Goal: Task Accomplishment & Management: Use online tool/utility

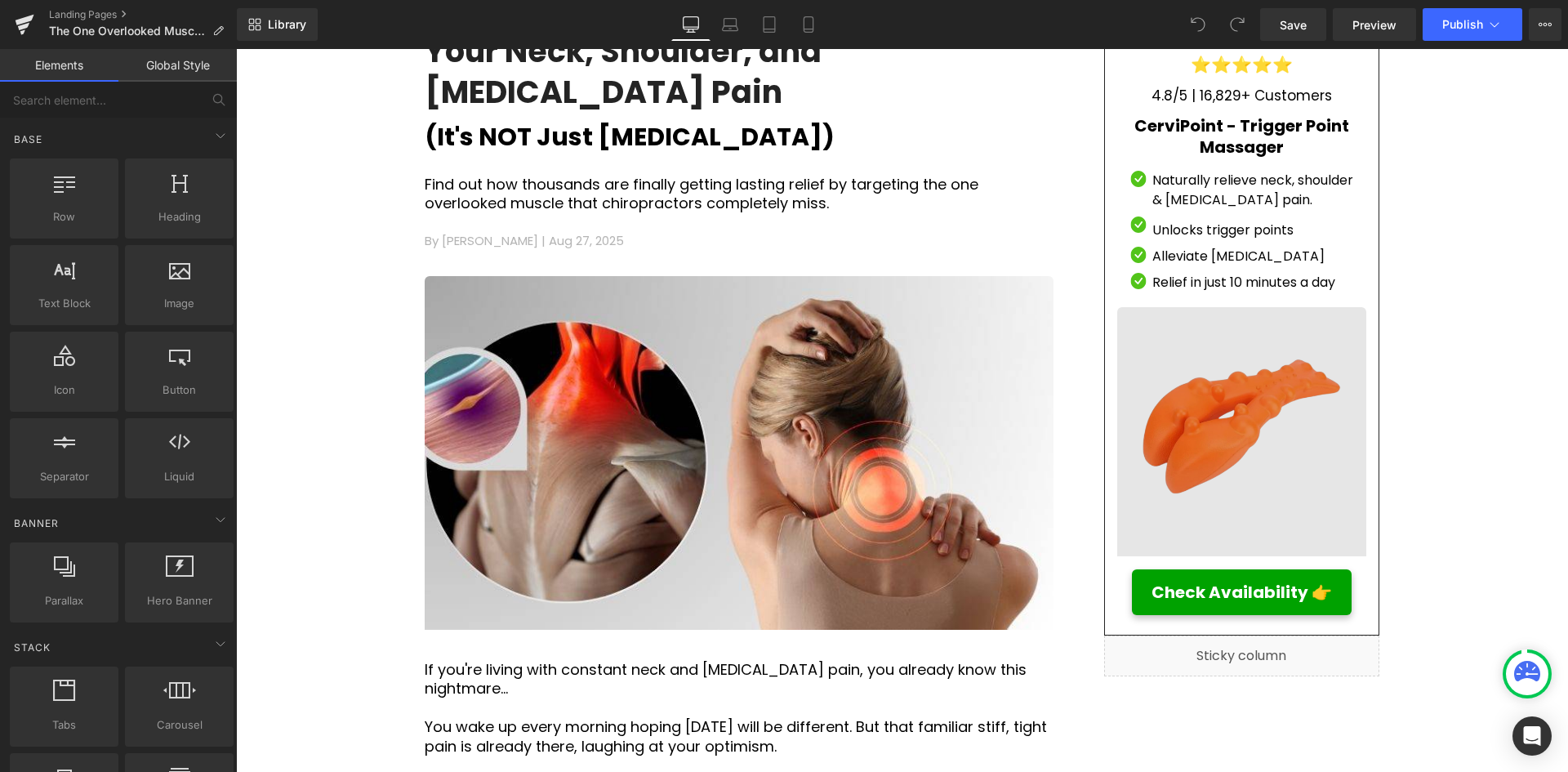
scroll to position [327, 0]
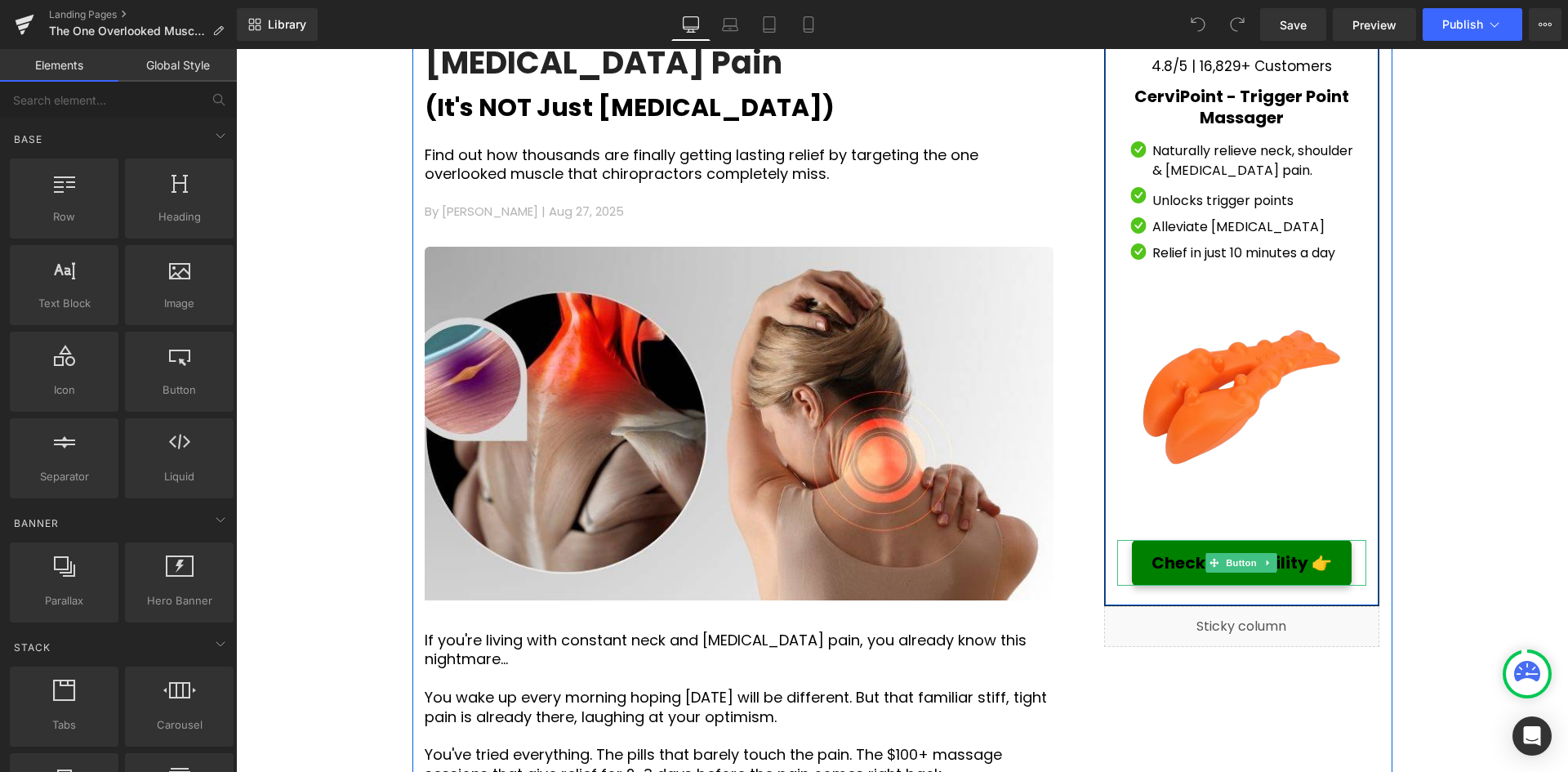
click at [1167, 558] on span "Check Availability 👉" at bounding box center [1241, 563] width 181 height 25
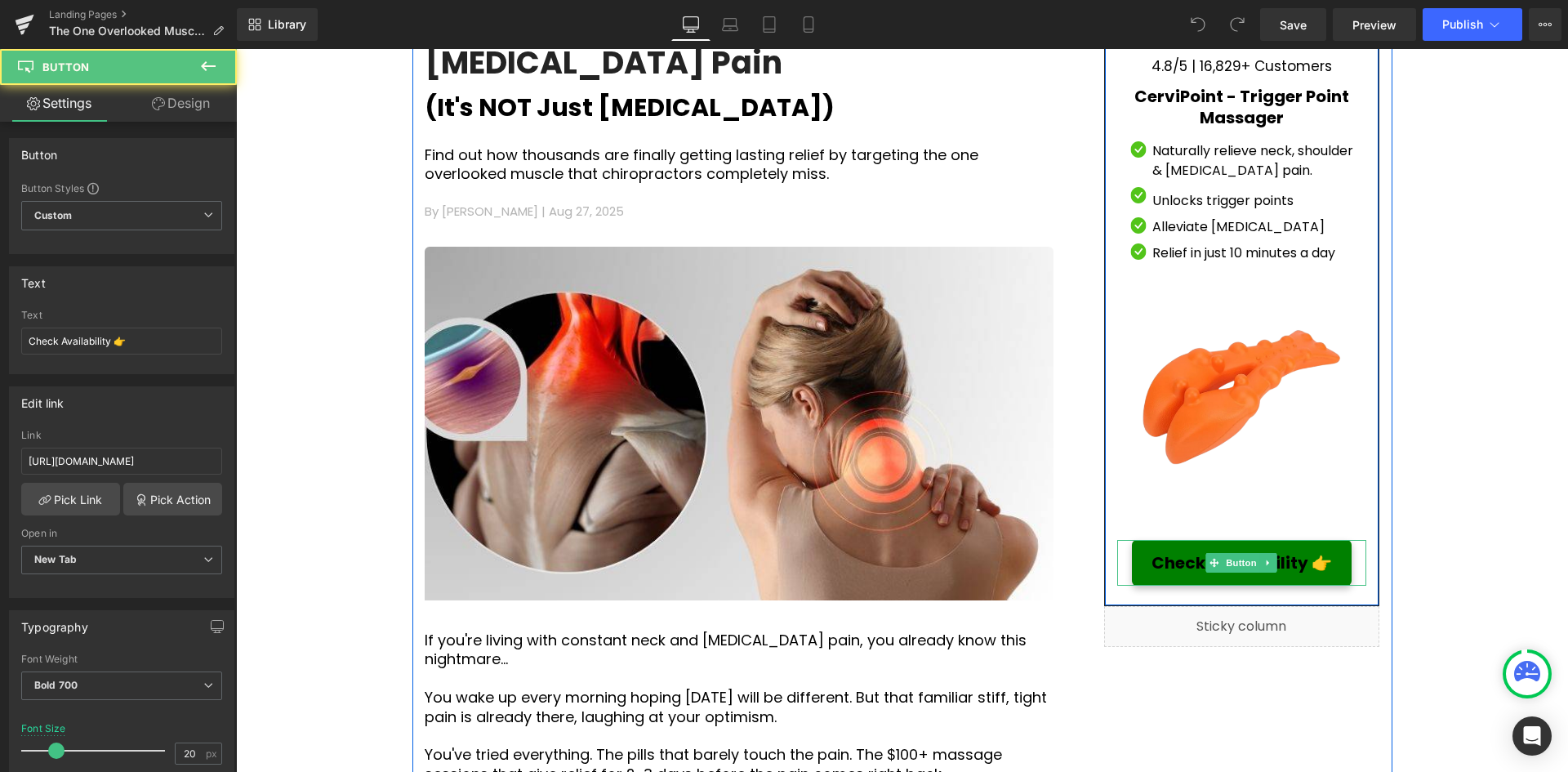
click at [1185, 561] on span "Check Availability 👉" at bounding box center [1241, 563] width 181 height 25
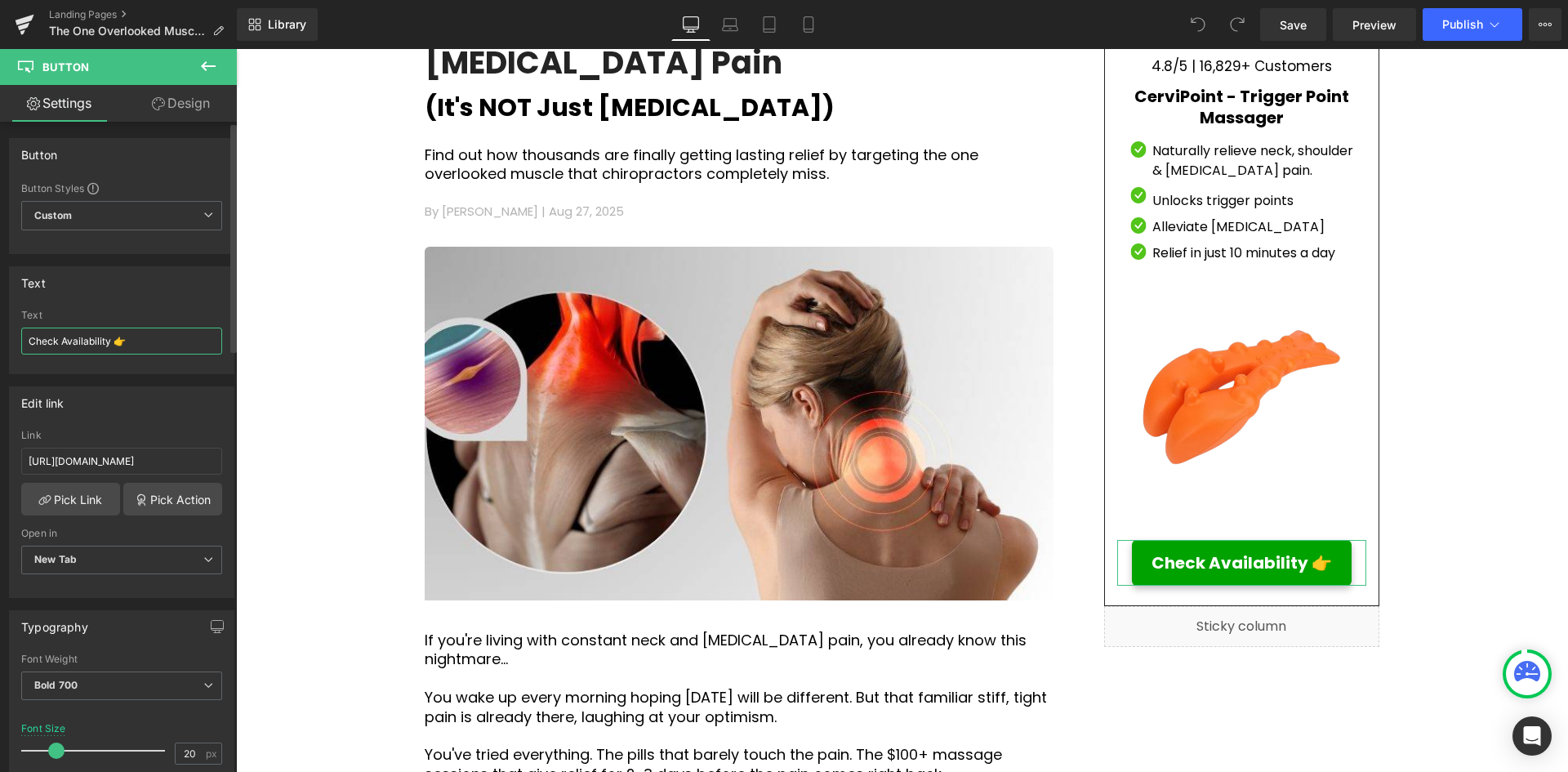
drag, startPoint x: 111, startPoint y: 342, endPoint x: 16, endPoint y: 340, distance: 95.0
click at [16, 340] on div "Check Availability 👉 Text Check Availability 👉" at bounding box center [121, 342] width 224 height 64
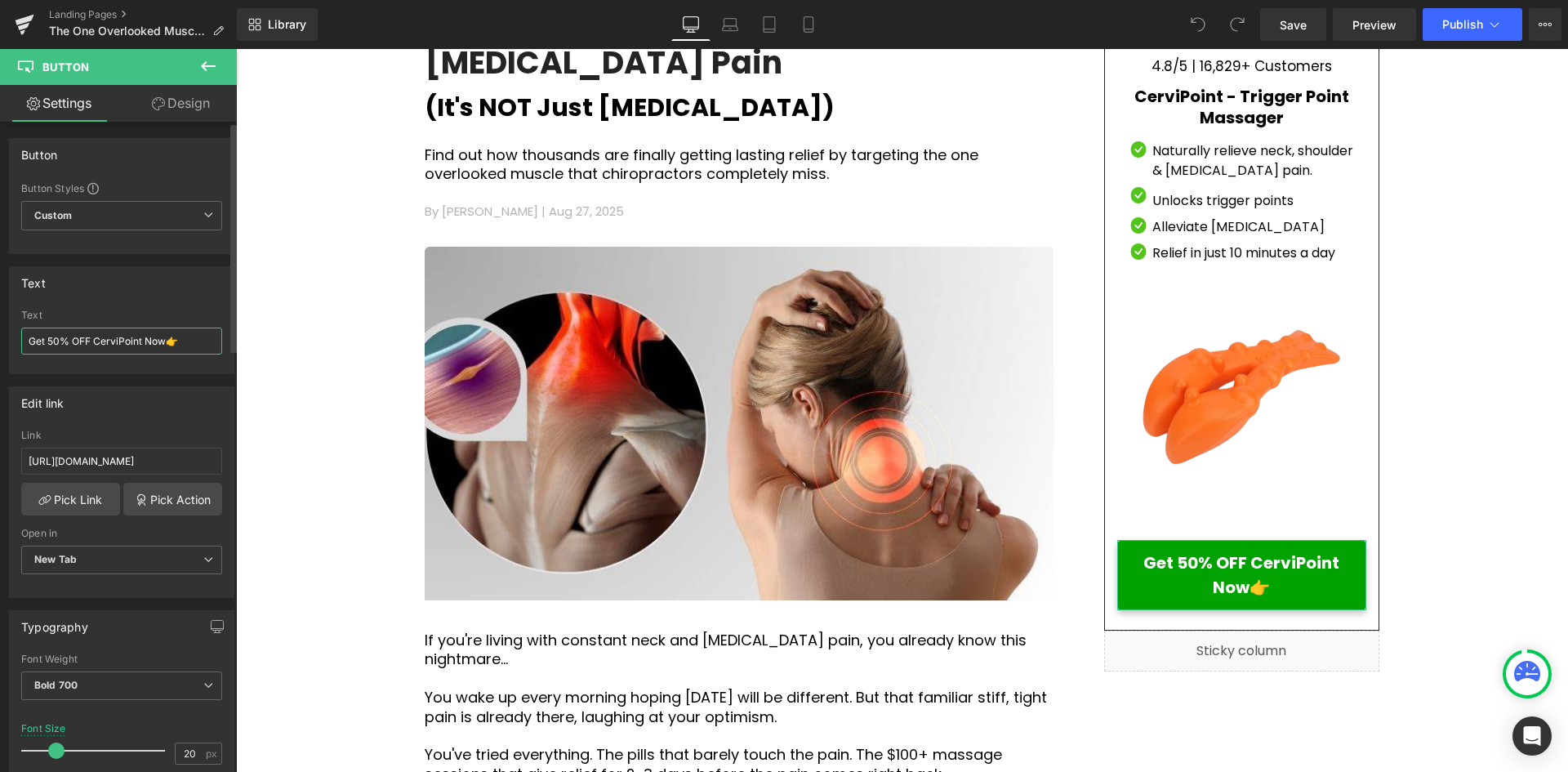
type input "Get 50% OFF CerviPoint Now 👉"
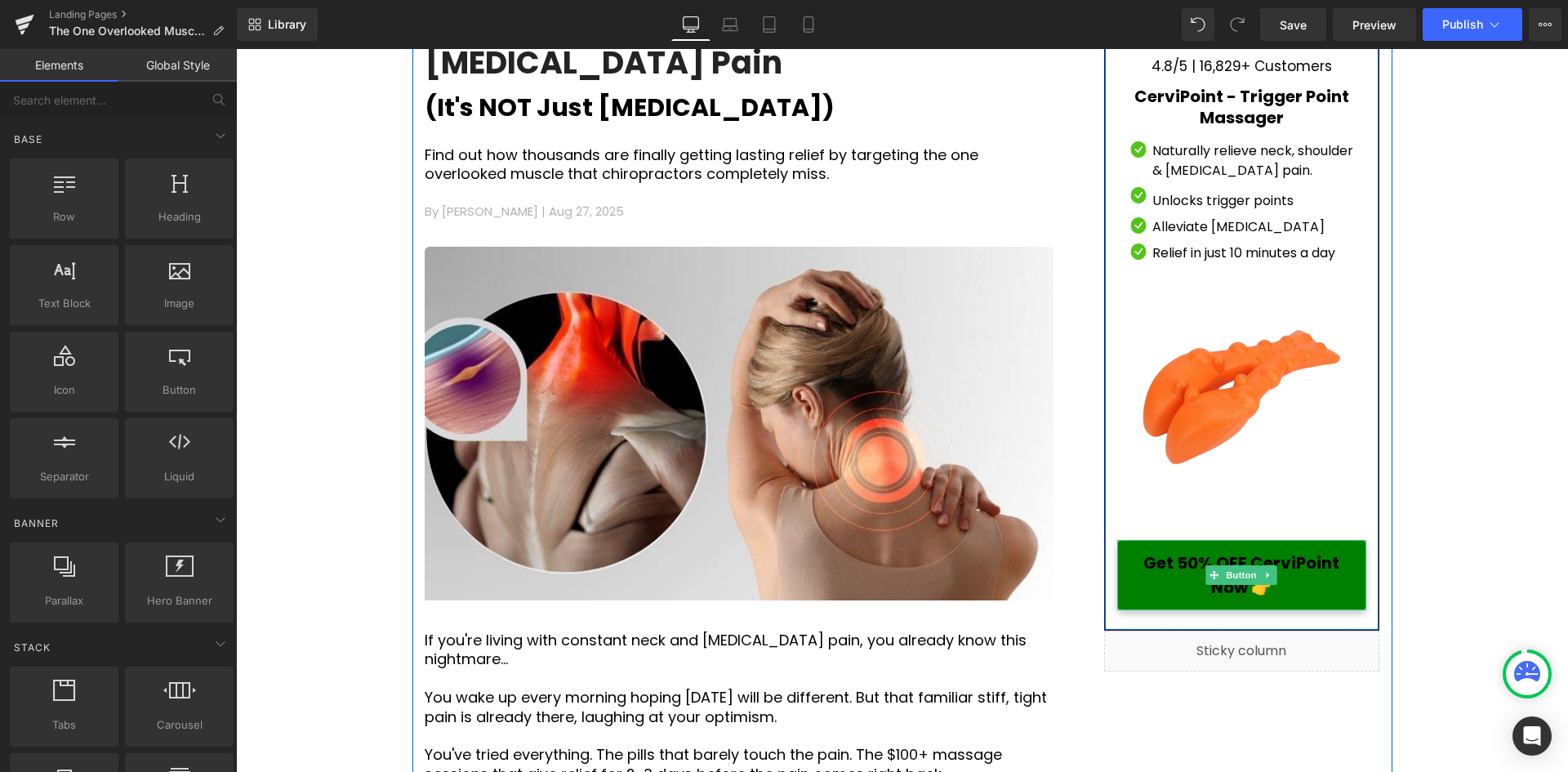
click at [1166, 565] on span "Get 50% OFF CerviPoint Now 👉" at bounding box center [1241, 575] width 211 height 49
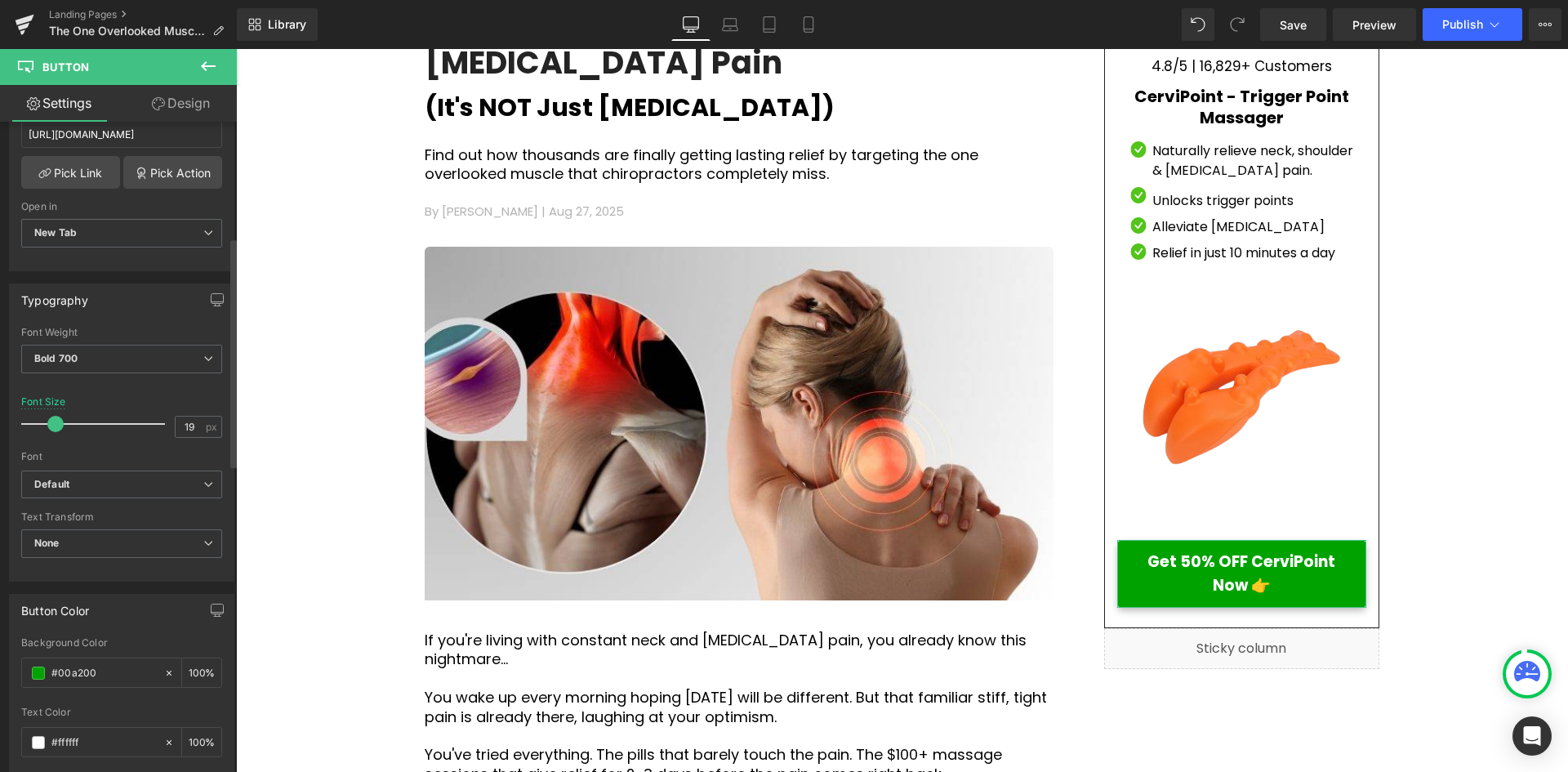
type input "20"
click at [58, 425] on span at bounding box center [56, 424] width 16 height 16
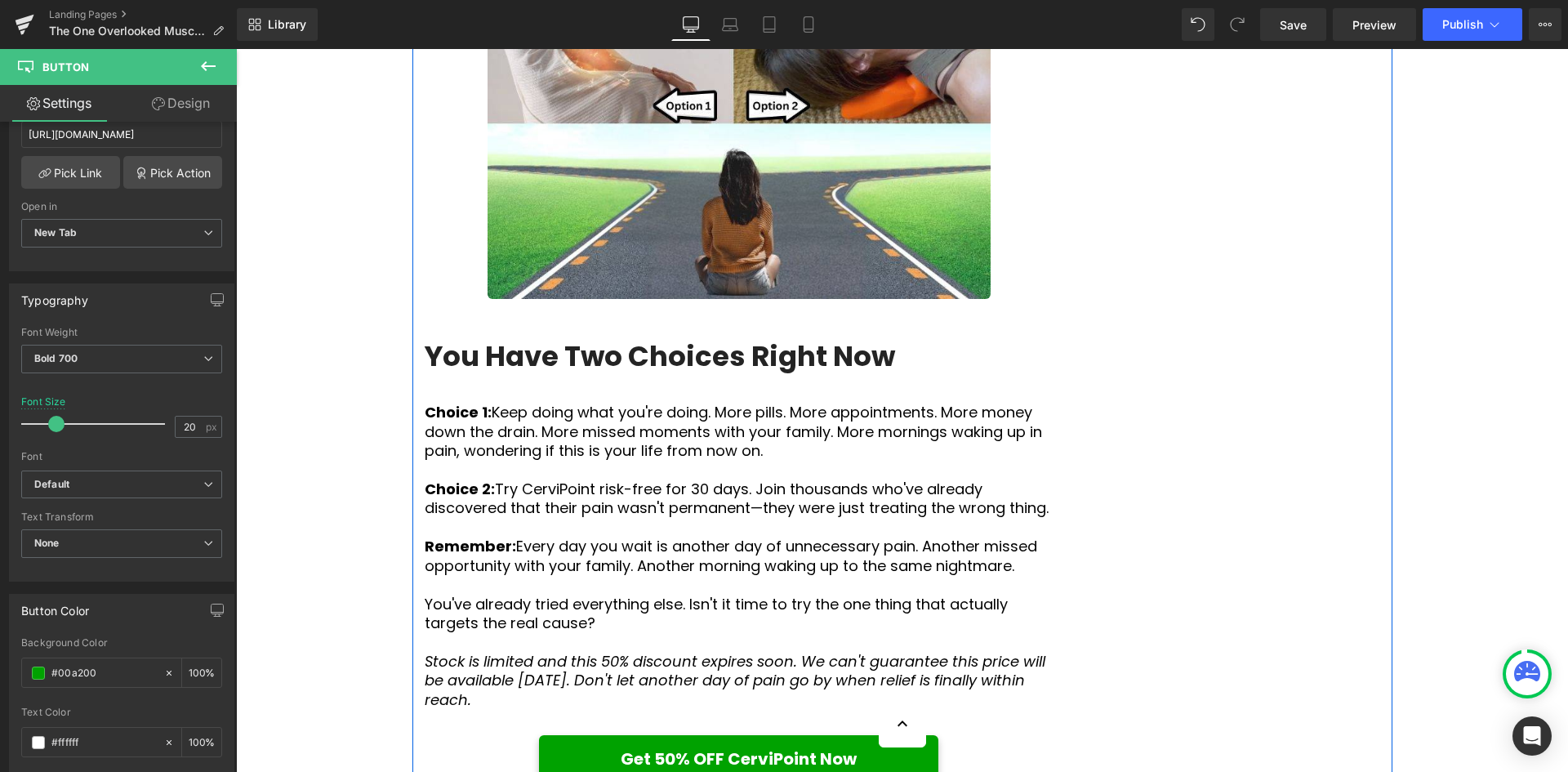
scroll to position [6617, 0]
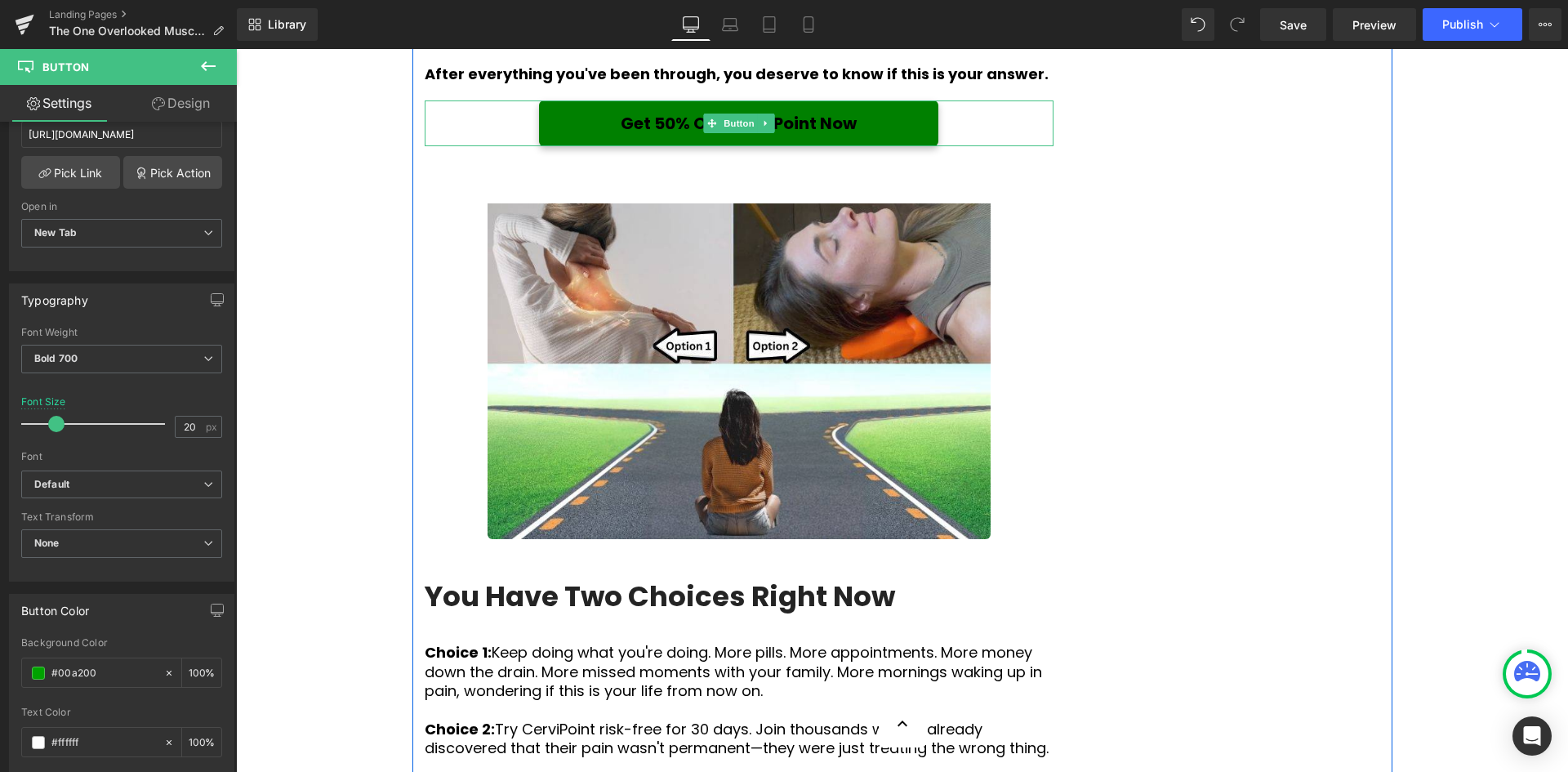
click at [879, 146] on link "Get 50% OFF CerviPoint Now" at bounding box center [738, 123] width 399 height 46
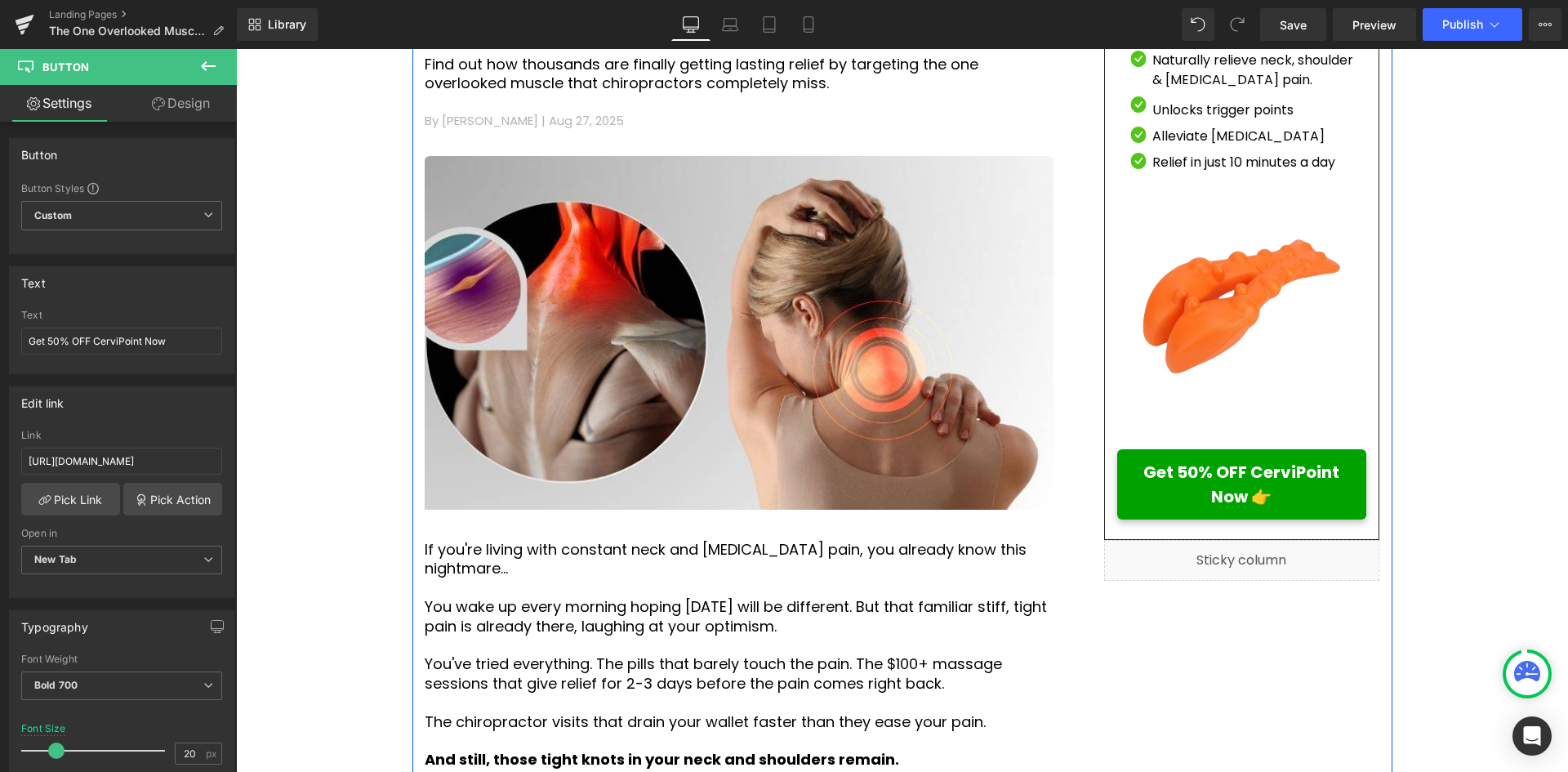
scroll to position [572, 0]
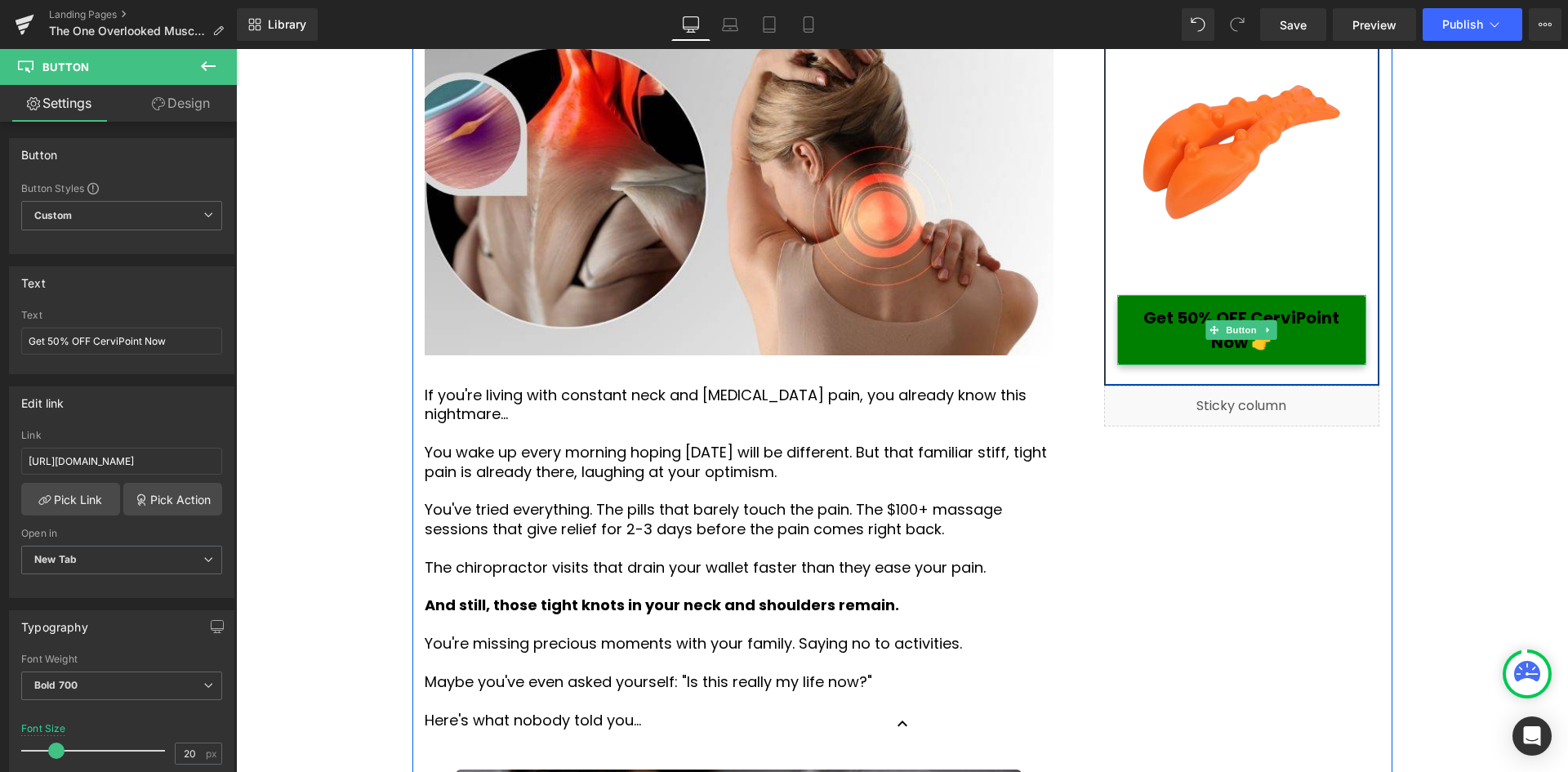
click at [1309, 343] on span "Get 50% OFF CerviPoint Now 👉" at bounding box center [1241, 329] width 211 height 49
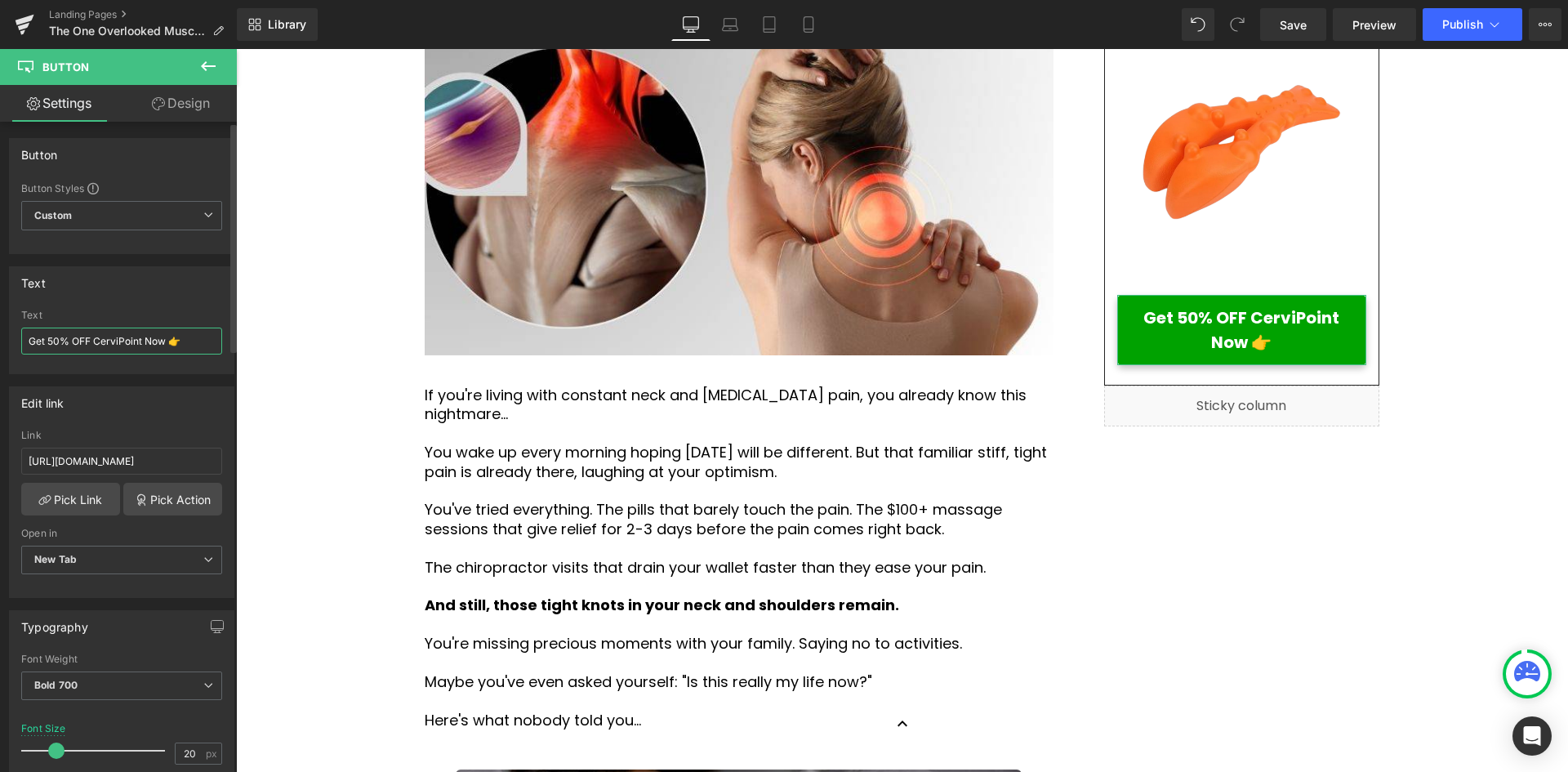
click at [193, 349] on input "Get 50% OFF CerviPoint Now 👉" at bounding box center [121, 341] width 201 height 27
type input "Get 50% OFF CerviPoint Now 👉"
click at [731, 27] on icon at bounding box center [730, 24] width 16 height 16
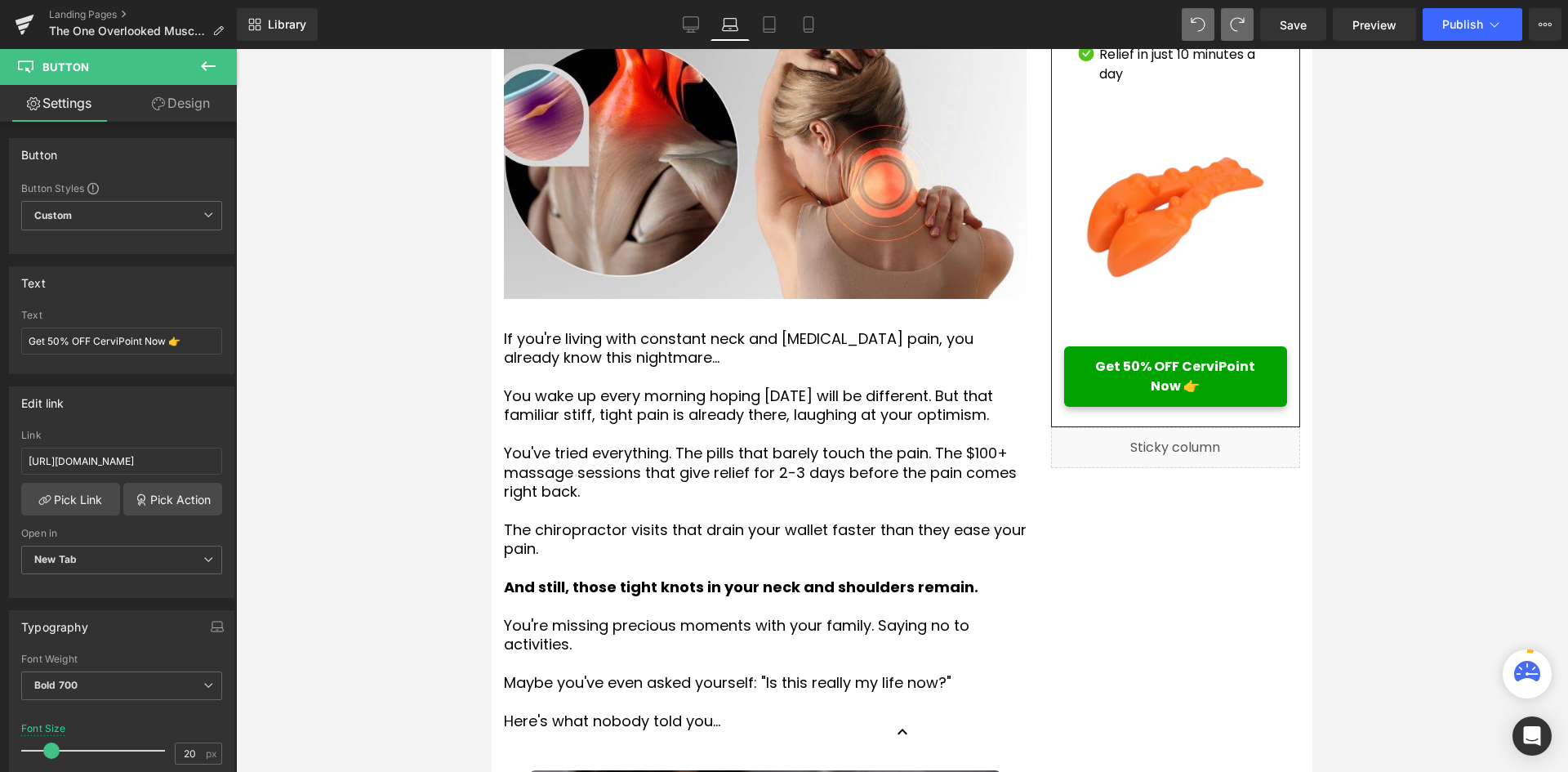
type input "16"
type input "100"
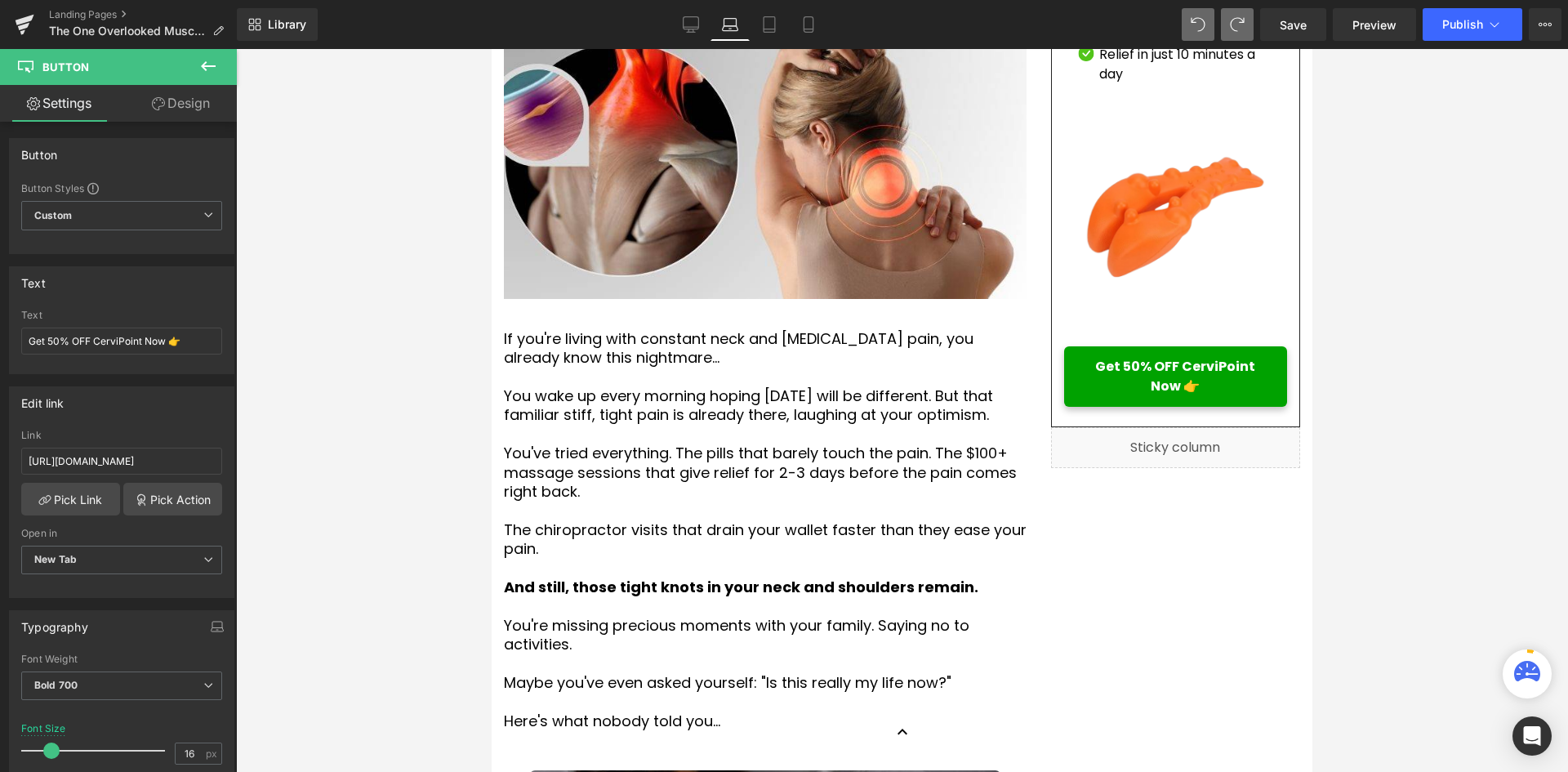
scroll to position [602, 0]
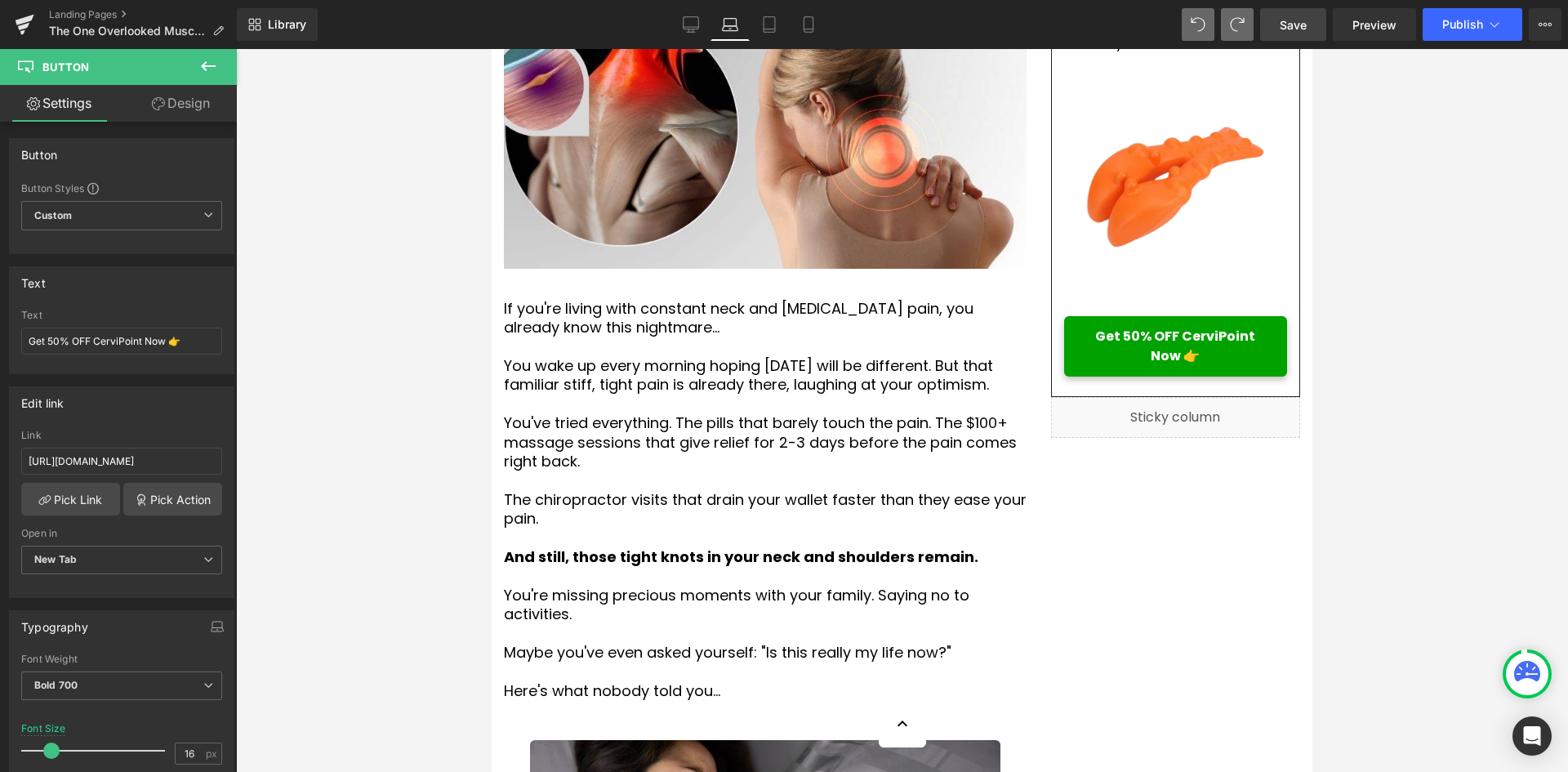
click at [1281, 17] on span "Save" at bounding box center [1293, 24] width 27 height 17
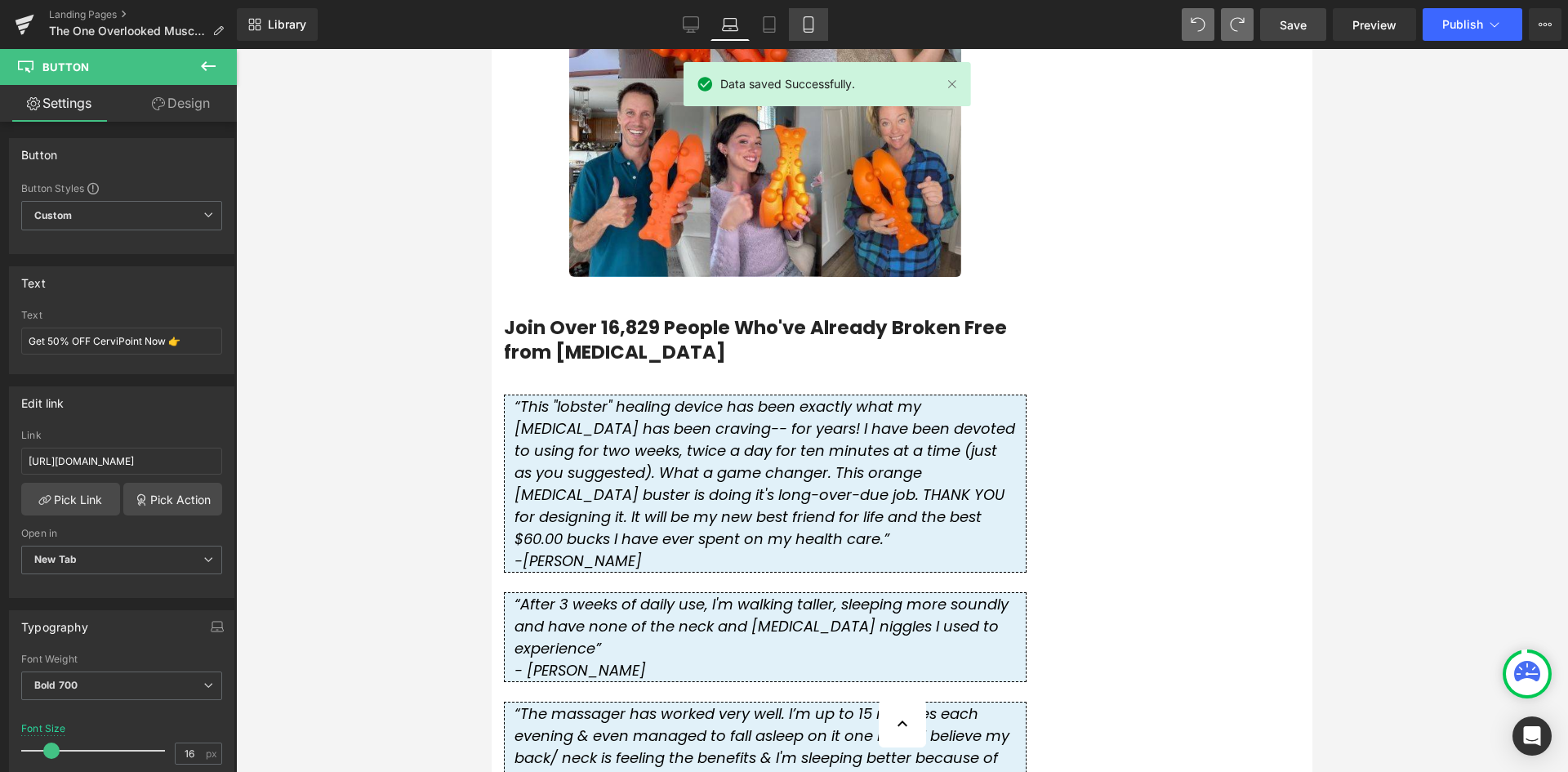
click at [811, 10] on link "Mobile" at bounding box center [808, 24] width 39 height 33
type input "18"
type input "100"
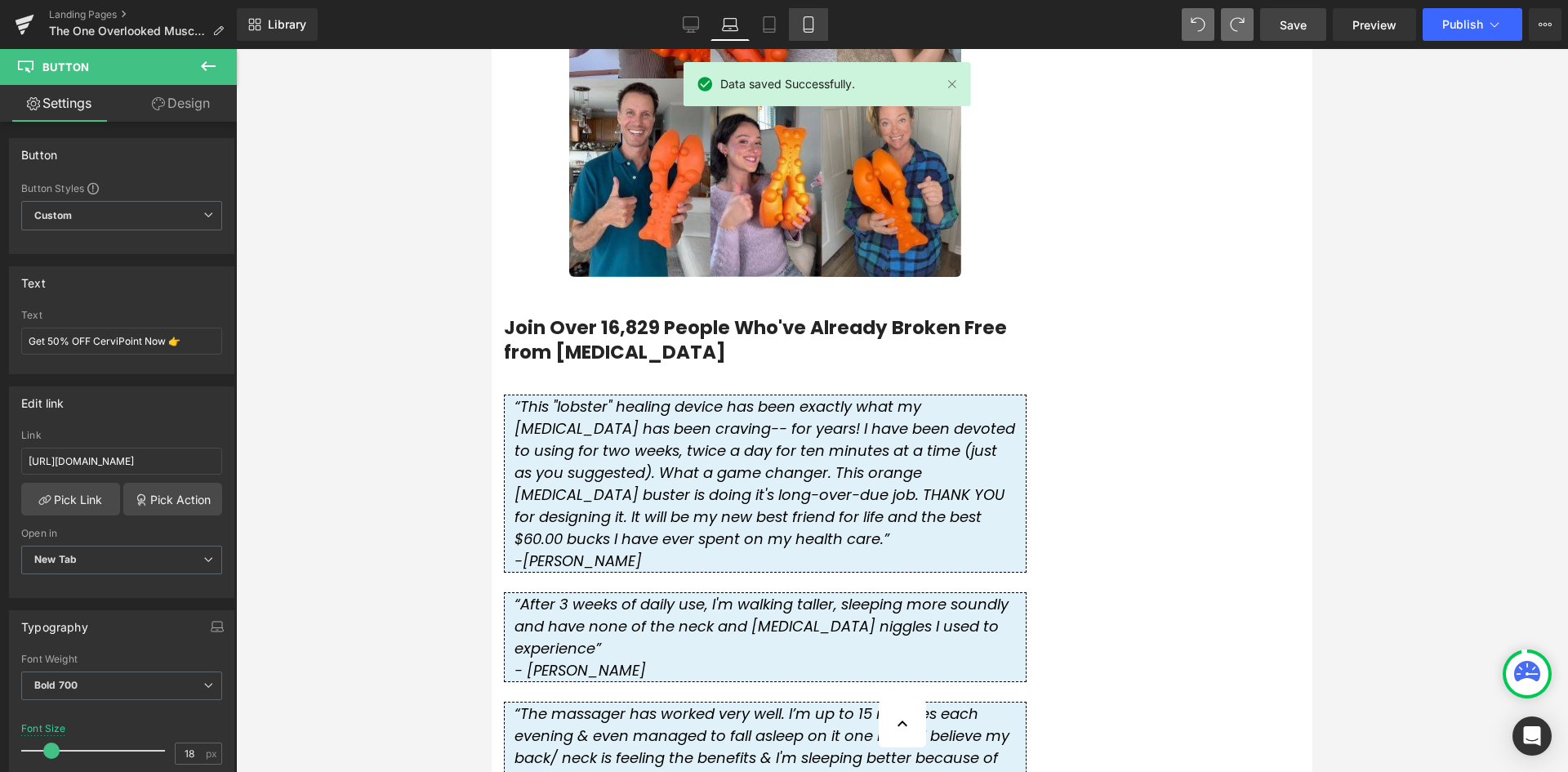
type input "100"
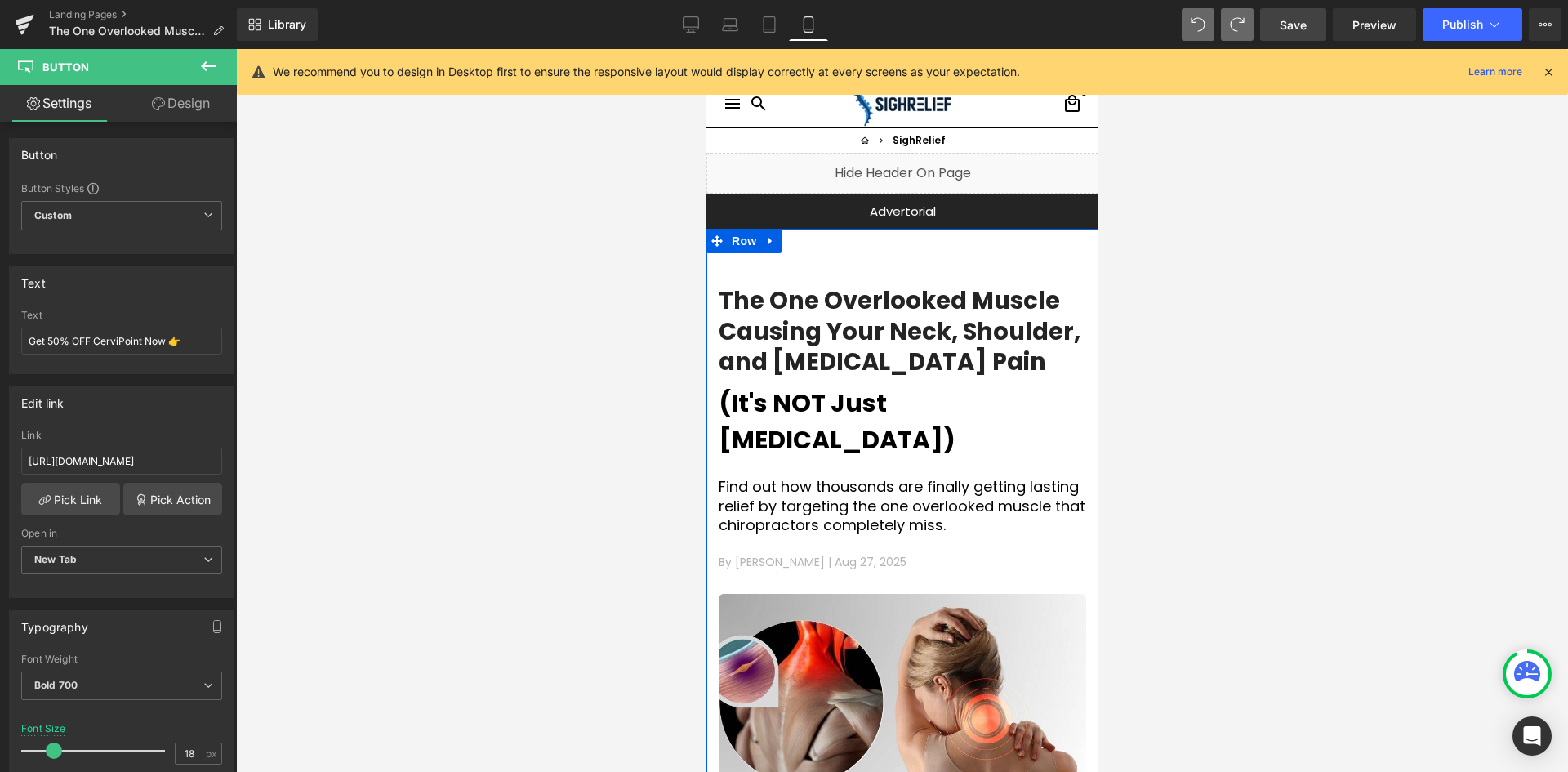
scroll to position [0, 0]
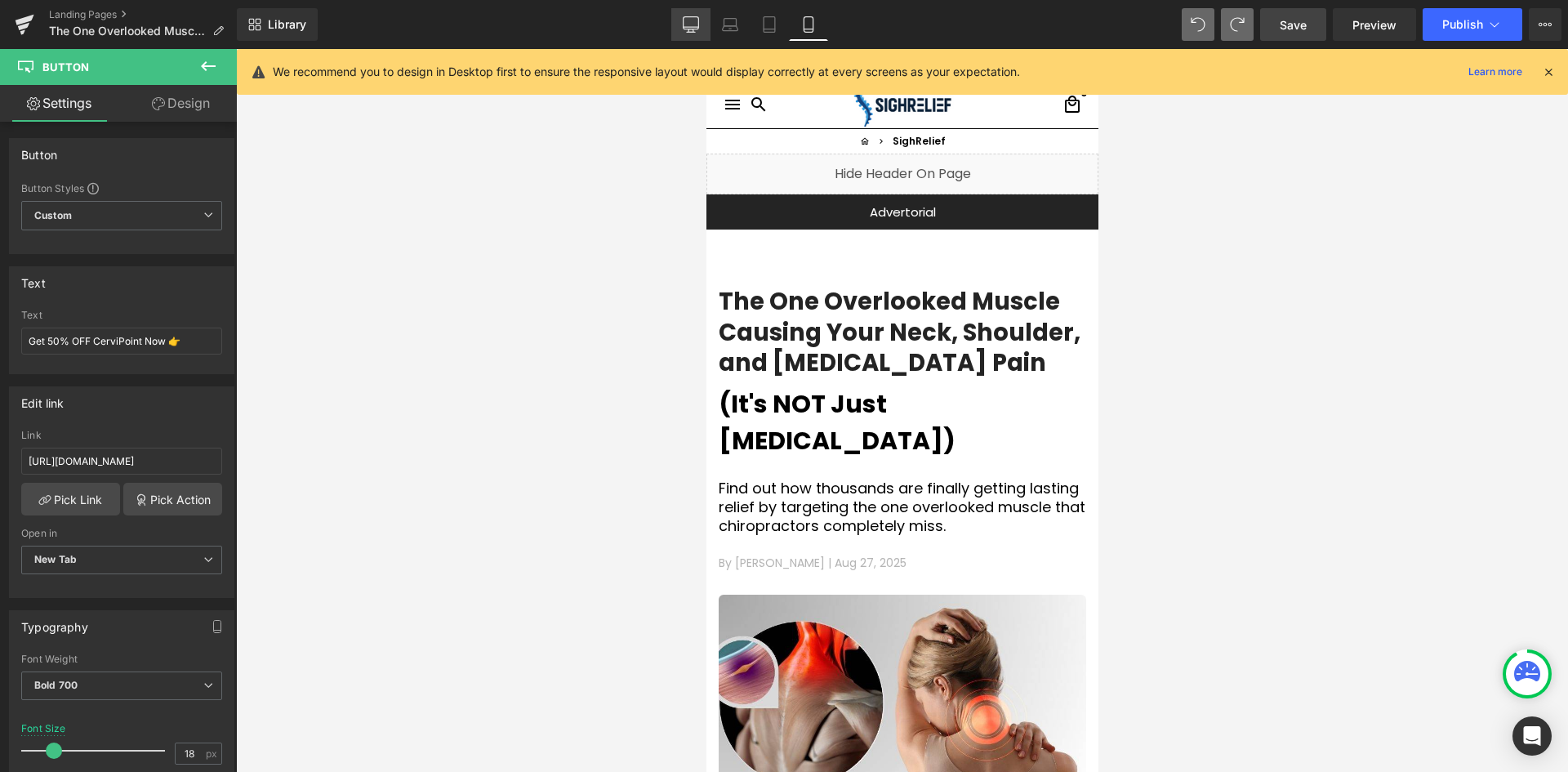
click at [703, 30] on link "Desktop" at bounding box center [690, 24] width 39 height 33
type input "20"
type input "100"
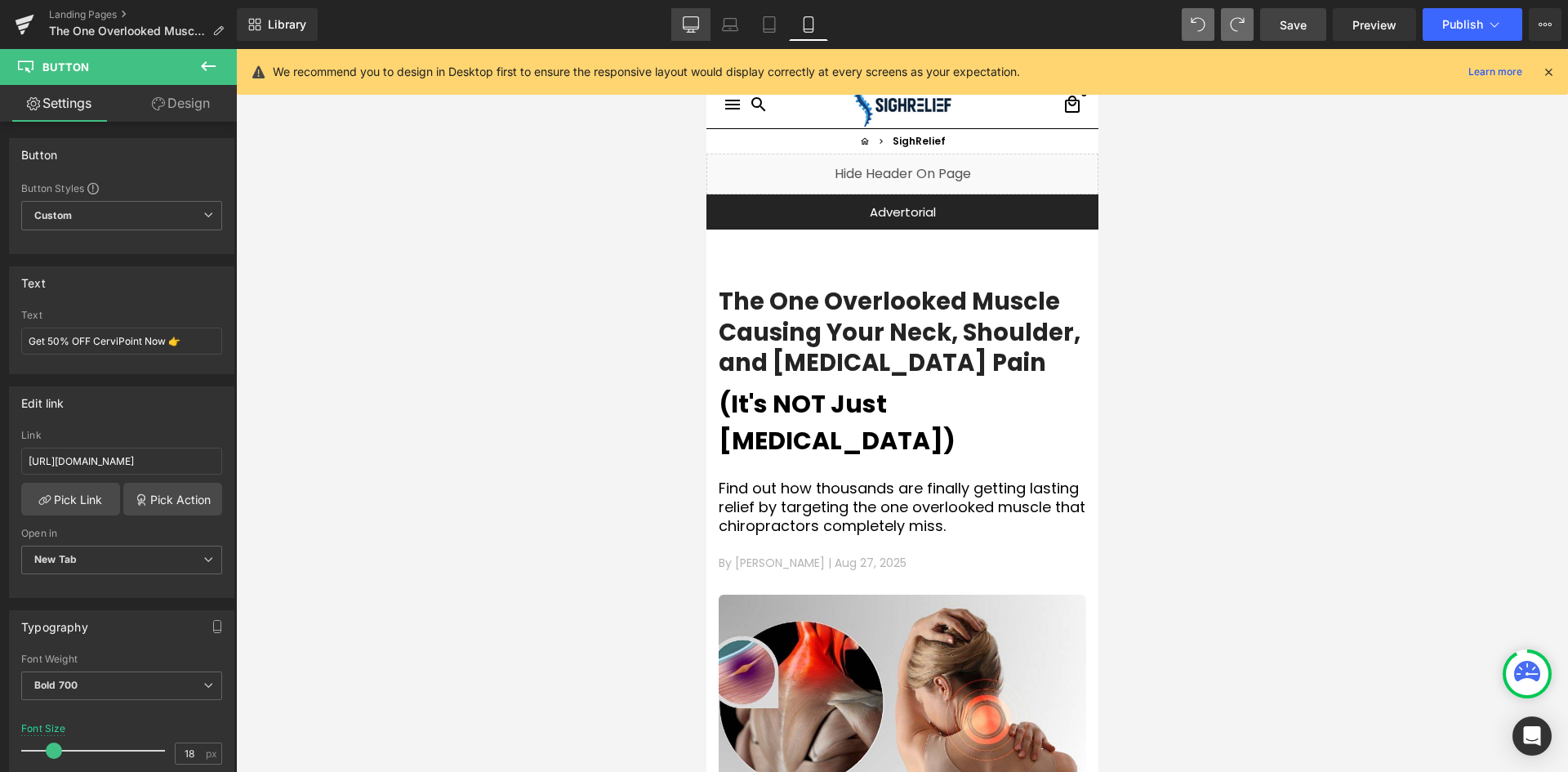
type input "100"
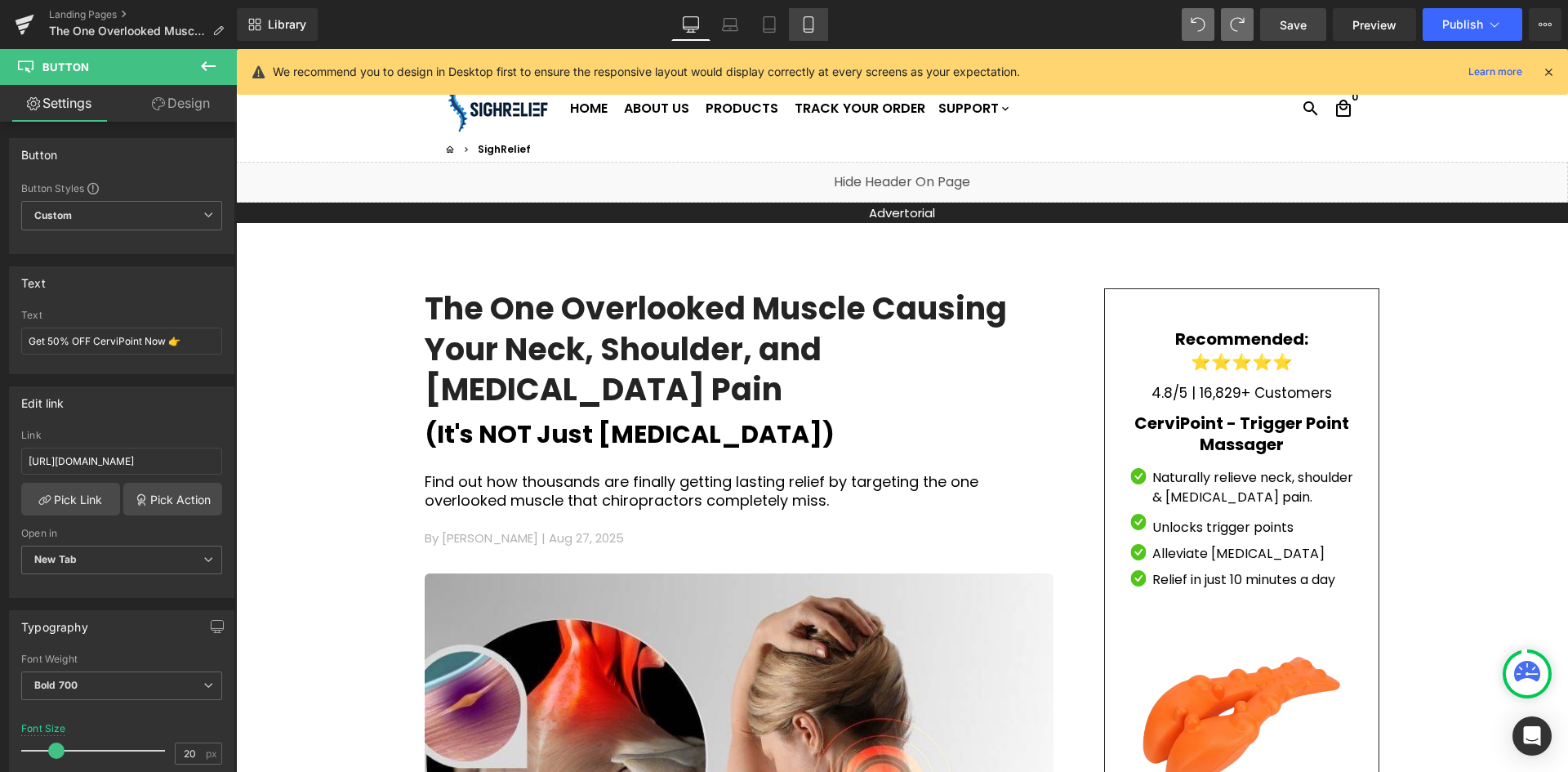
click at [807, 34] on link "Mobile" at bounding box center [808, 24] width 39 height 33
type input "18"
type input "100"
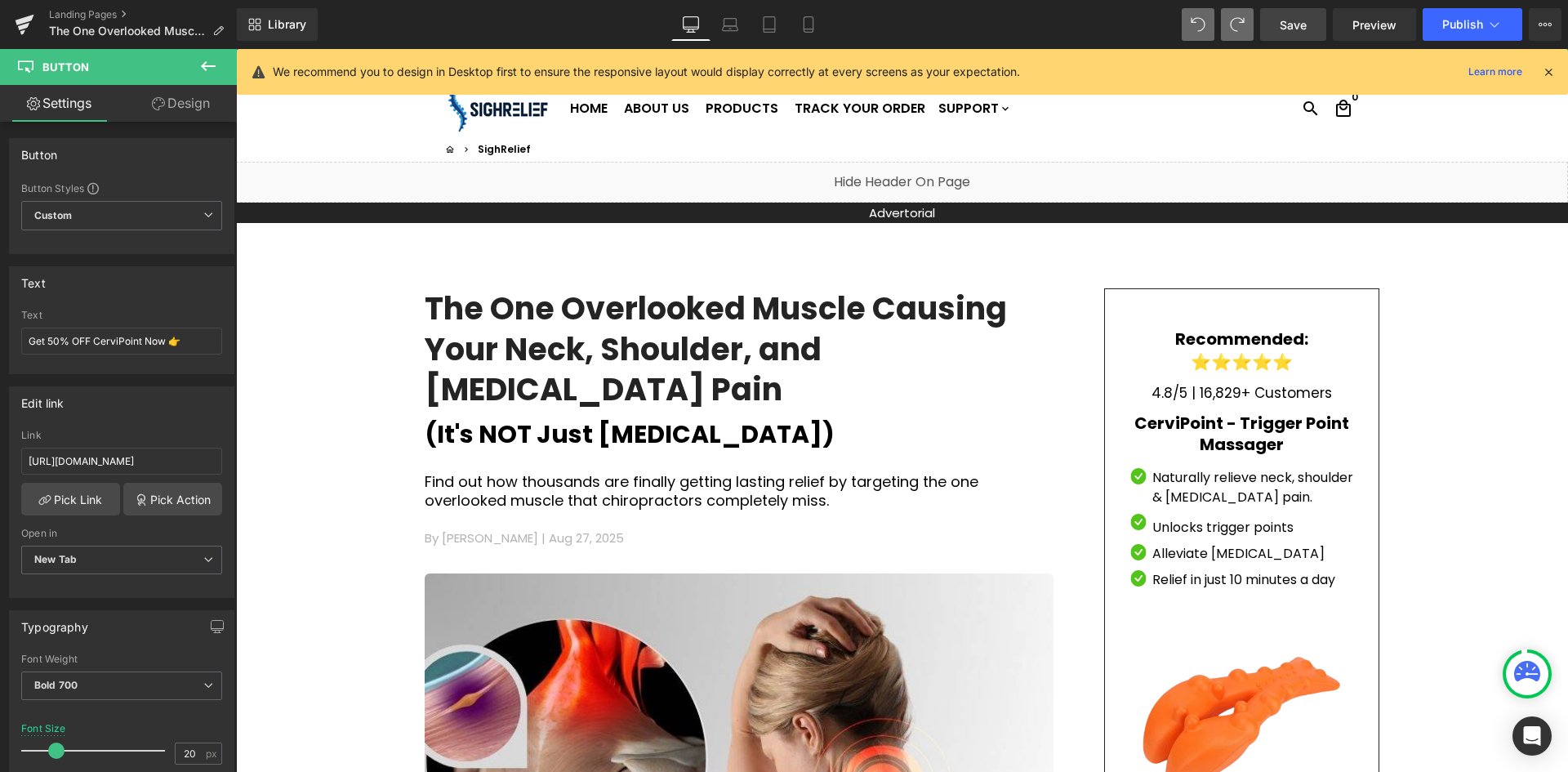
type input "100"
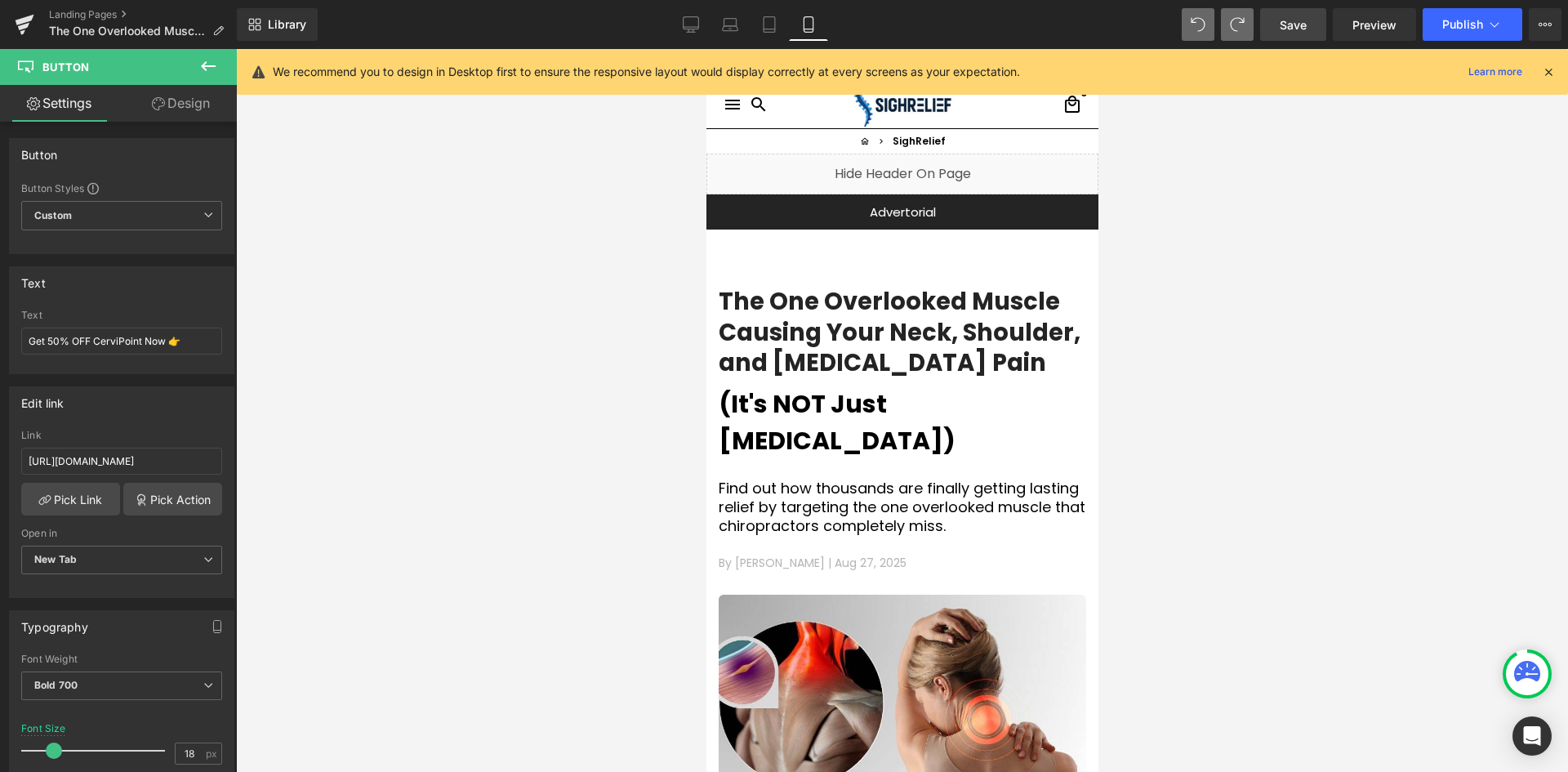
drag, startPoint x: 1089, startPoint y: 594, endPoint x: 1812, endPoint y: 223, distance: 812.6
click at [1035, 217] on div at bounding box center [901, 216] width 392 height 4
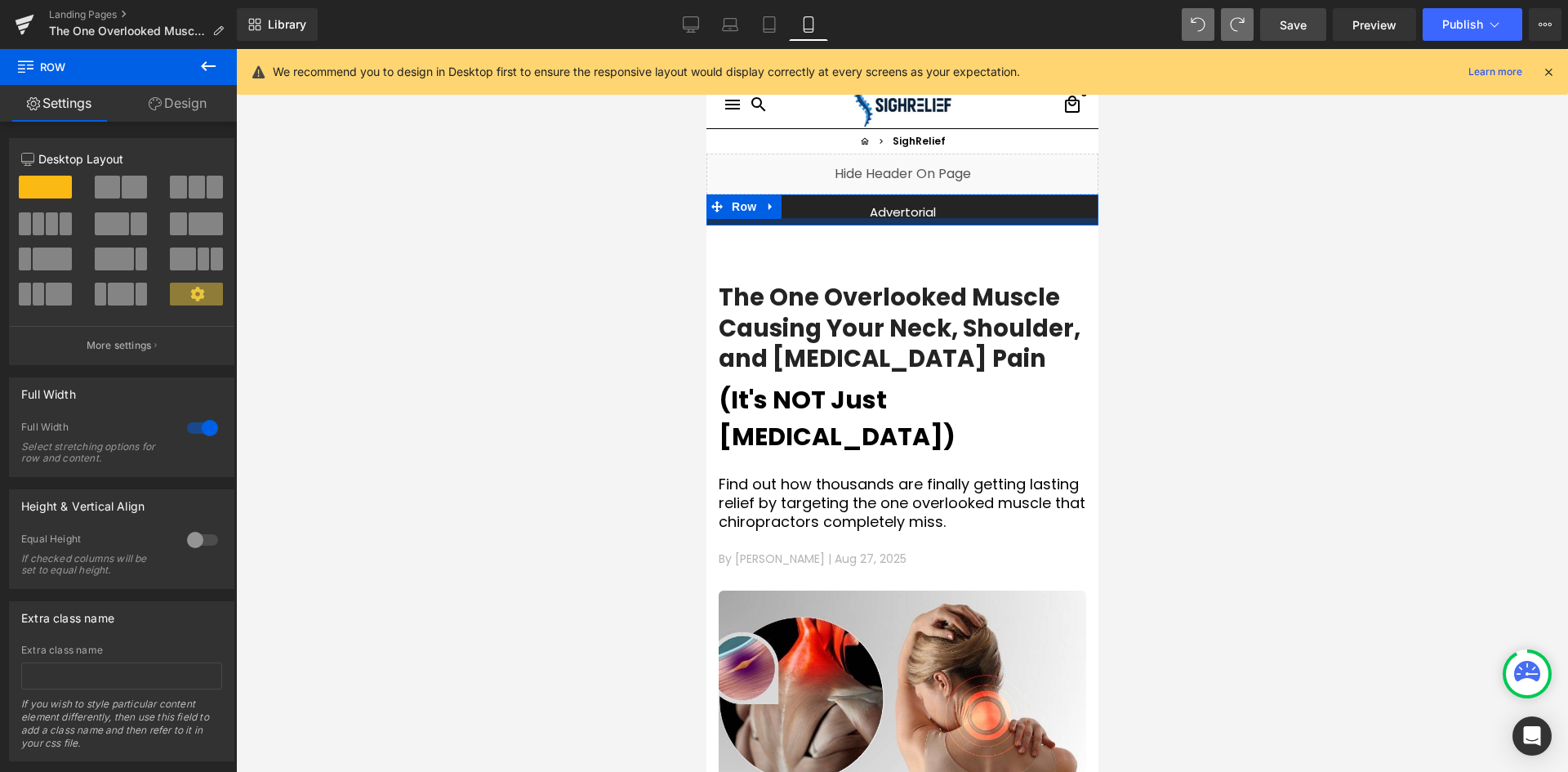
click at [1013, 220] on div at bounding box center [901, 221] width 392 height 7
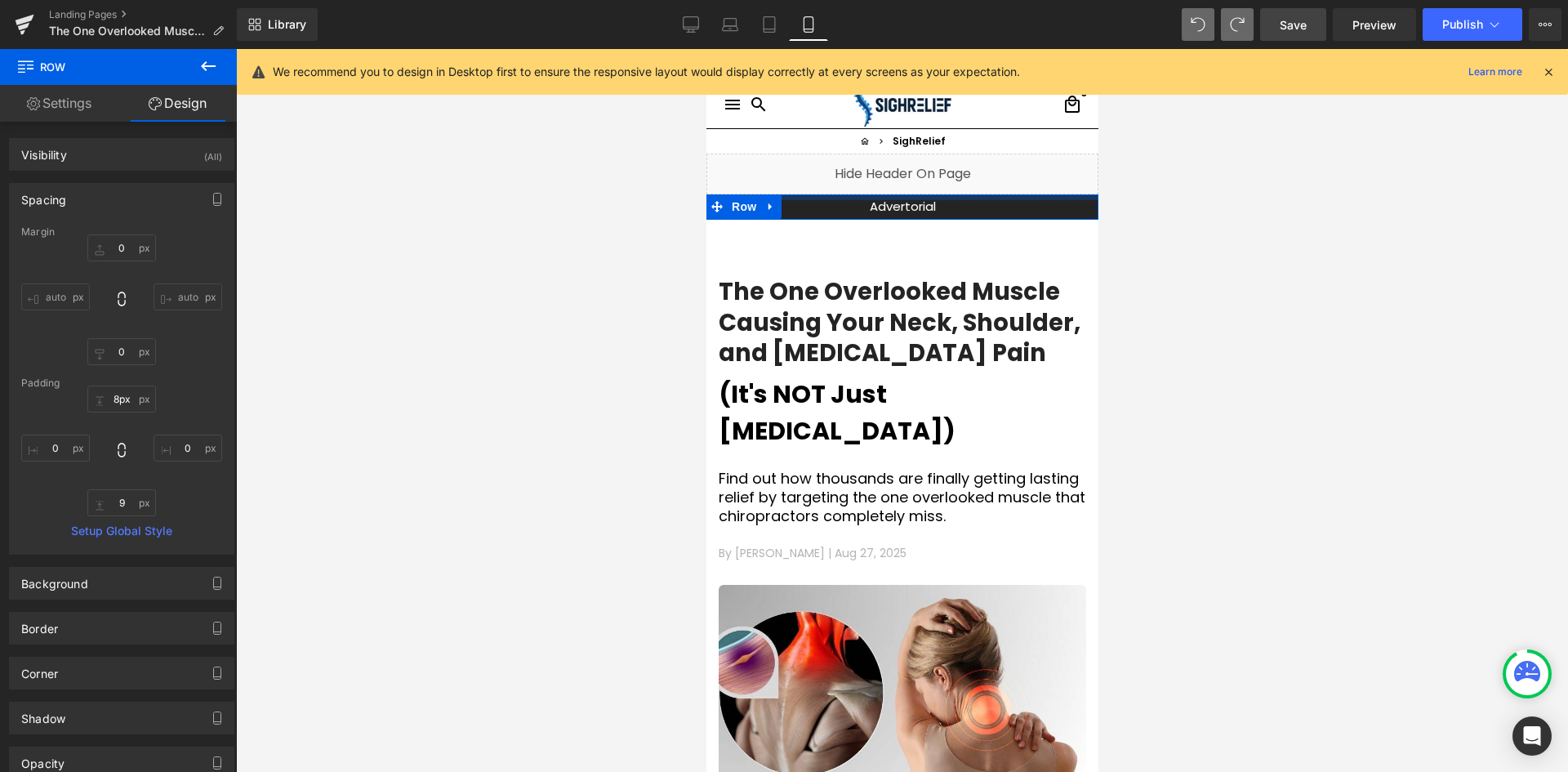
type input "9px"
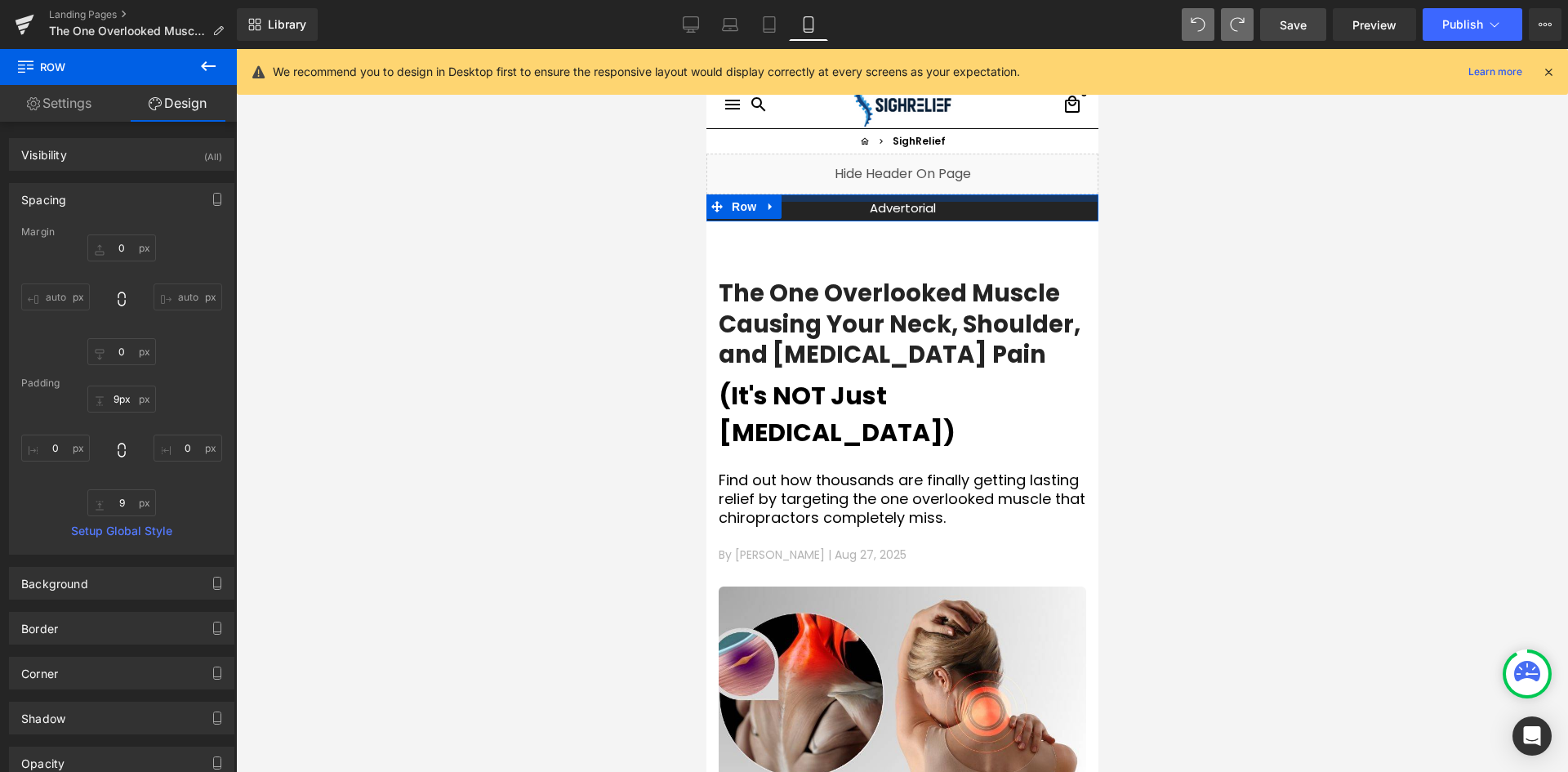
click at [693, 19] on icon at bounding box center [690, 24] width 16 height 16
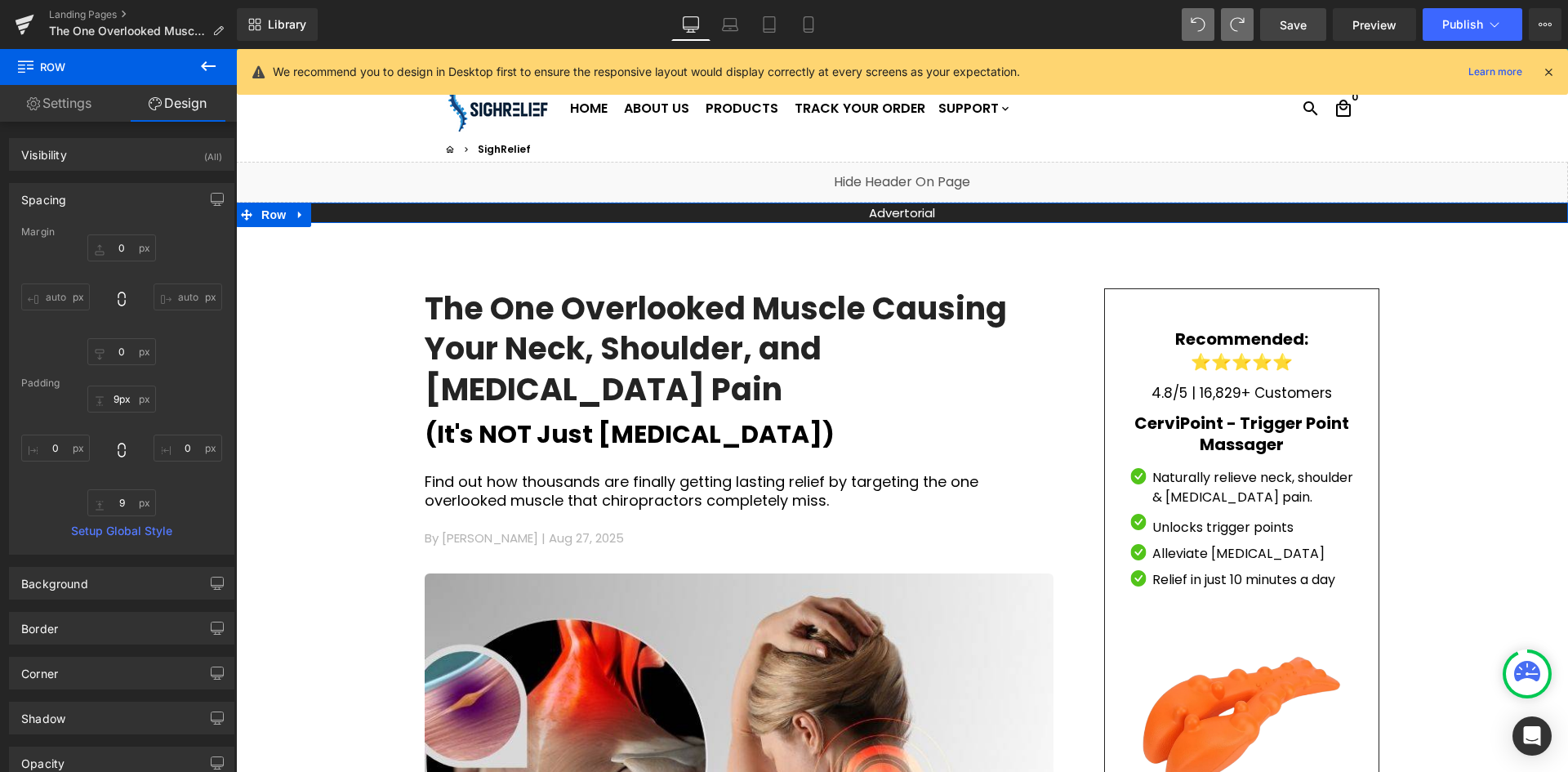
type input "0"
type input "5"
type input "0"
type input "5"
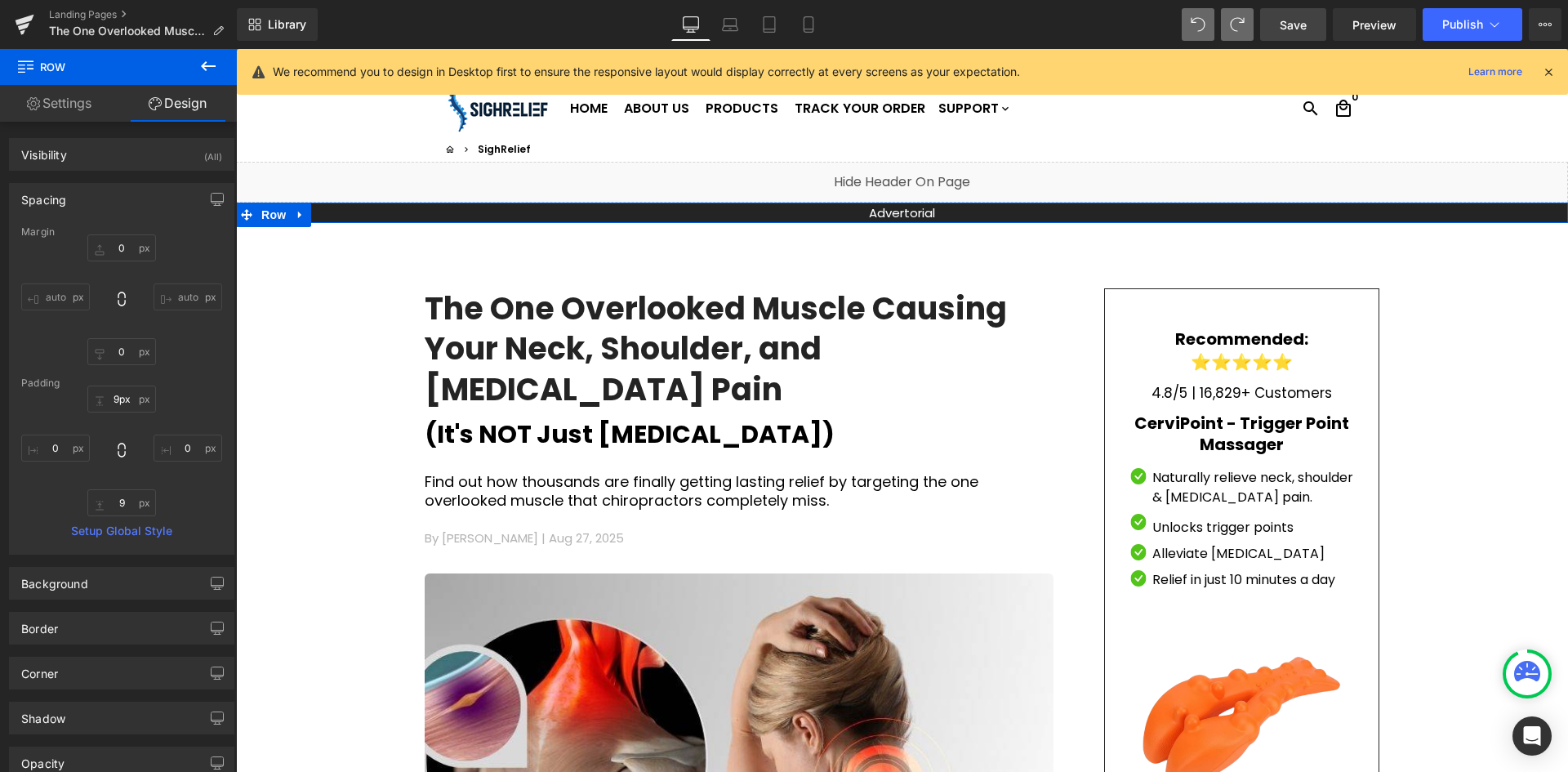
type input "0"
click at [236, 49] on div at bounding box center [236, 49] width 0 height 0
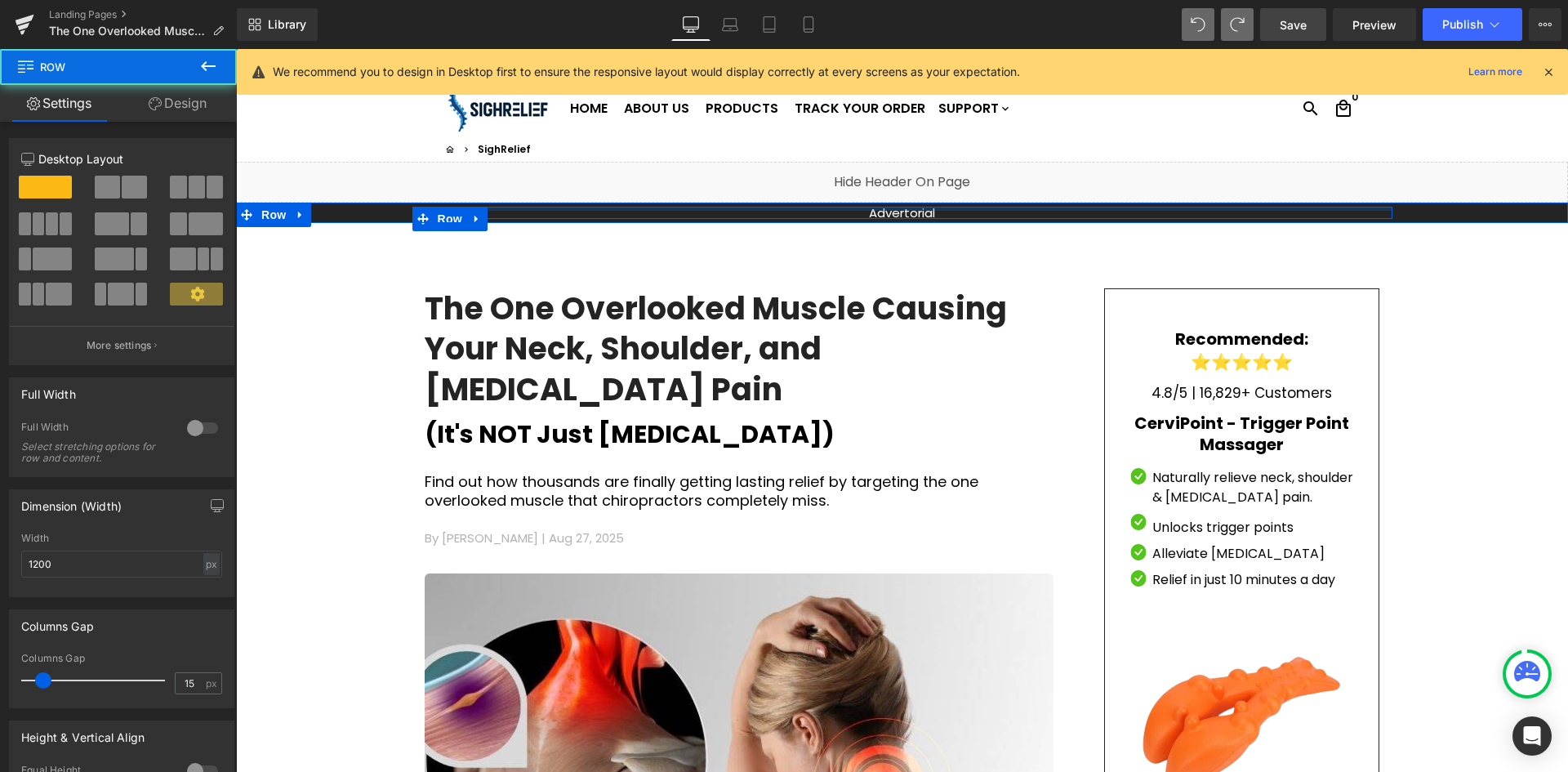
click at [772, 210] on div at bounding box center [902, 208] width 980 height 4
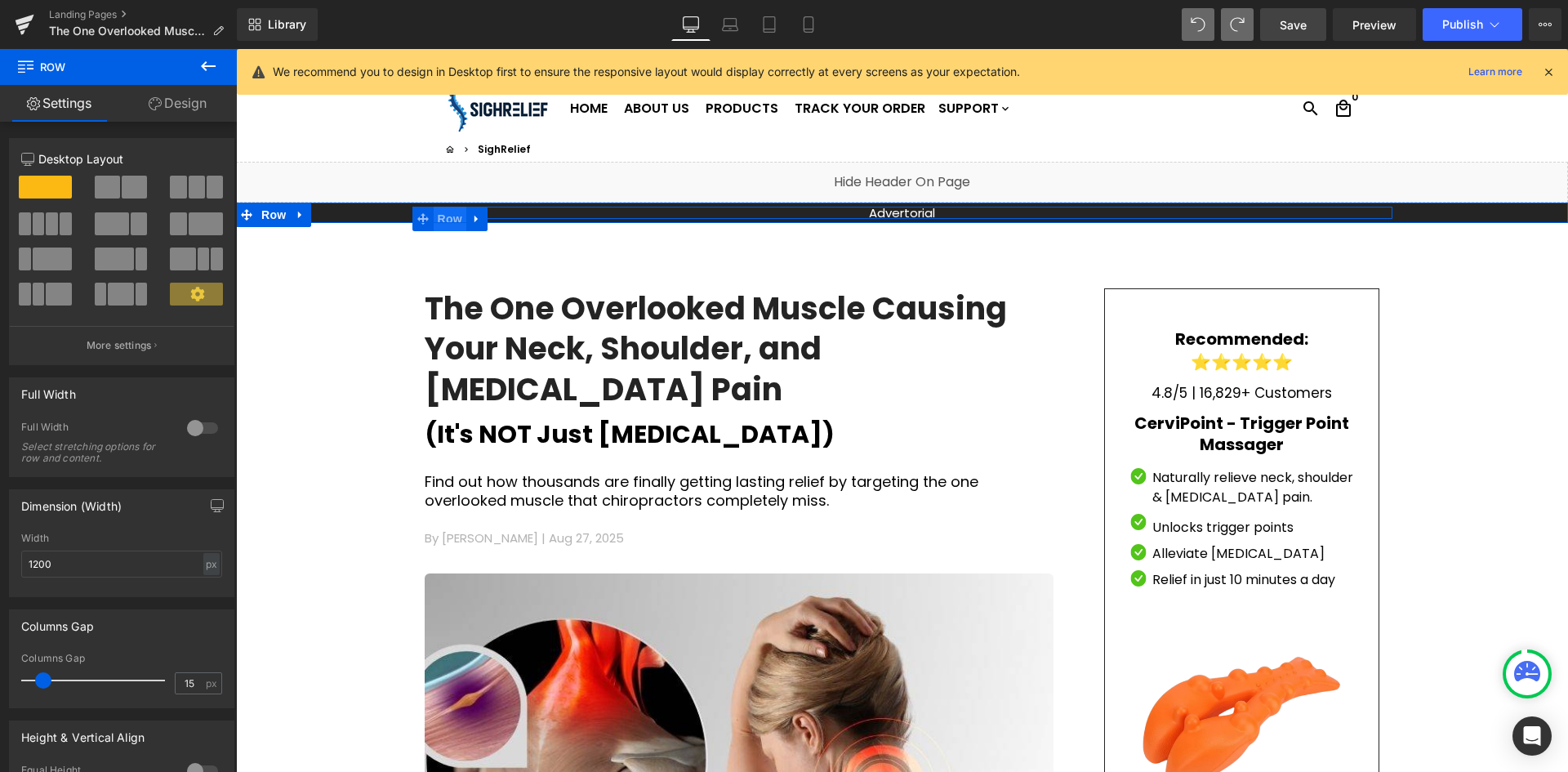
click at [441, 217] on span "Row" at bounding box center [450, 219] width 33 height 25
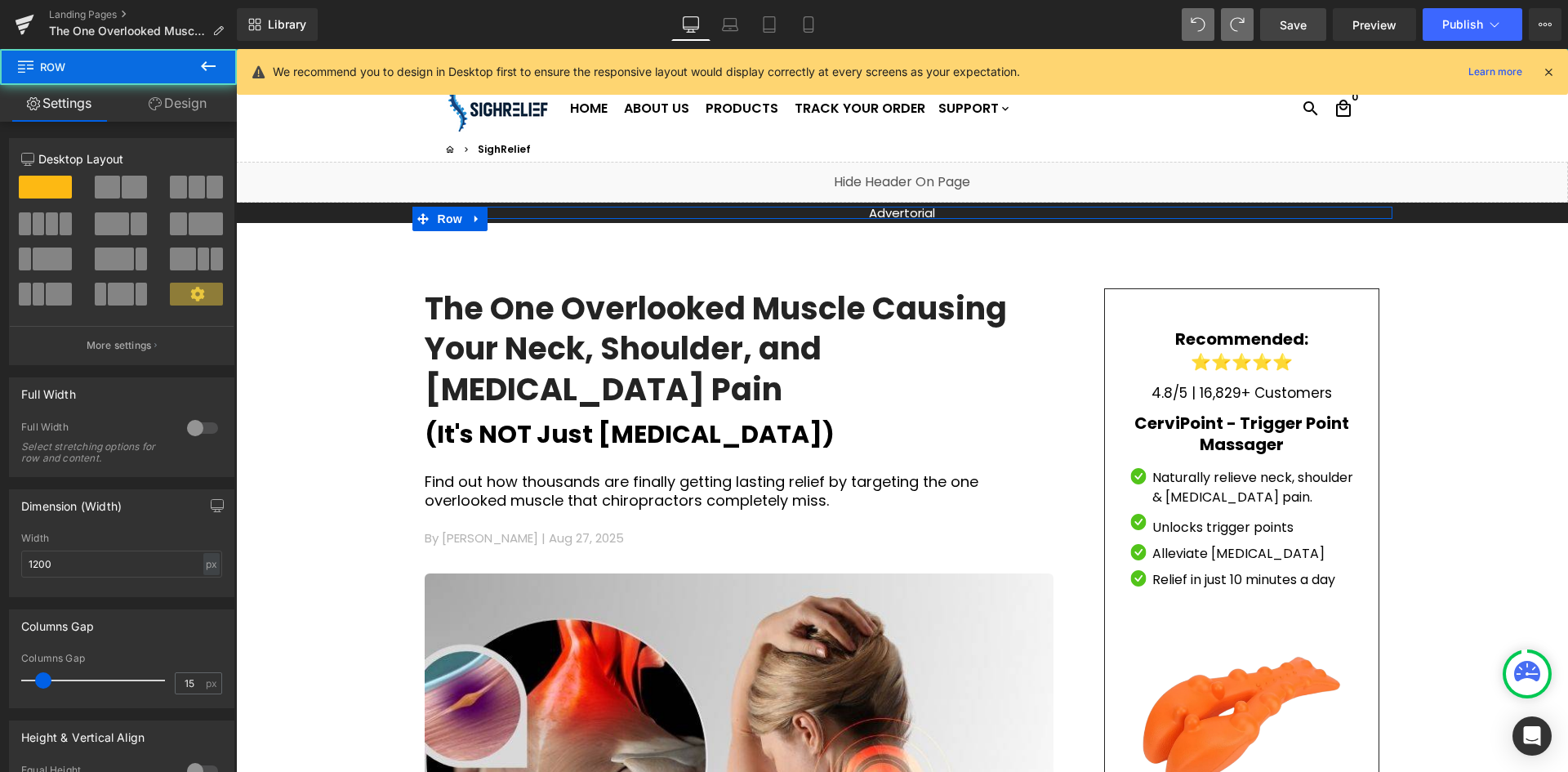
click at [162, 104] on link "Design" at bounding box center [178, 104] width 119 height 37
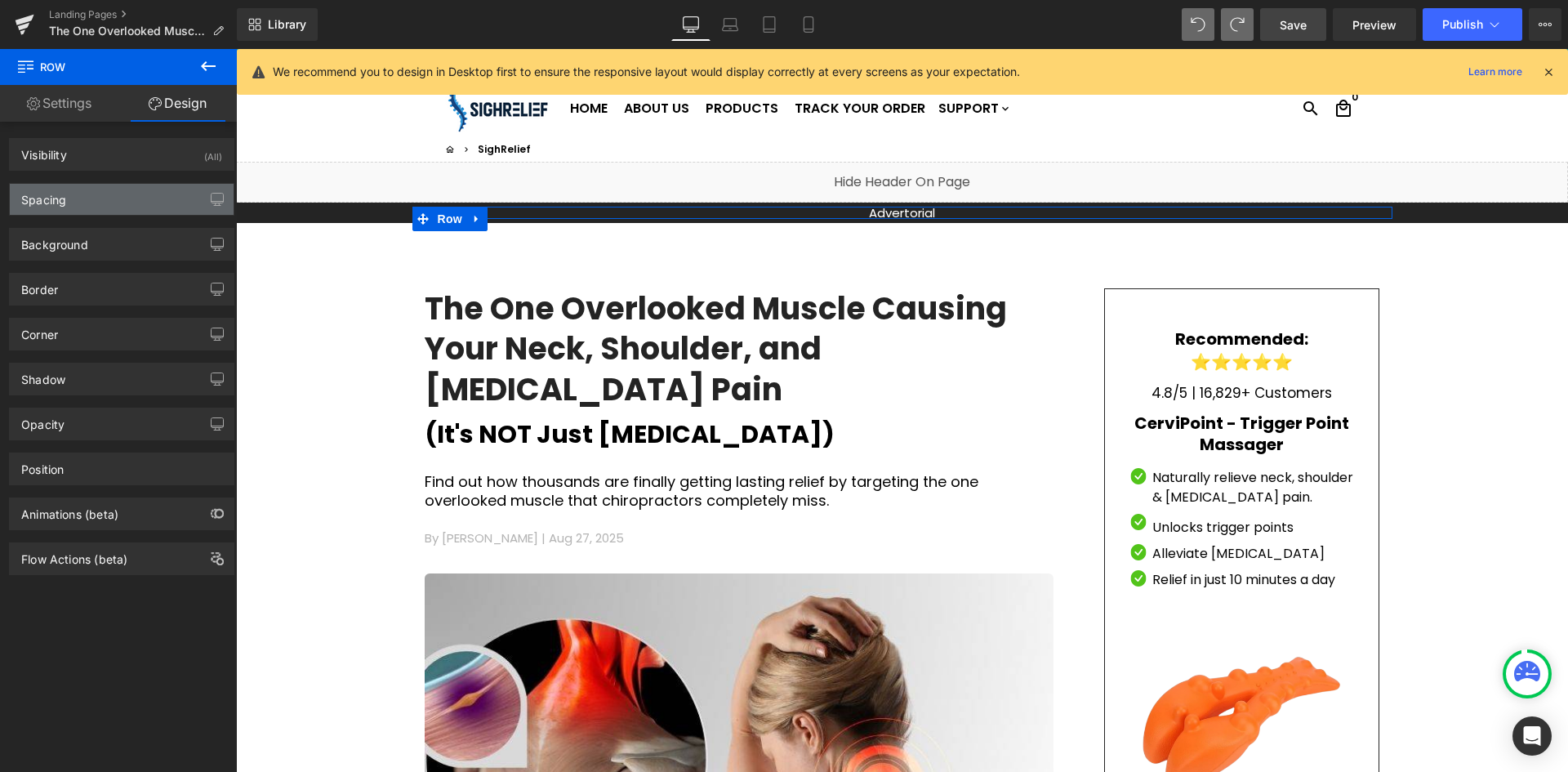
click at [150, 196] on div "Spacing" at bounding box center [121, 199] width 224 height 31
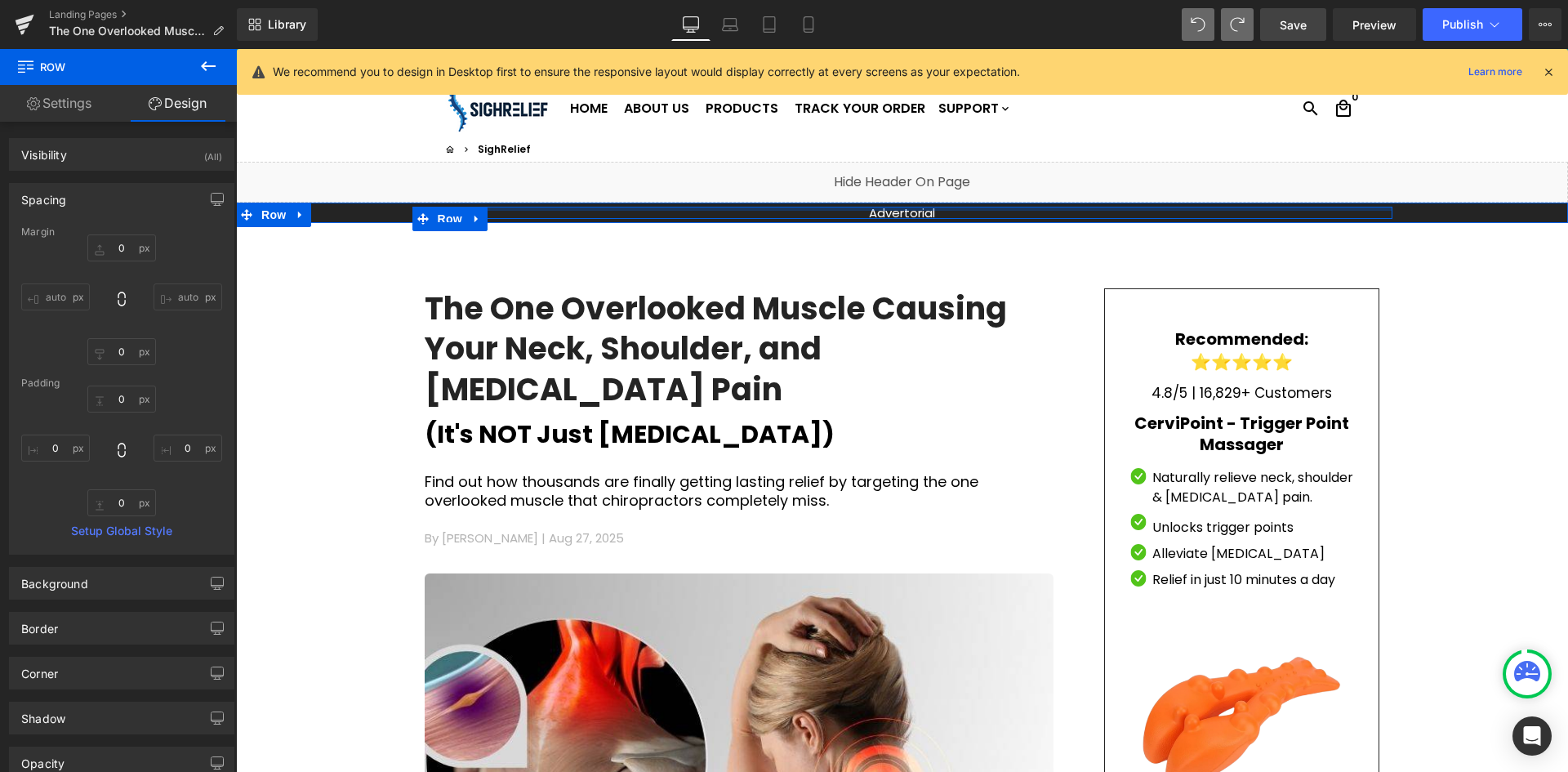
click at [508, 206] on div at bounding box center [902, 208] width 980 height 4
click at [883, 211] on span "Text Block" at bounding box center [893, 213] width 54 height 19
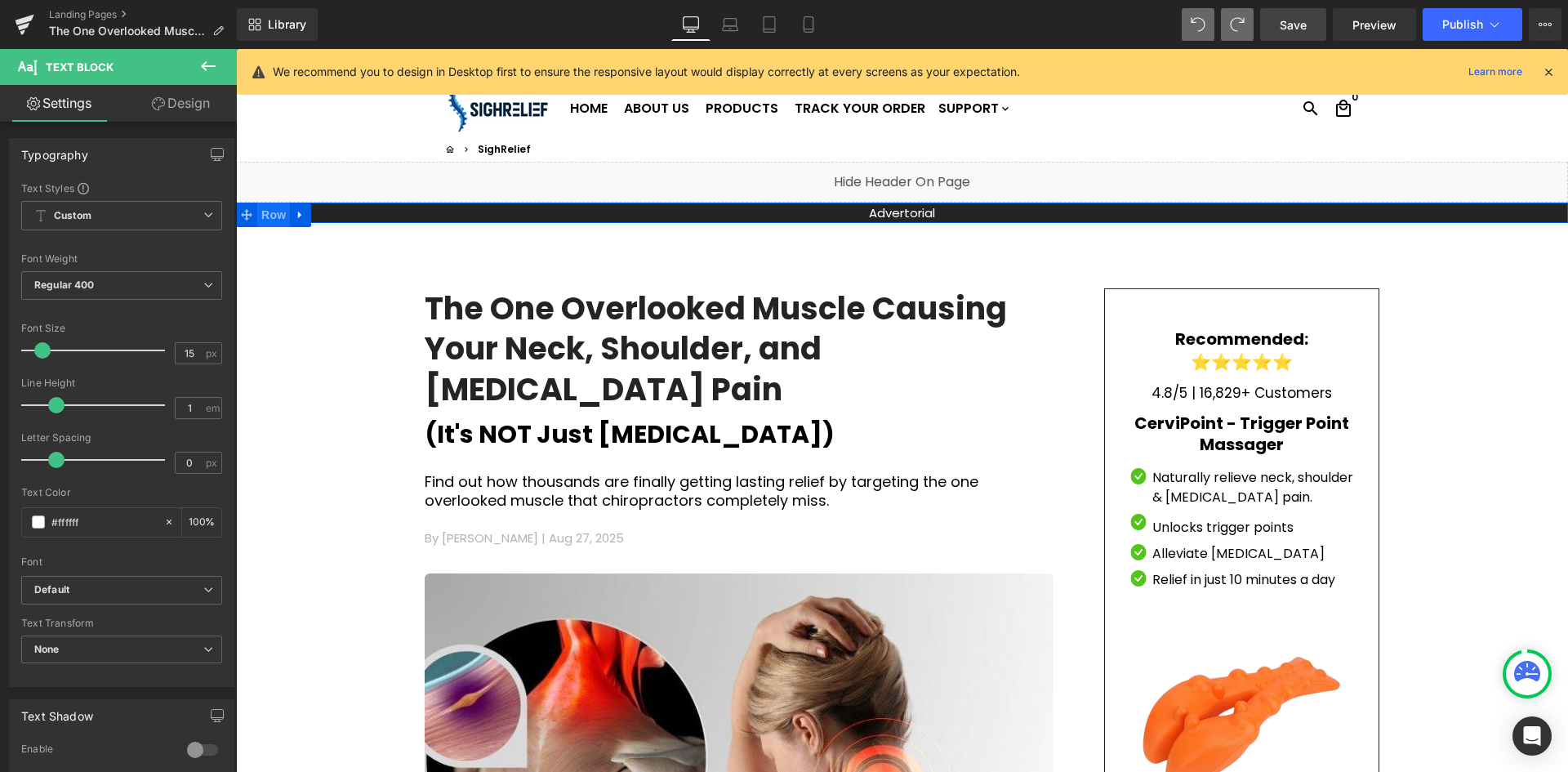
click at [257, 211] on span "Row" at bounding box center [273, 215] width 33 height 25
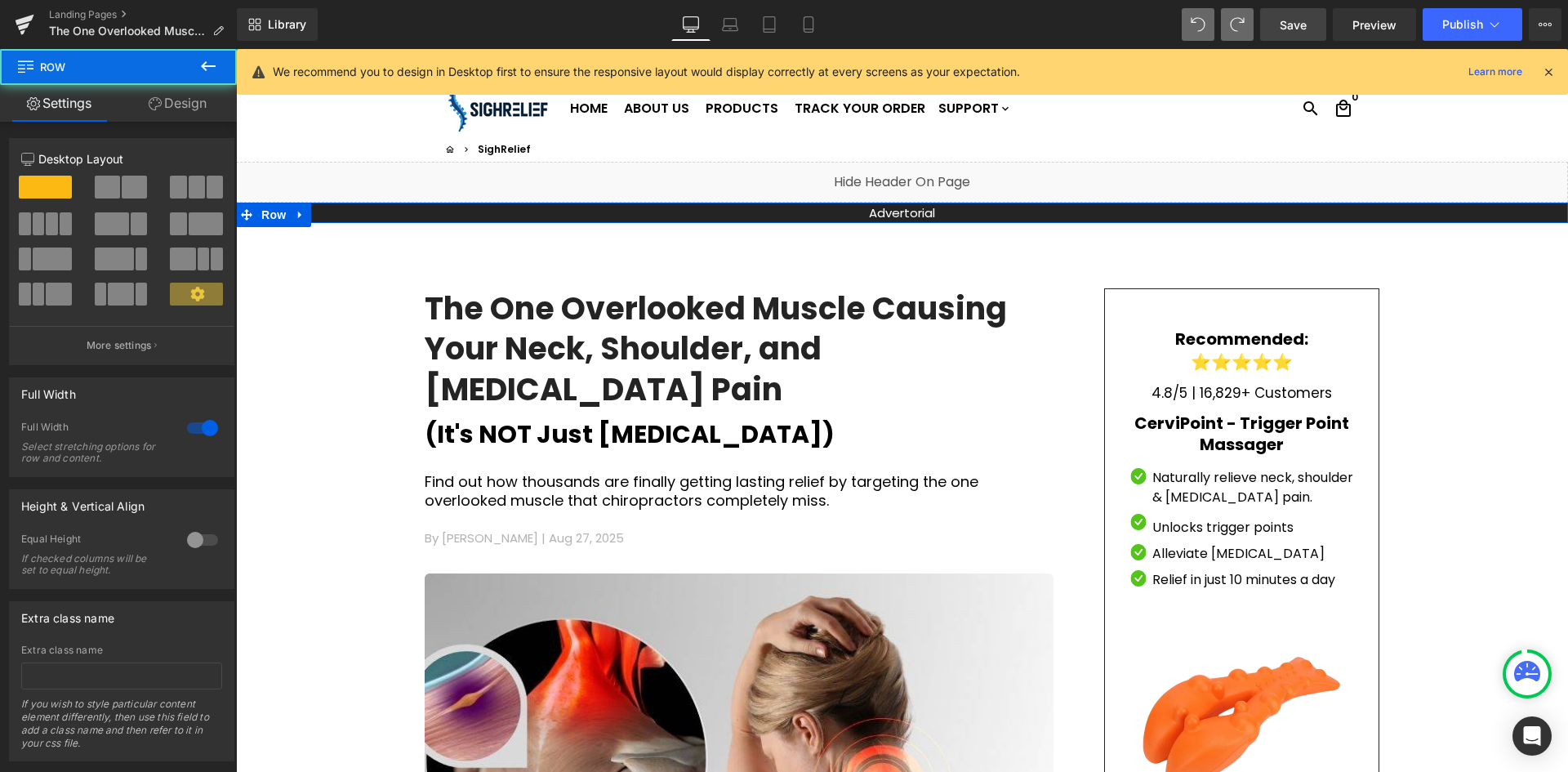
click at [177, 115] on link "Design" at bounding box center [178, 104] width 119 height 37
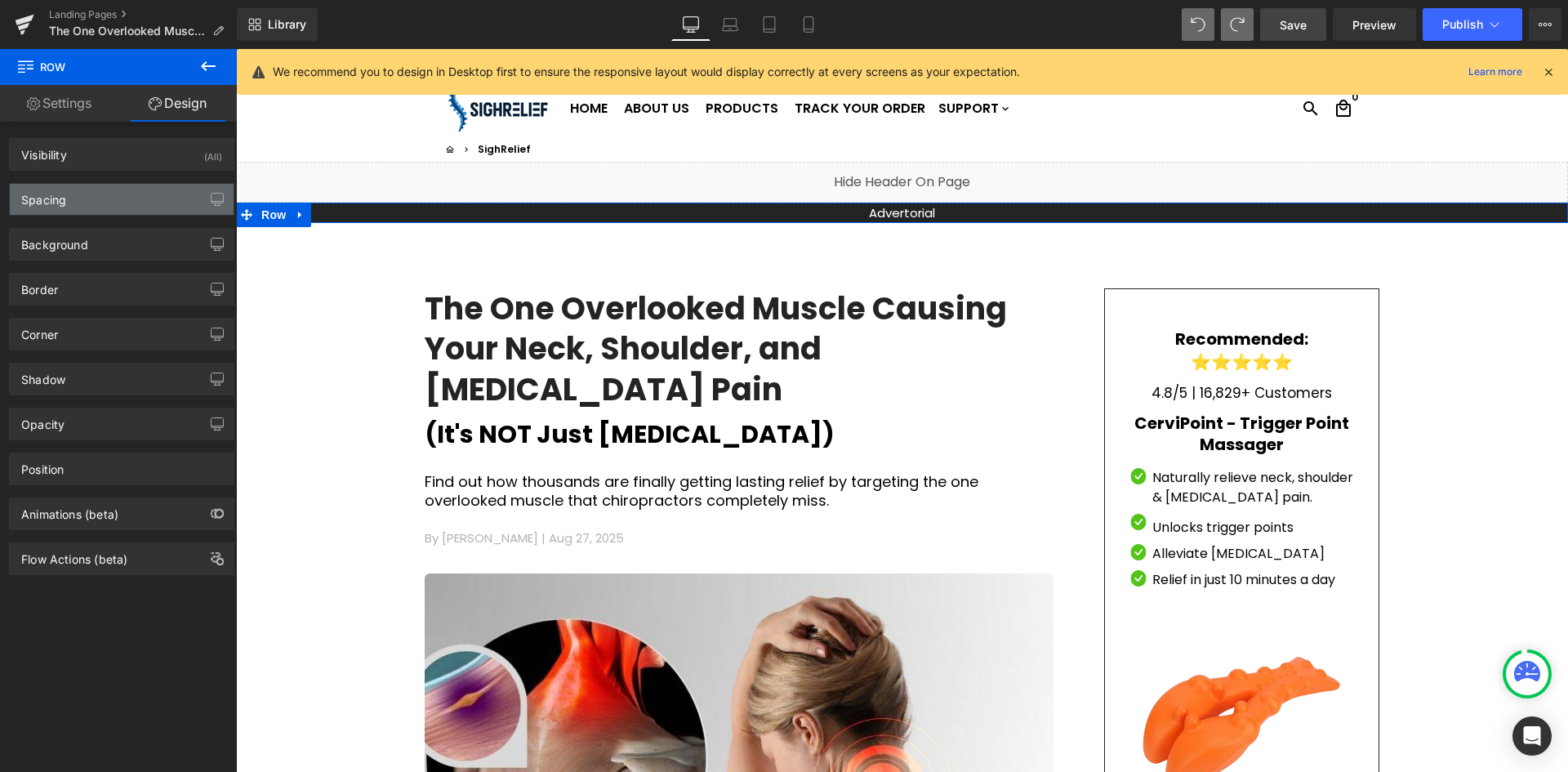
click at [137, 199] on div "Spacing" at bounding box center [121, 199] width 224 height 31
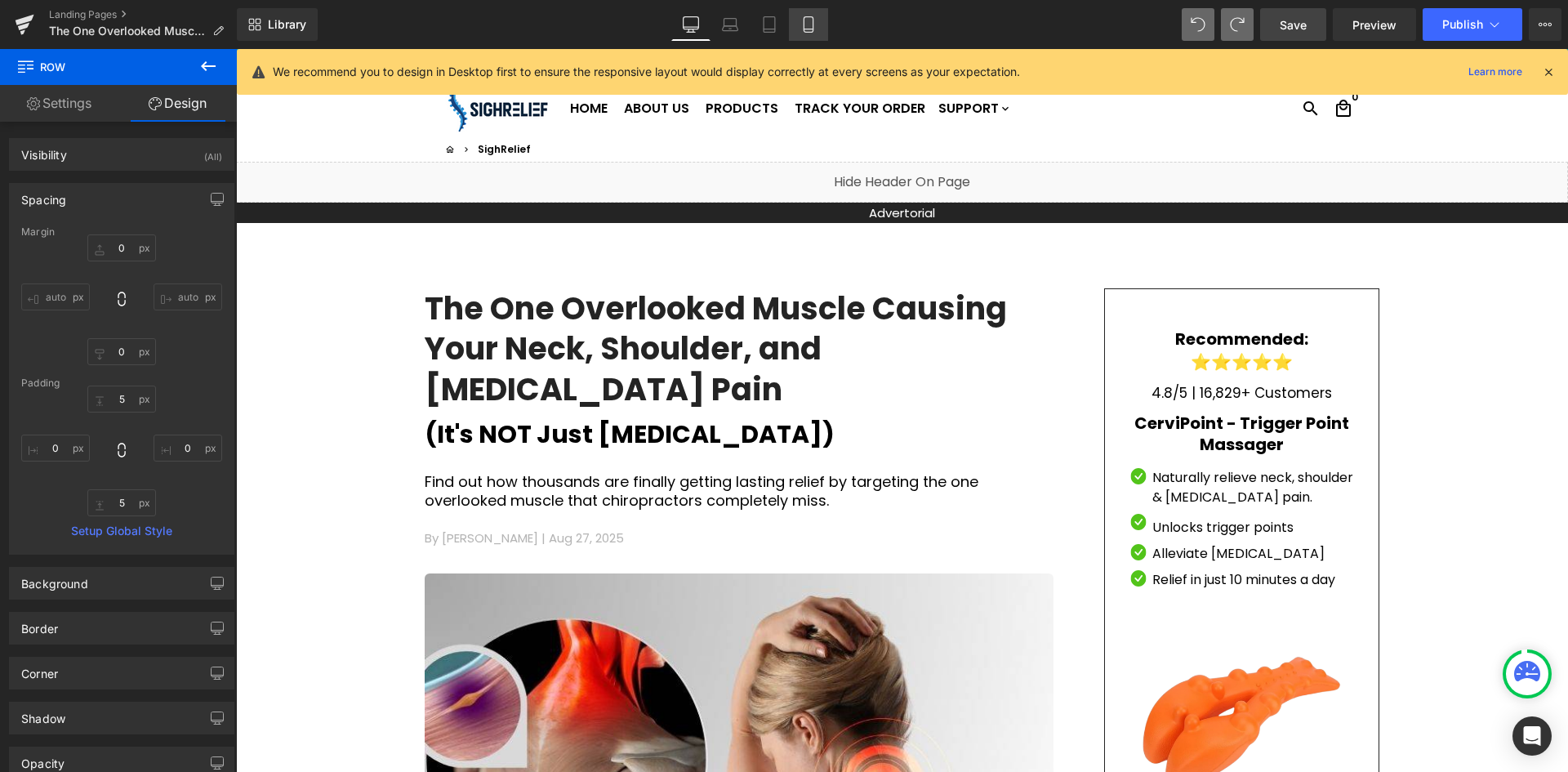
click at [811, 20] on icon at bounding box center [808, 24] width 16 height 16
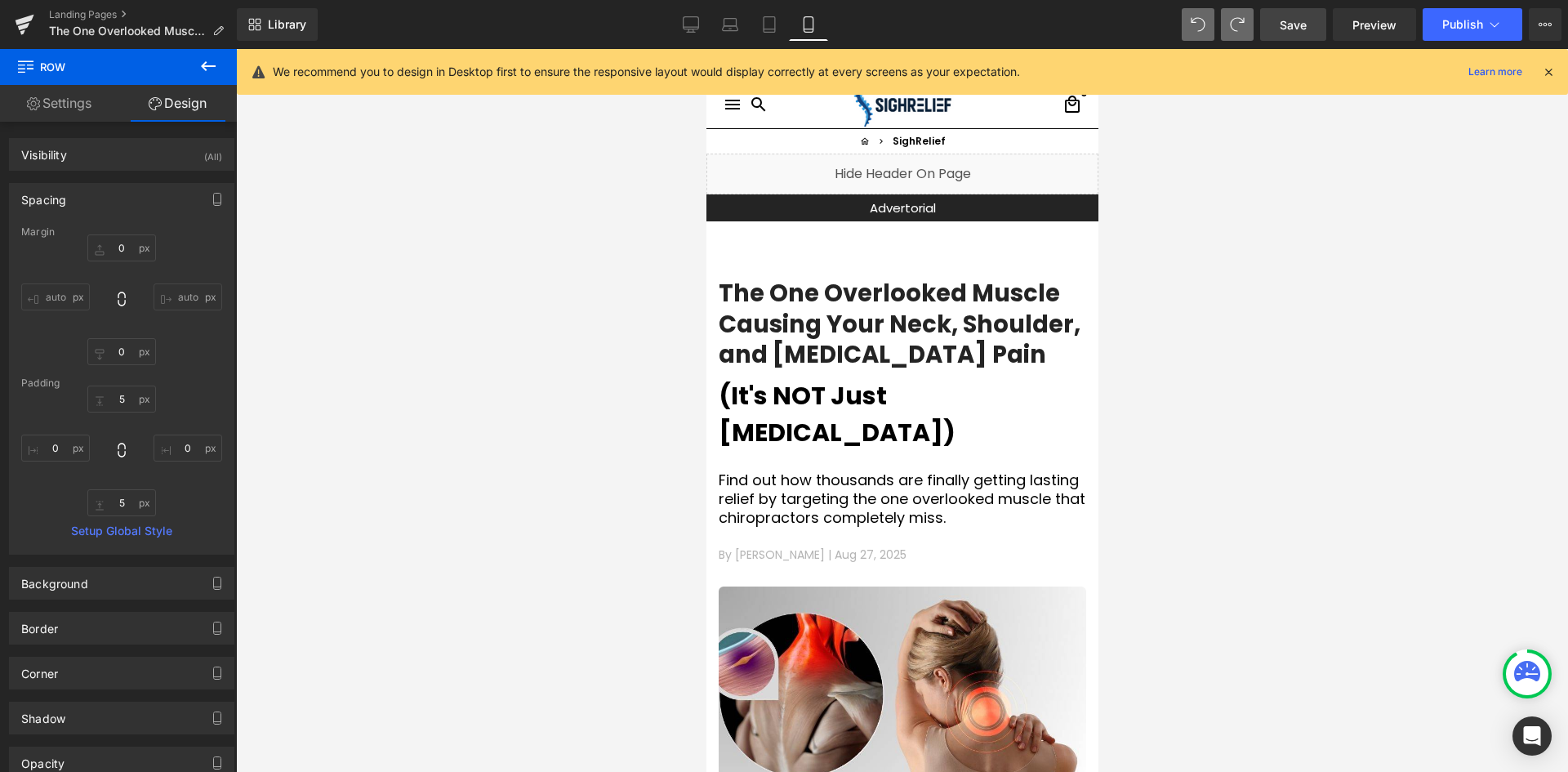
type input "0"
type input "9"
type input "0"
type input "9"
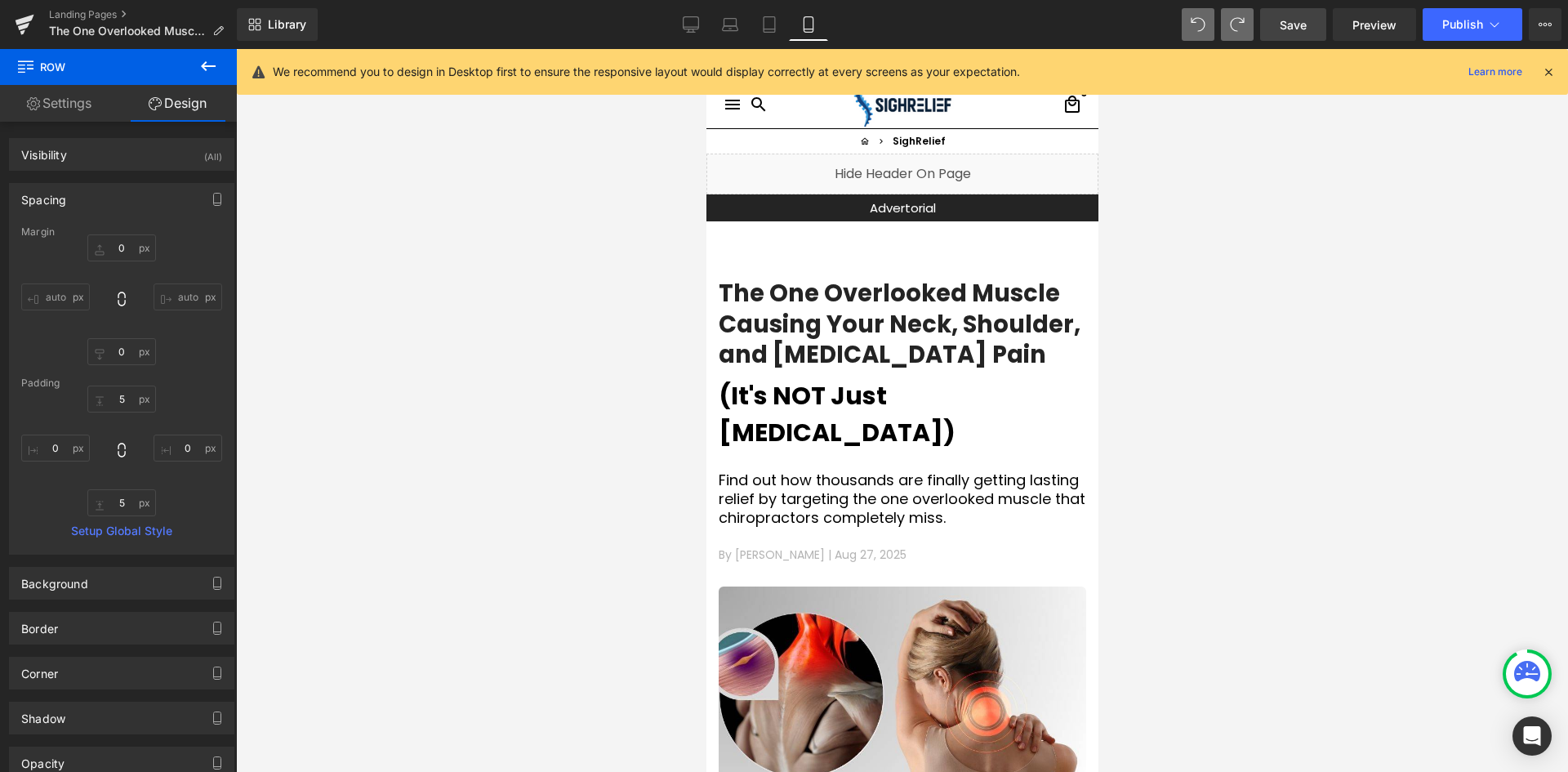
type input "0"
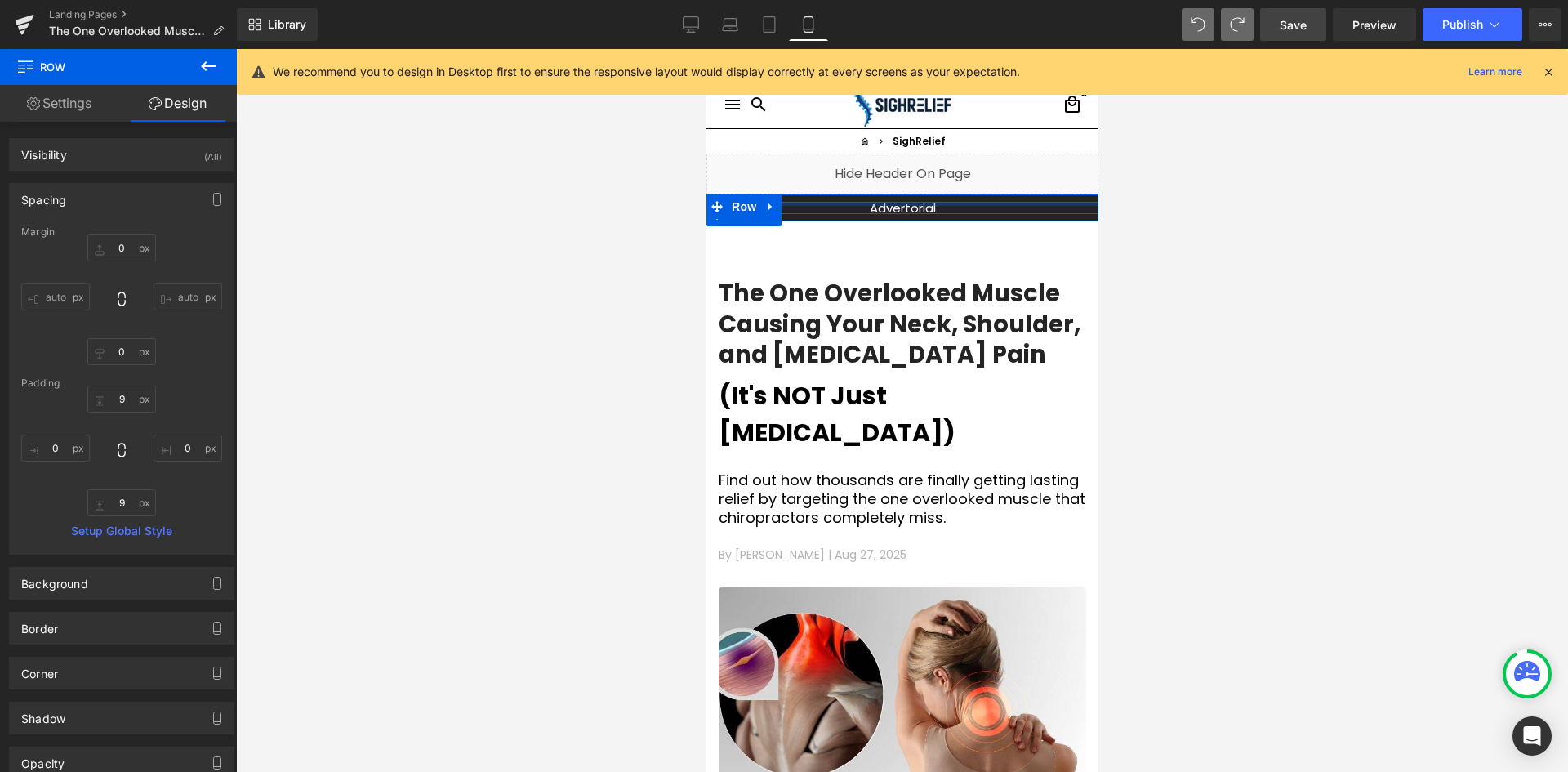
click at [787, 202] on div at bounding box center [901, 204] width 392 height 4
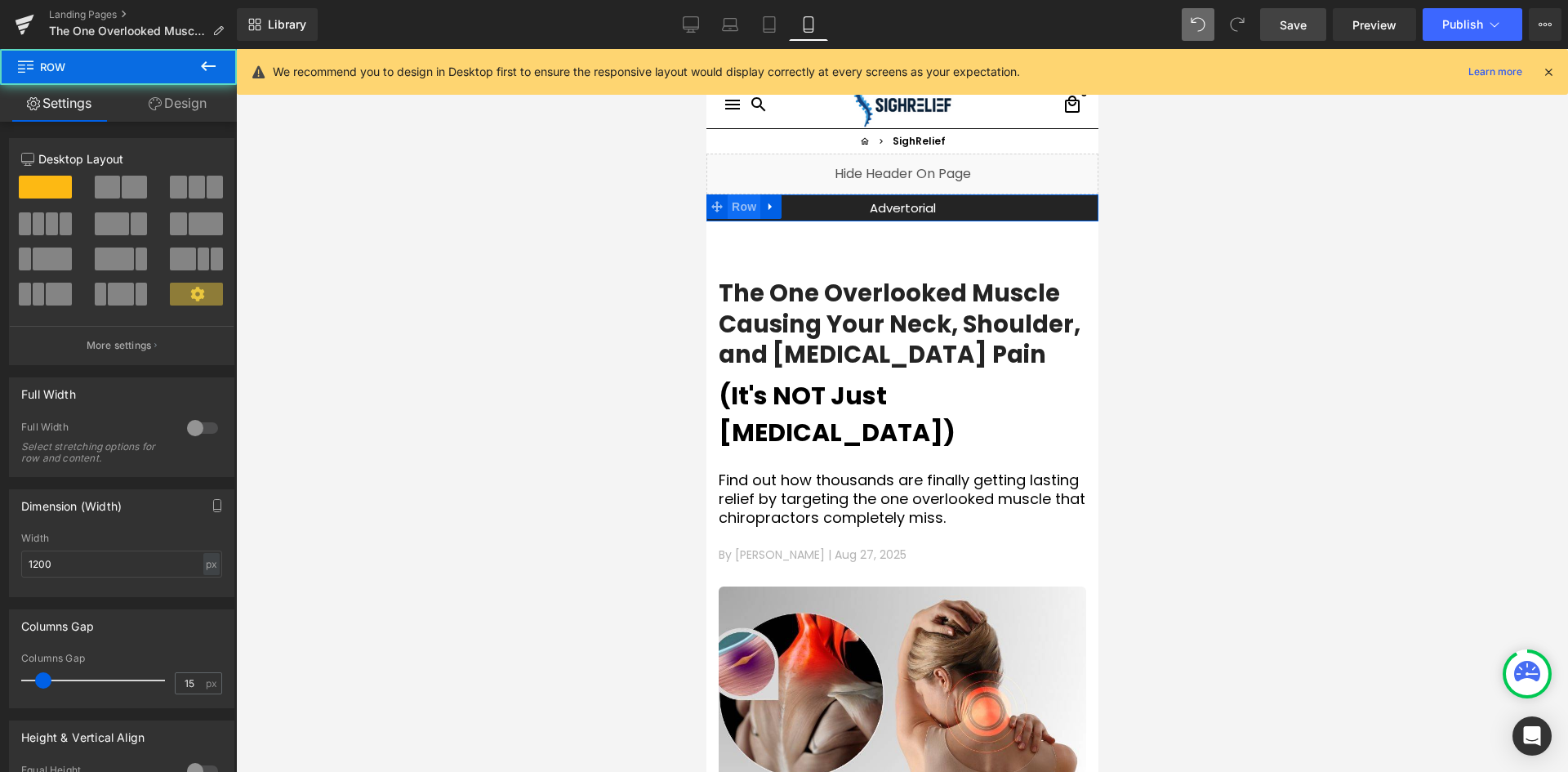
click at [727, 205] on span "Row" at bounding box center [742, 207] width 33 height 25
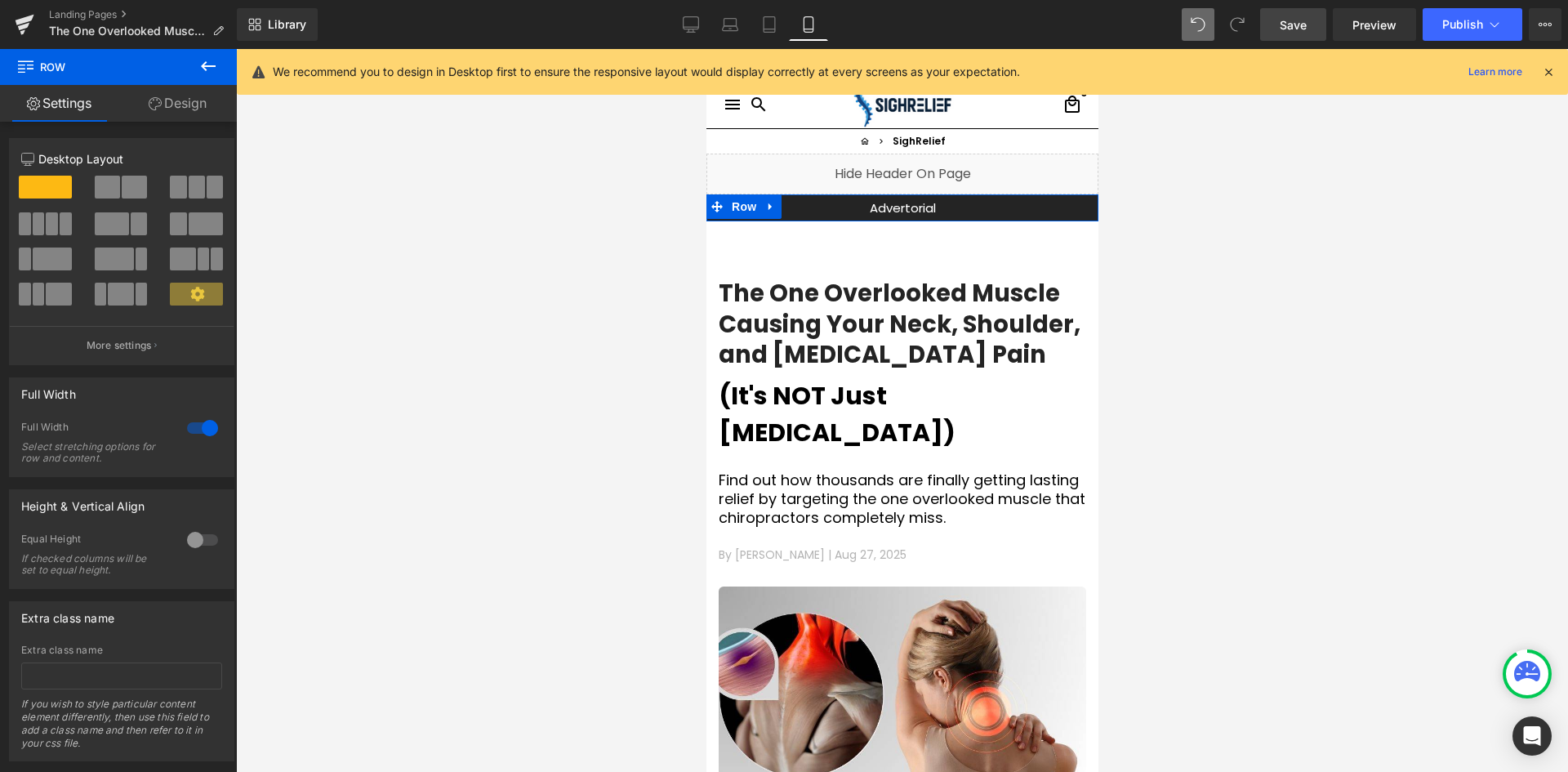
click at [196, 112] on link "Design" at bounding box center [178, 104] width 119 height 37
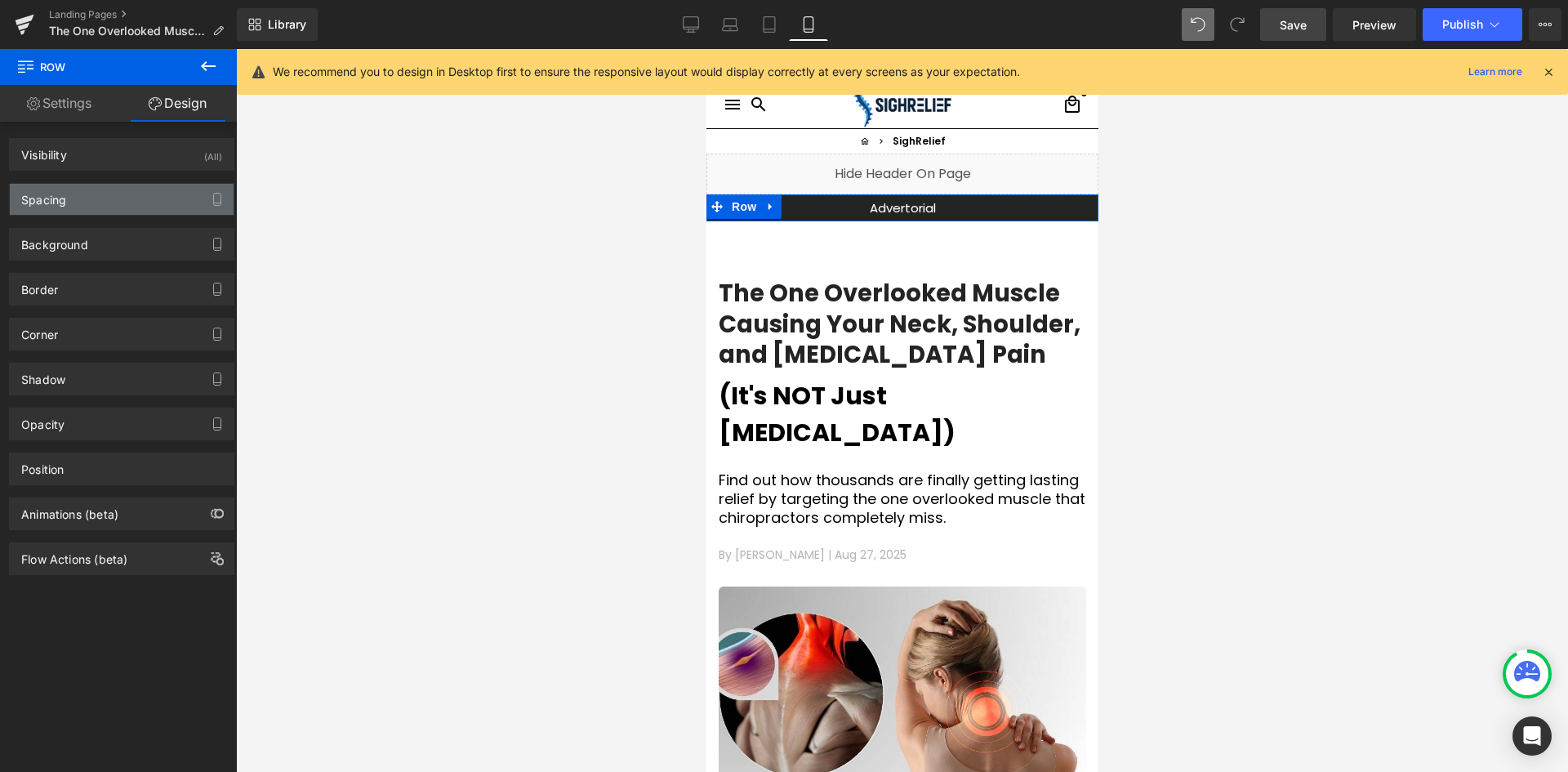
click at [89, 201] on div "Spacing" at bounding box center [121, 199] width 224 height 31
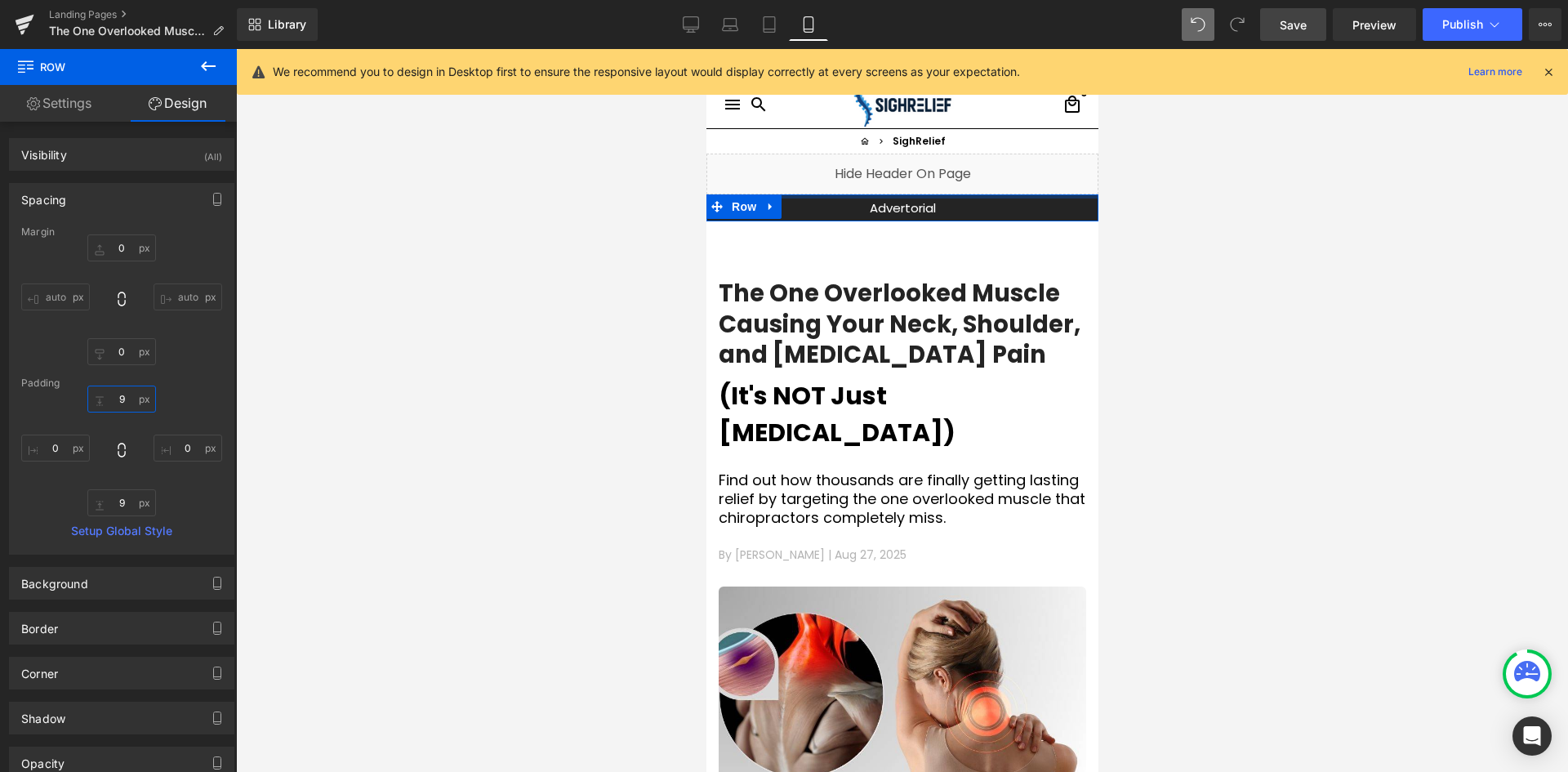
click at [124, 391] on input "9" at bounding box center [122, 399] width 69 height 27
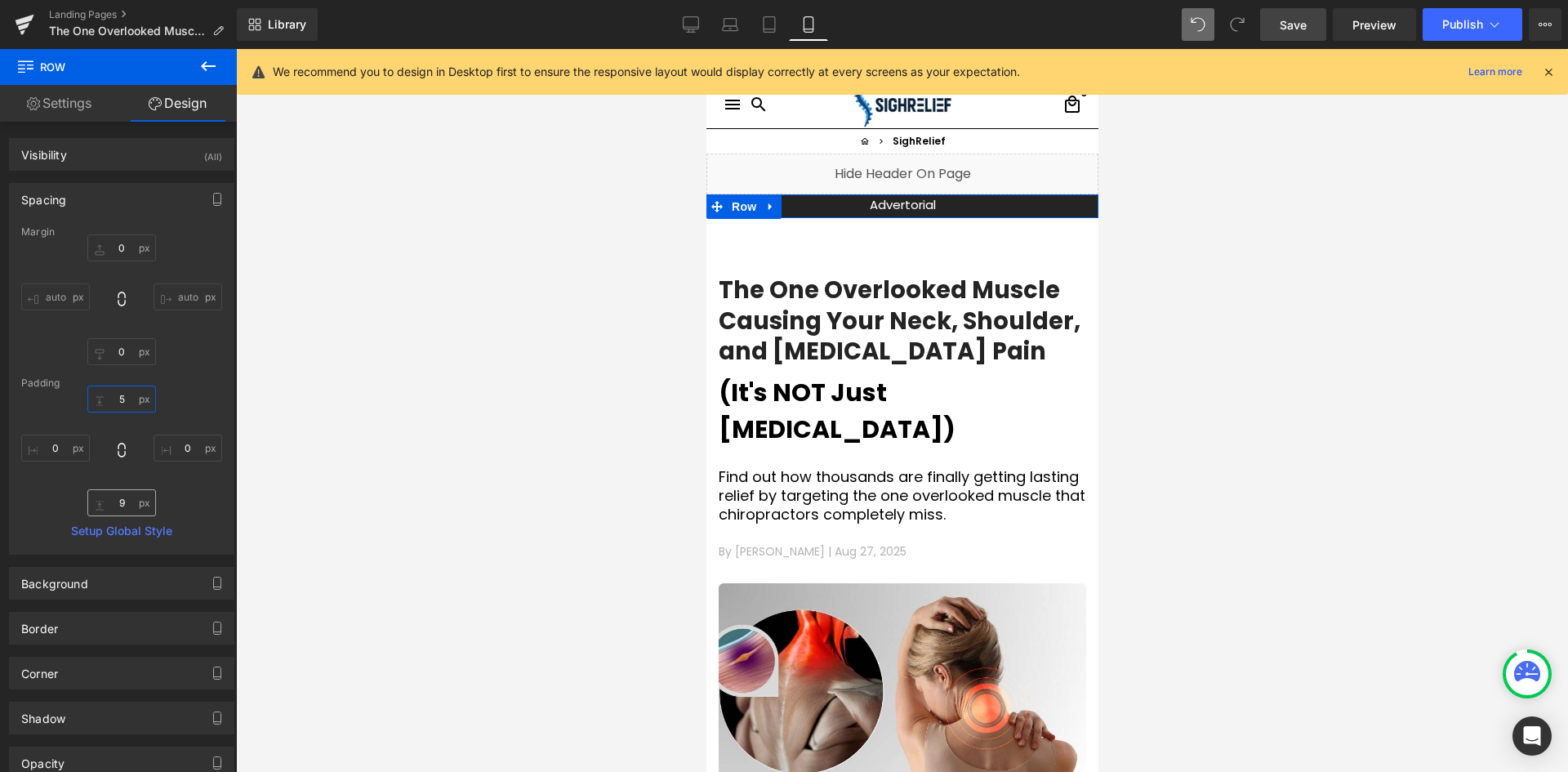
type input "5"
click at [130, 509] on input "9" at bounding box center [122, 503] width 69 height 27
type input "5"
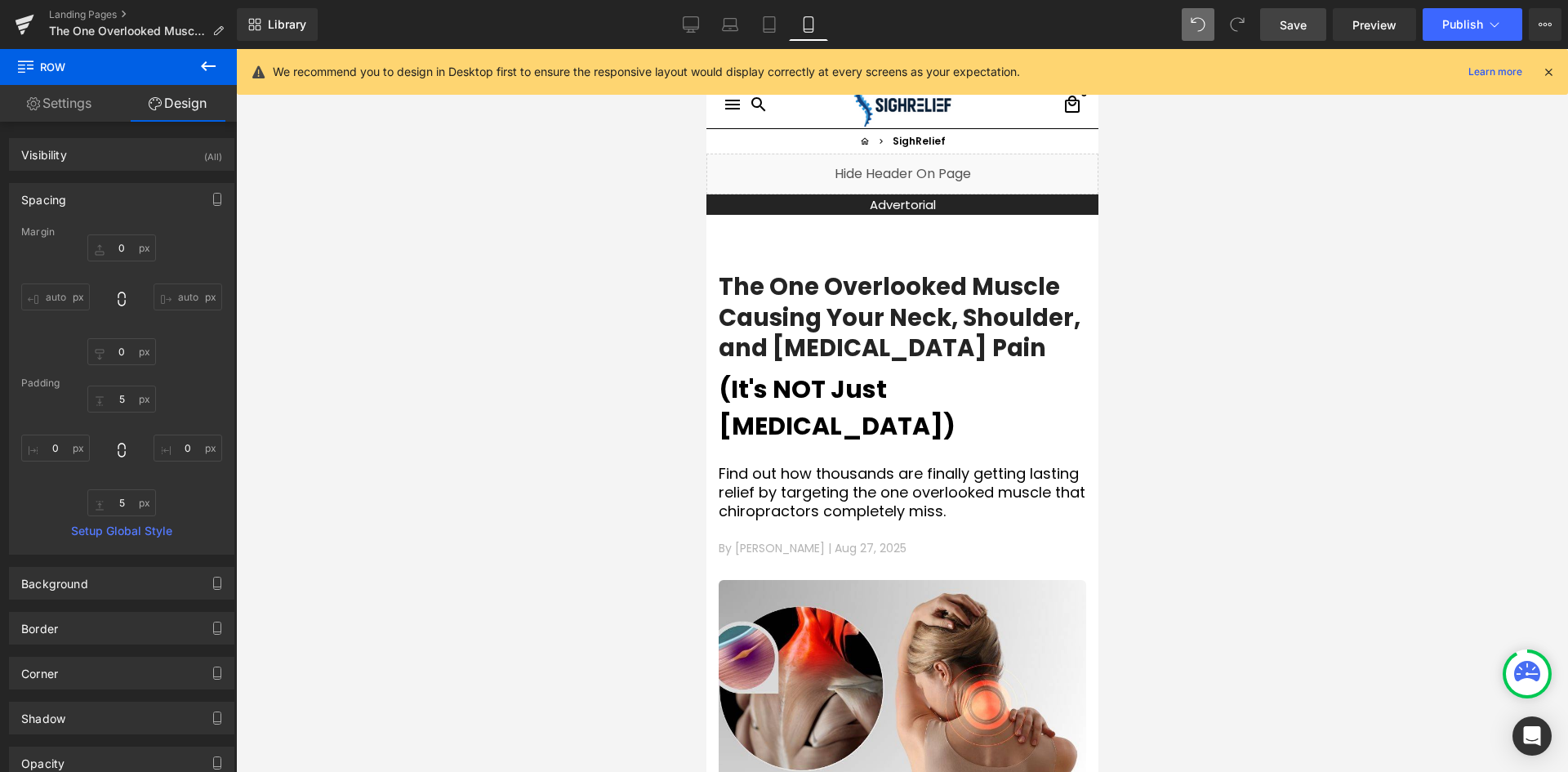
click at [1357, 268] on div at bounding box center [902, 410] width 1332 height 723
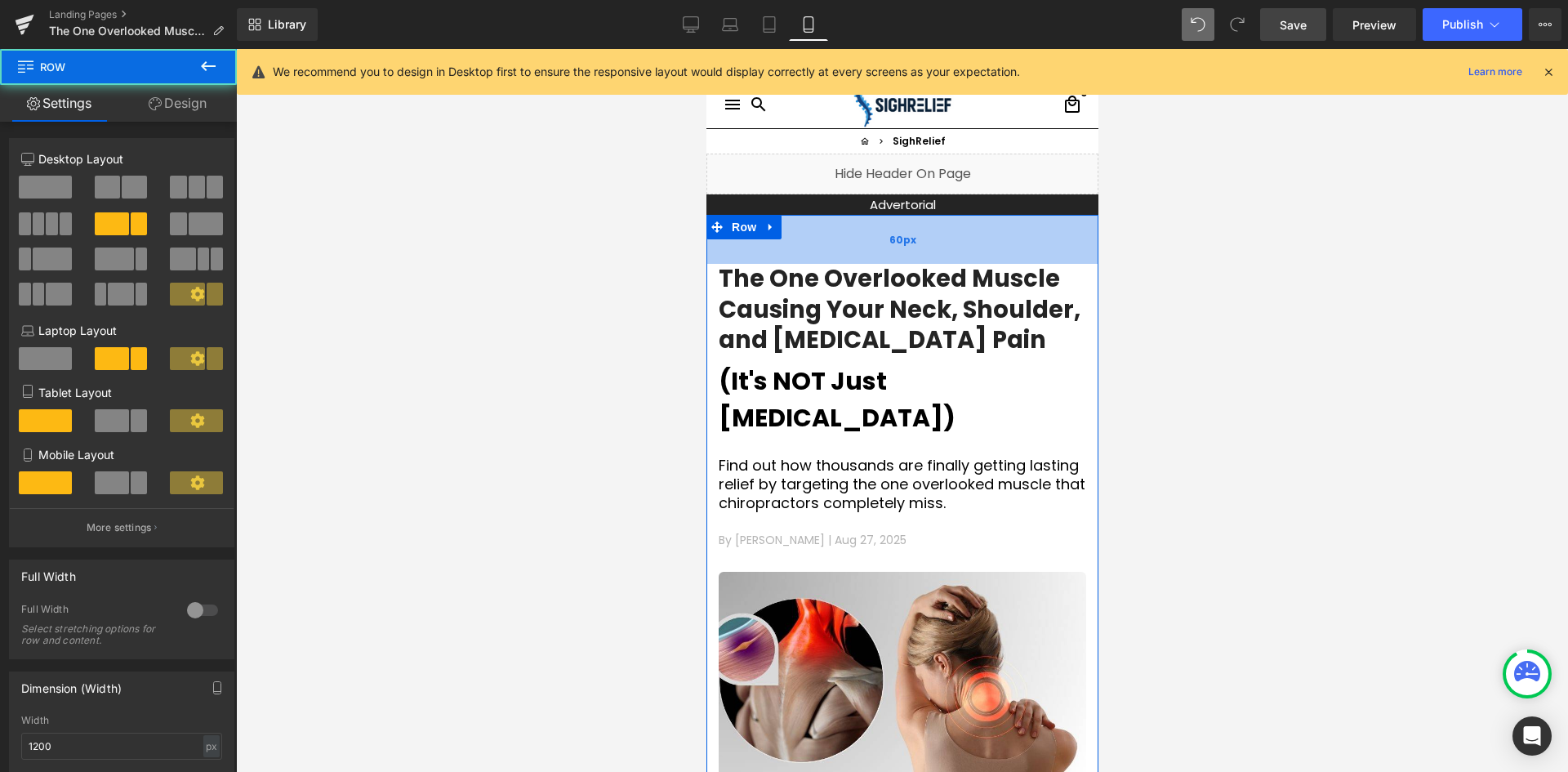
drag, startPoint x: 986, startPoint y: 251, endPoint x: 988, endPoint y: 243, distance: 8.2
click at [988, 243] on div "60px" at bounding box center [901, 239] width 392 height 49
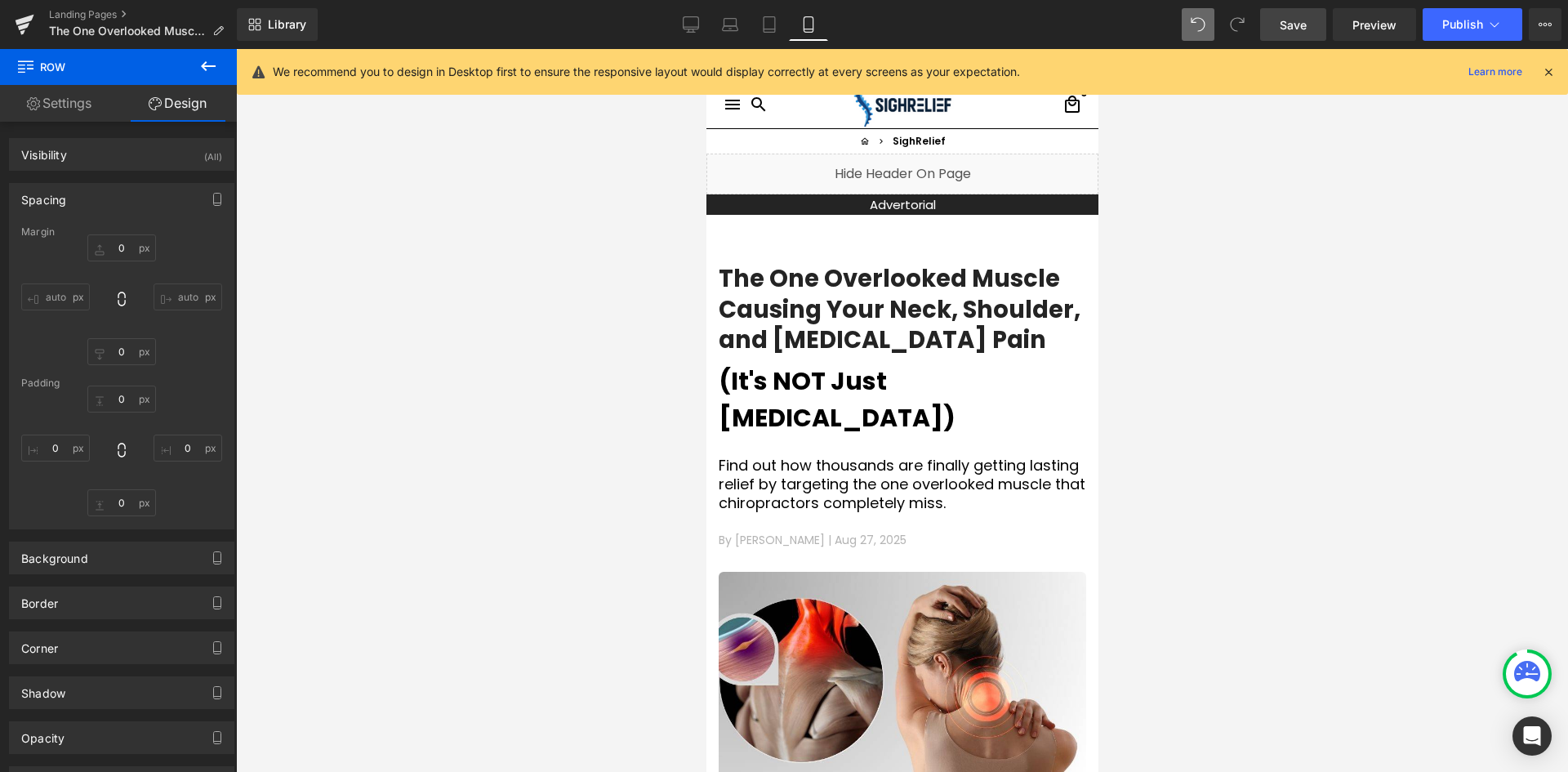
type input "0"
type input "60"
type input "0"
type input "70"
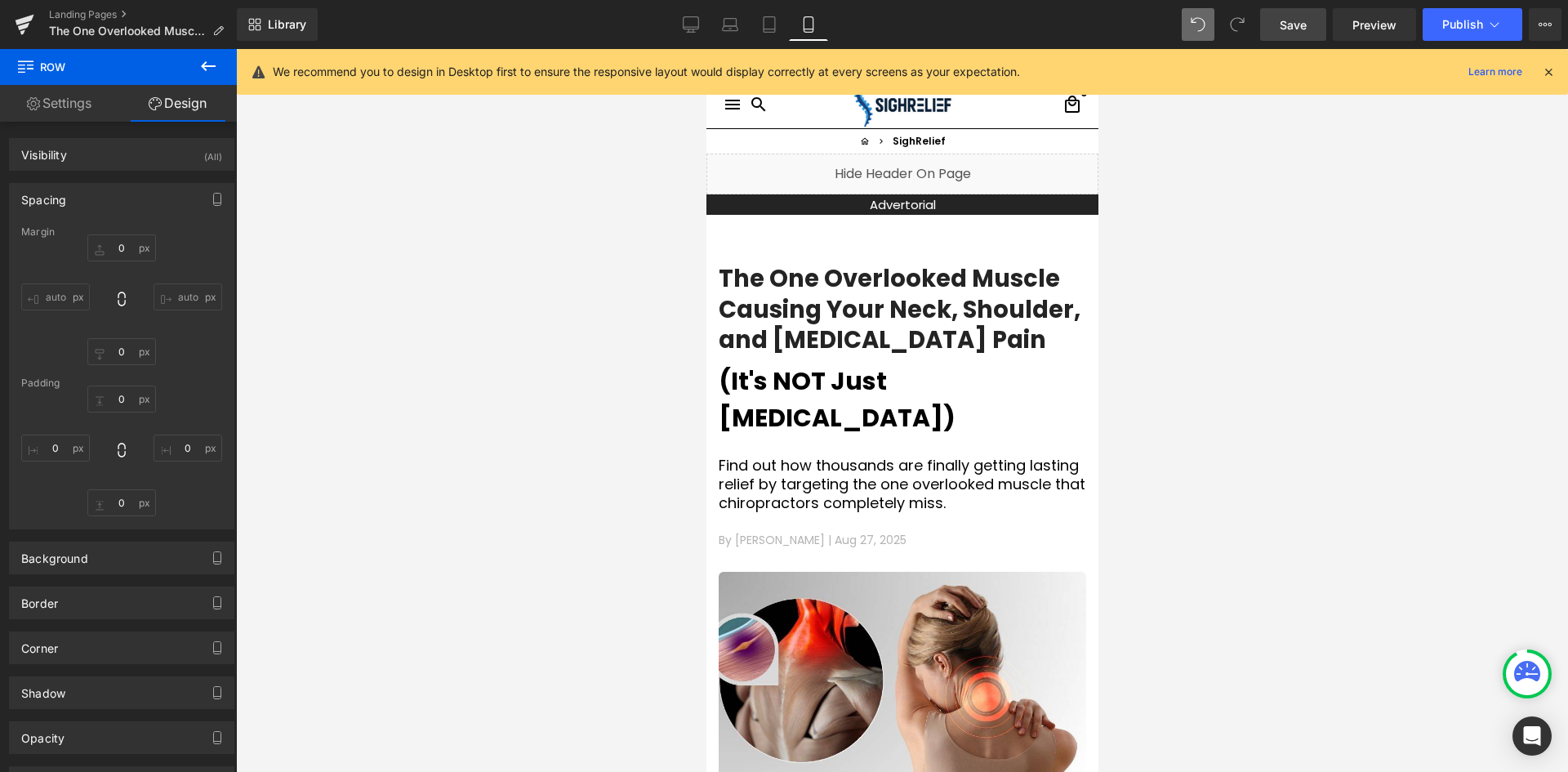
type input "0"
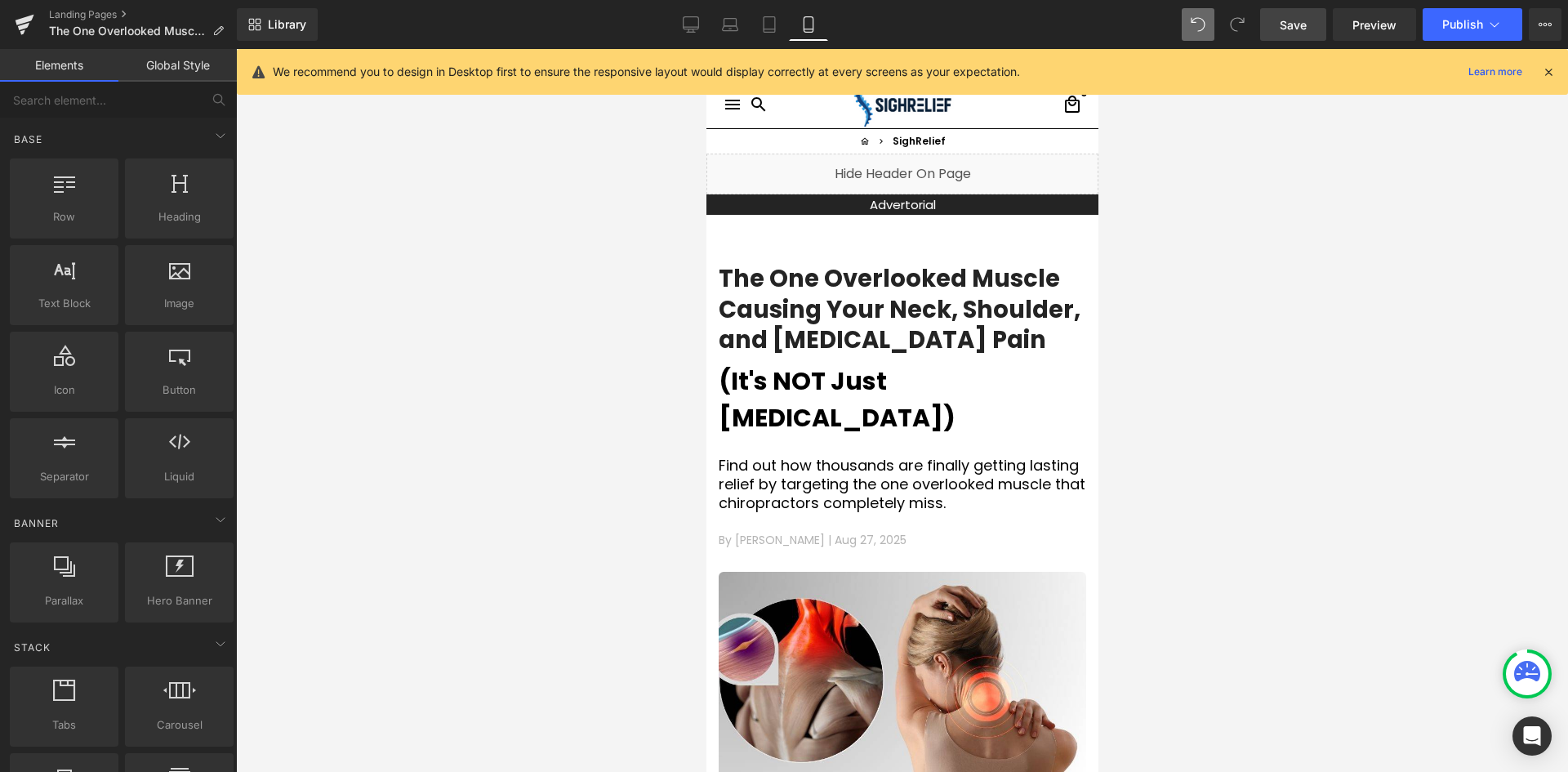
click at [1244, 296] on div at bounding box center [902, 410] width 1332 height 723
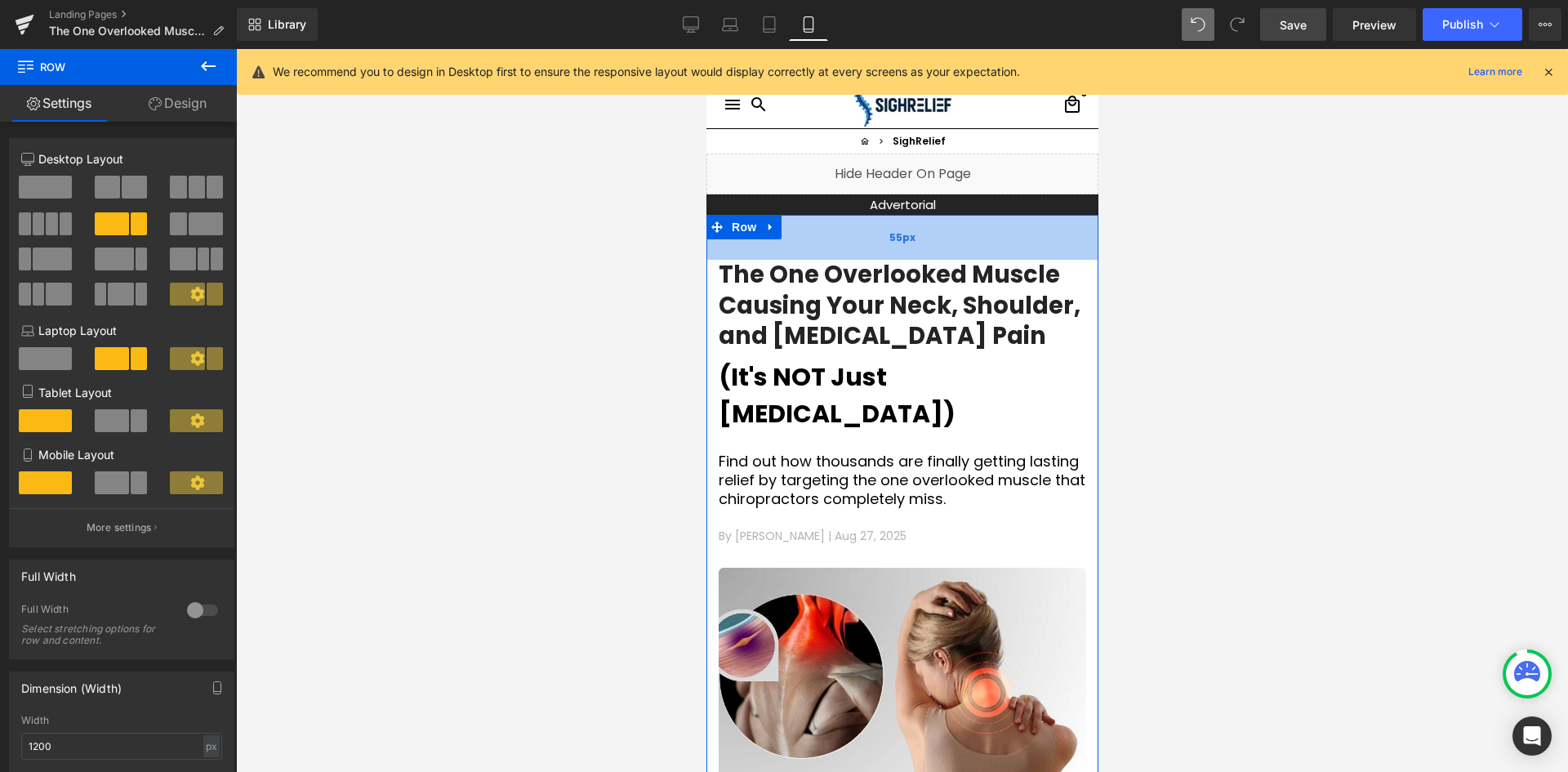
click at [869, 247] on div "55px" at bounding box center [901, 237] width 392 height 45
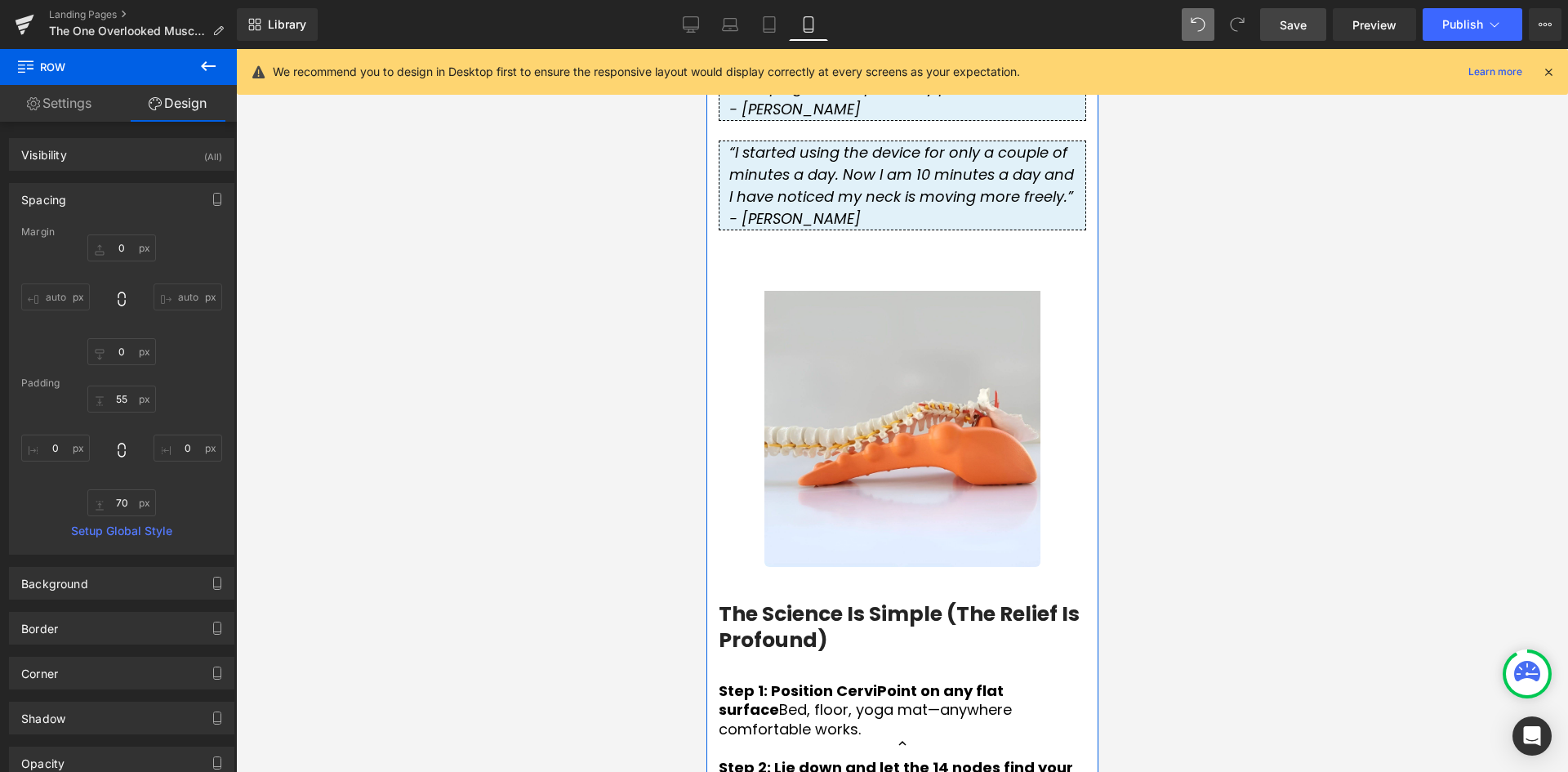
scroll to position [5146, 0]
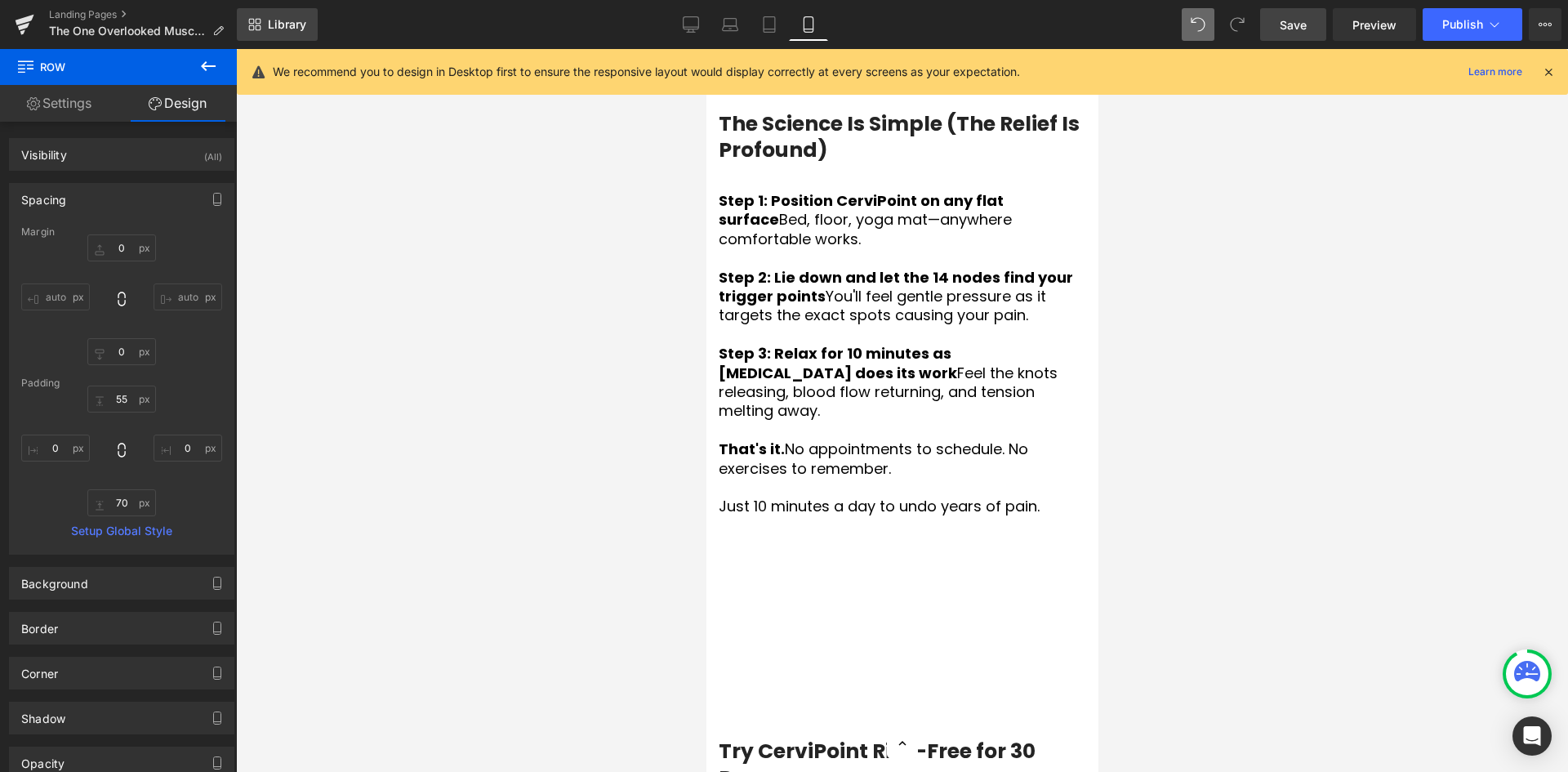
click at [259, 23] on icon at bounding box center [255, 24] width 13 height 13
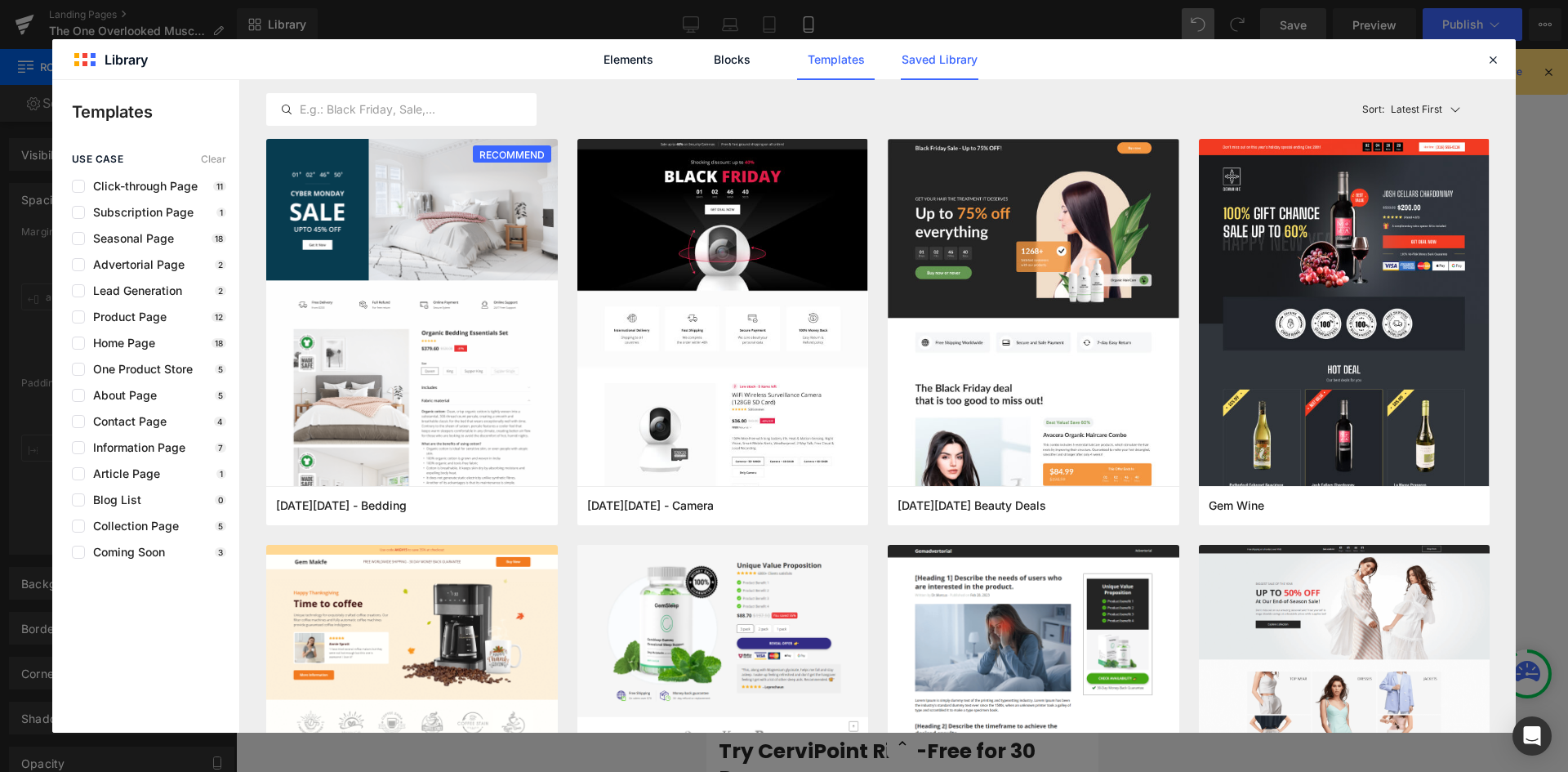
click at [924, 69] on link "Saved Library" at bounding box center [940, 59] width 78 height 41
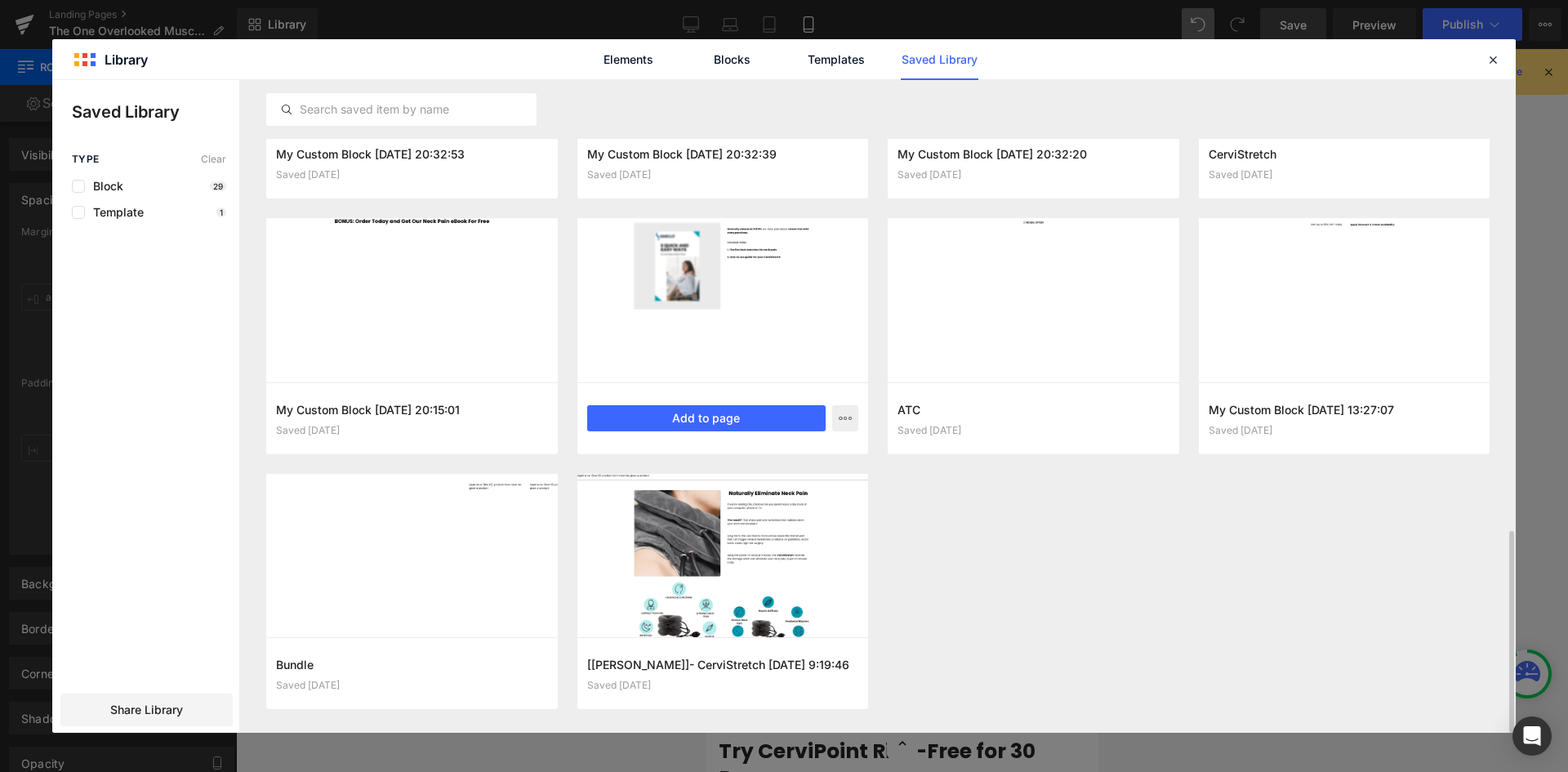
scroll to position [1453, 0]
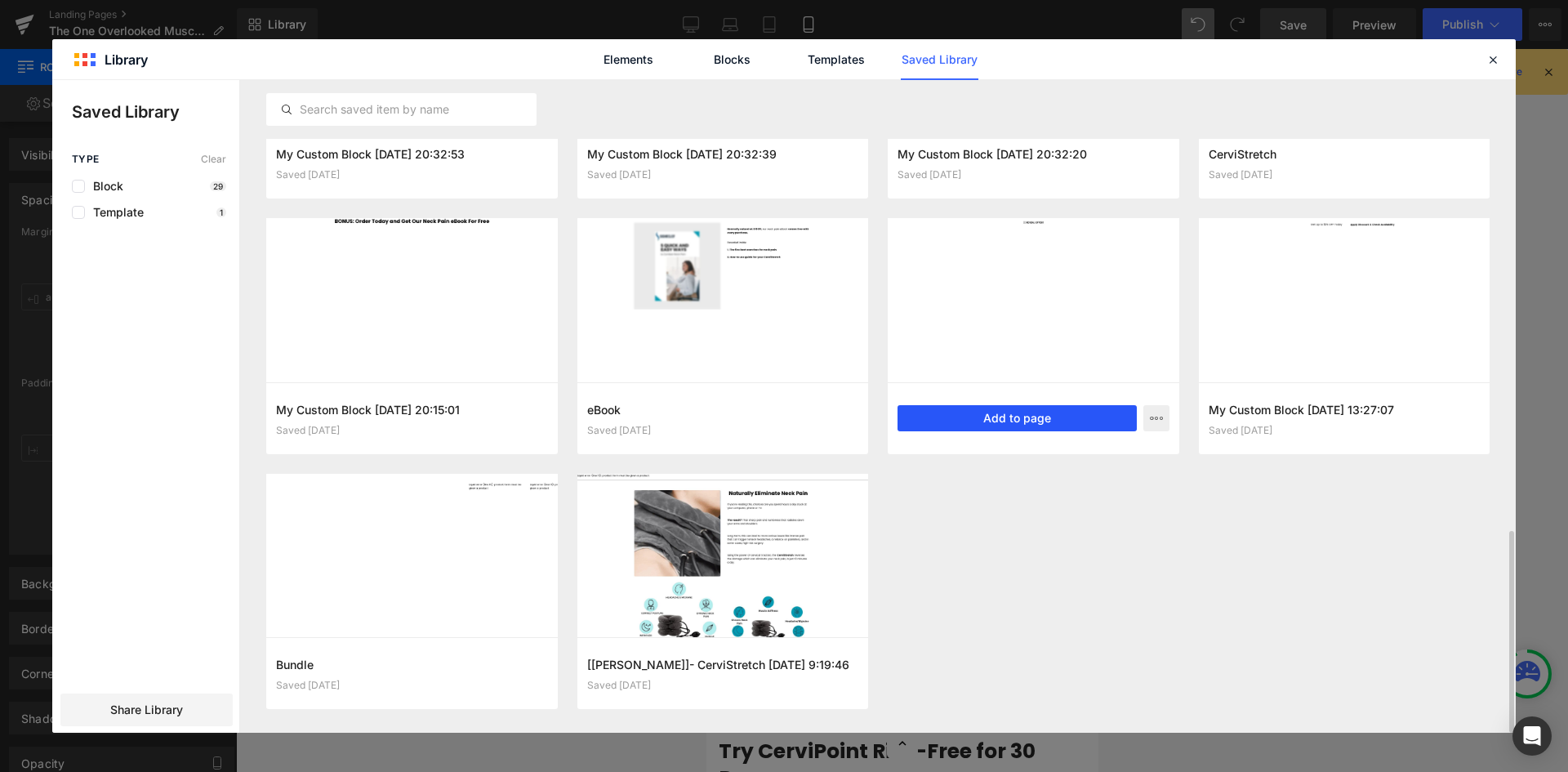
click at [1051, 422] on button "Add to page" at bounding box center [1017, 419] width 239 height 27
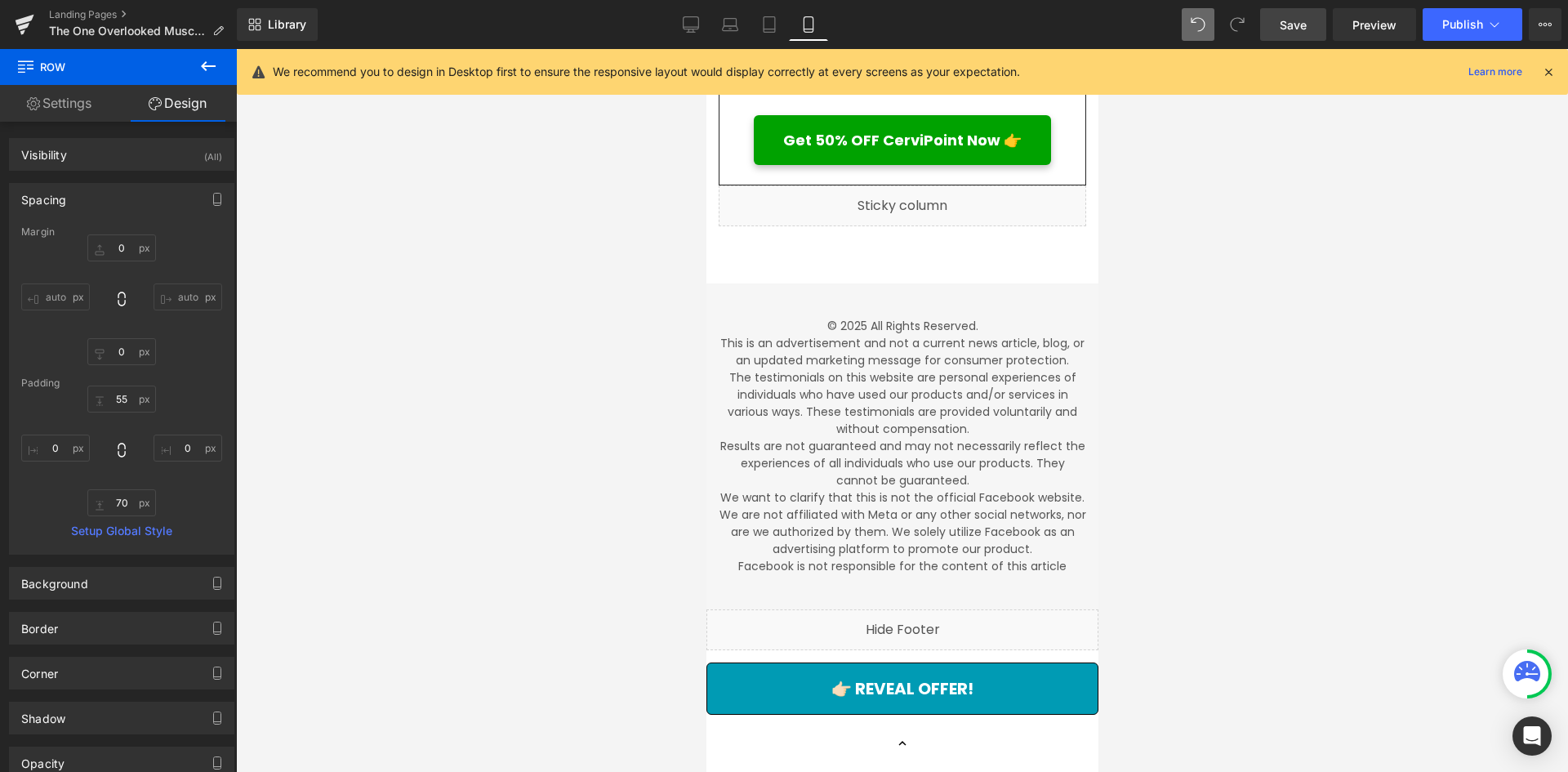
scroll to position [8375, 0]
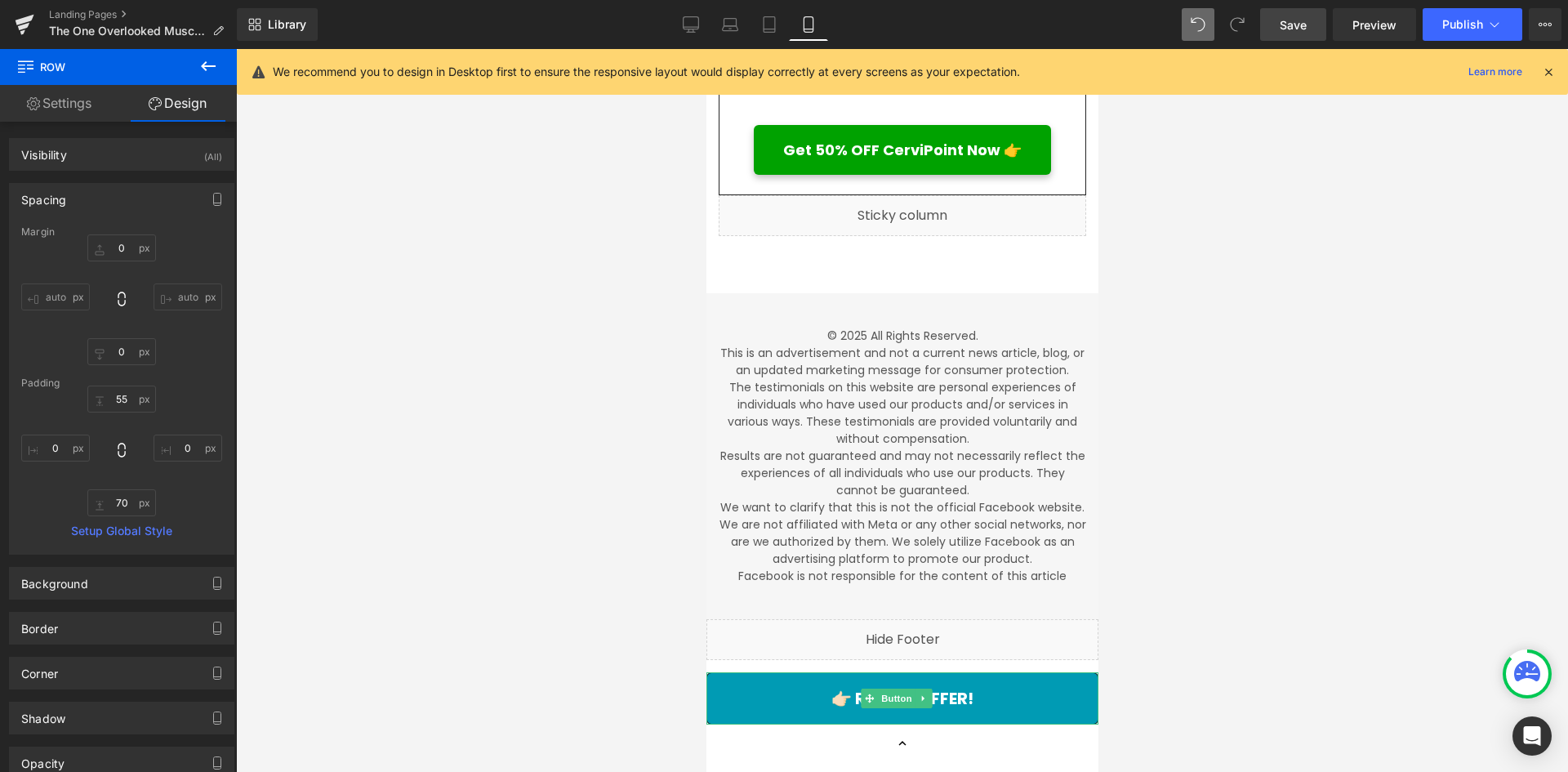
click at [924, 693] on icon at bounding box center [922, 698] width 9 height 10
click at [926, 694] on icon at bounding box center [930, 699] width 9 height 9
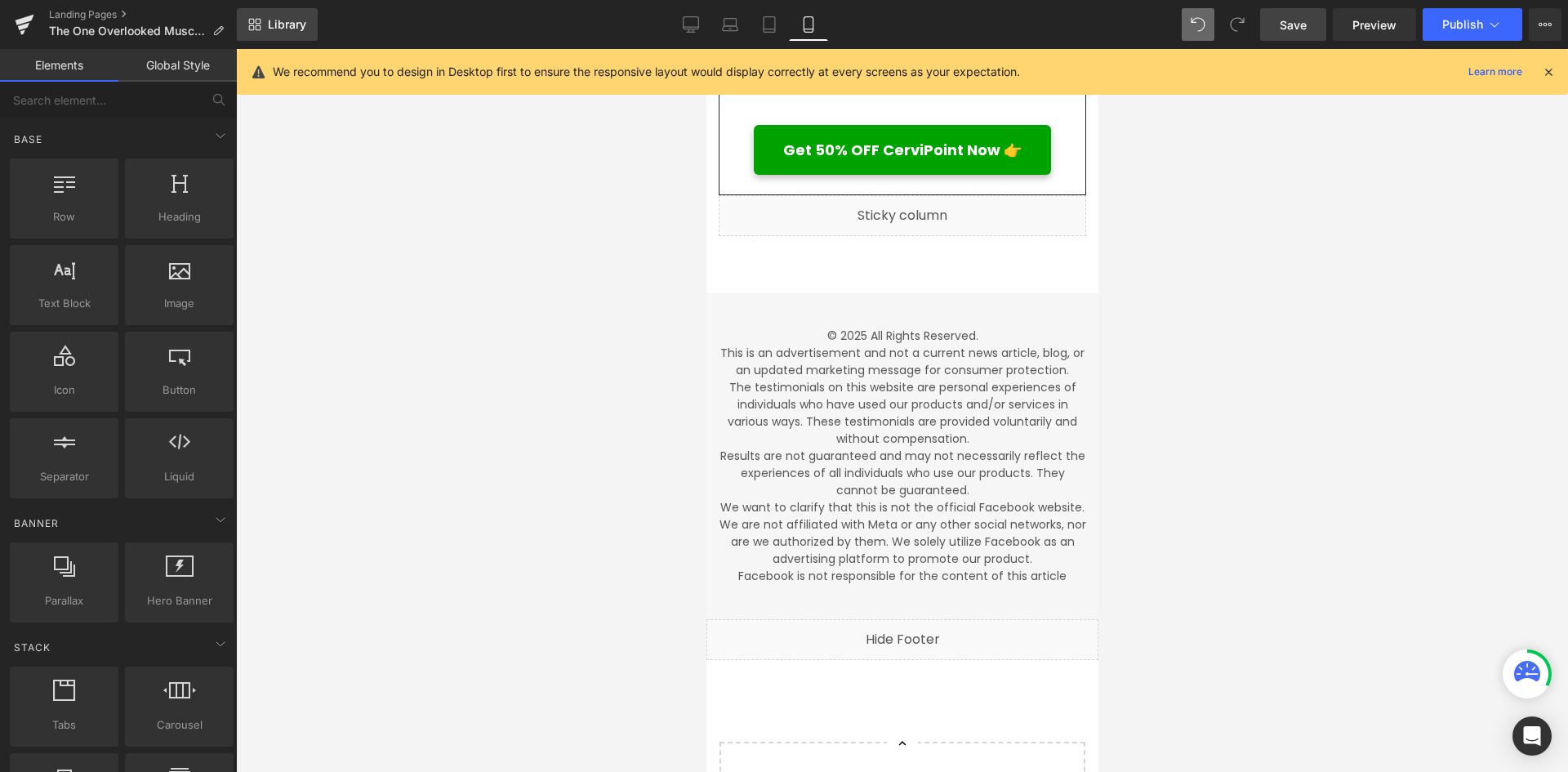
click at [280, 30] on span "Library" at bounding box center [287, 24] width 38 height 15
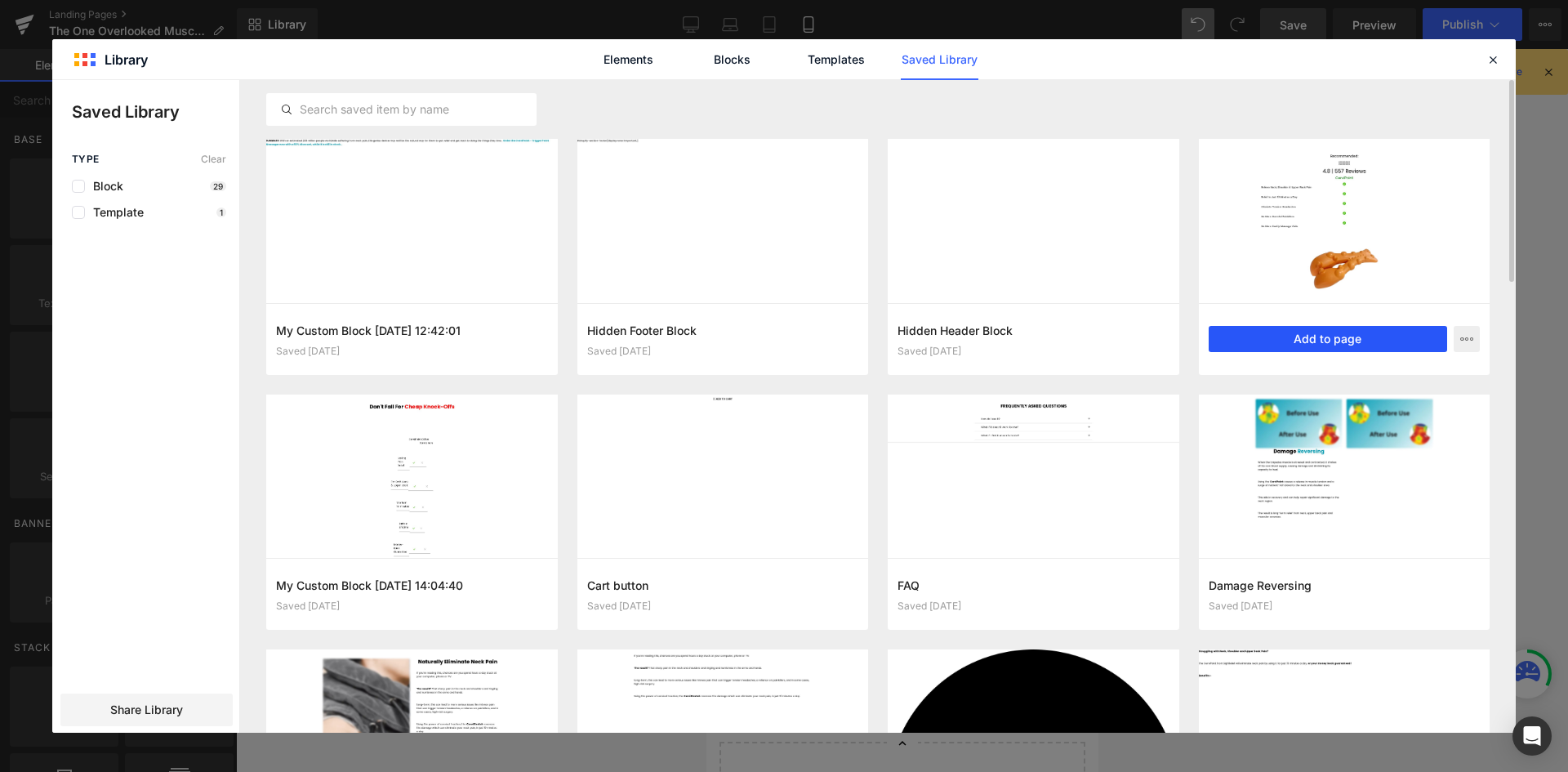
click at [1277, 344] on button "Add to page" at bounding box center [1328, 339] width 239 height 27
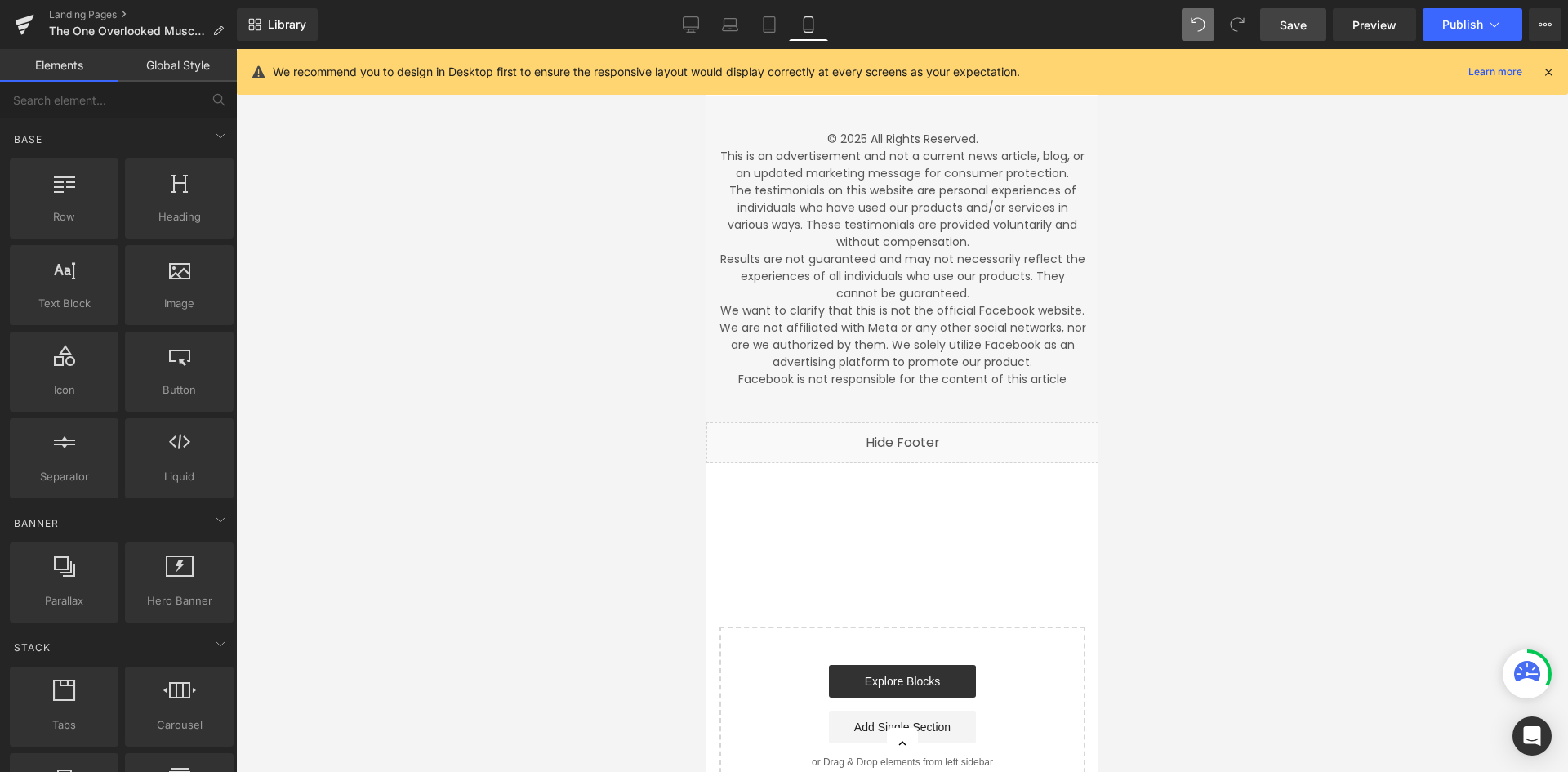
scroll to position [8634, 0]
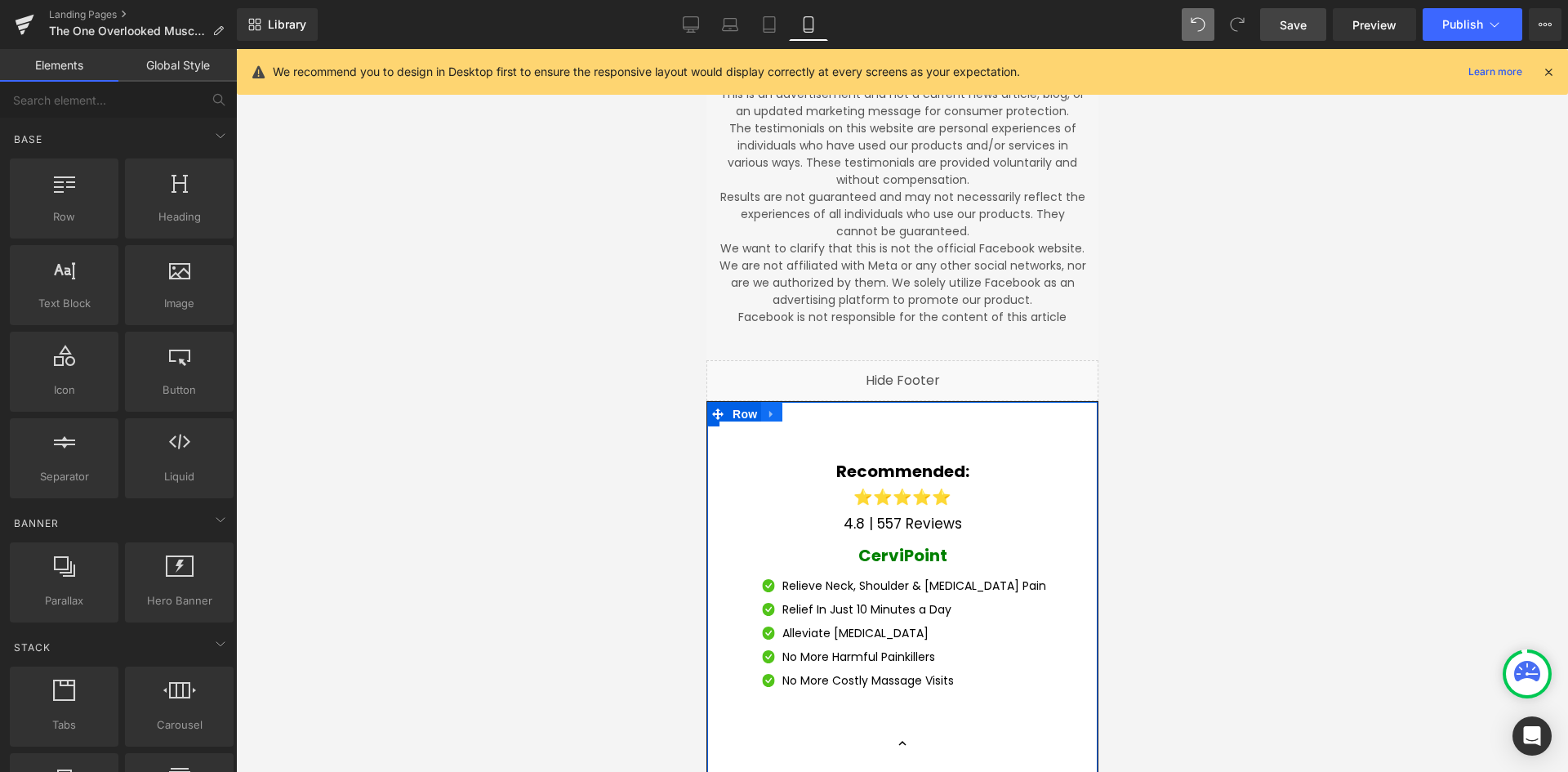
click at [769, 411] on icon at bounding box center [770, 414] width 4 height 7
click at [814, 408] on icon at bounding box center [813, 413] width 12 height 12
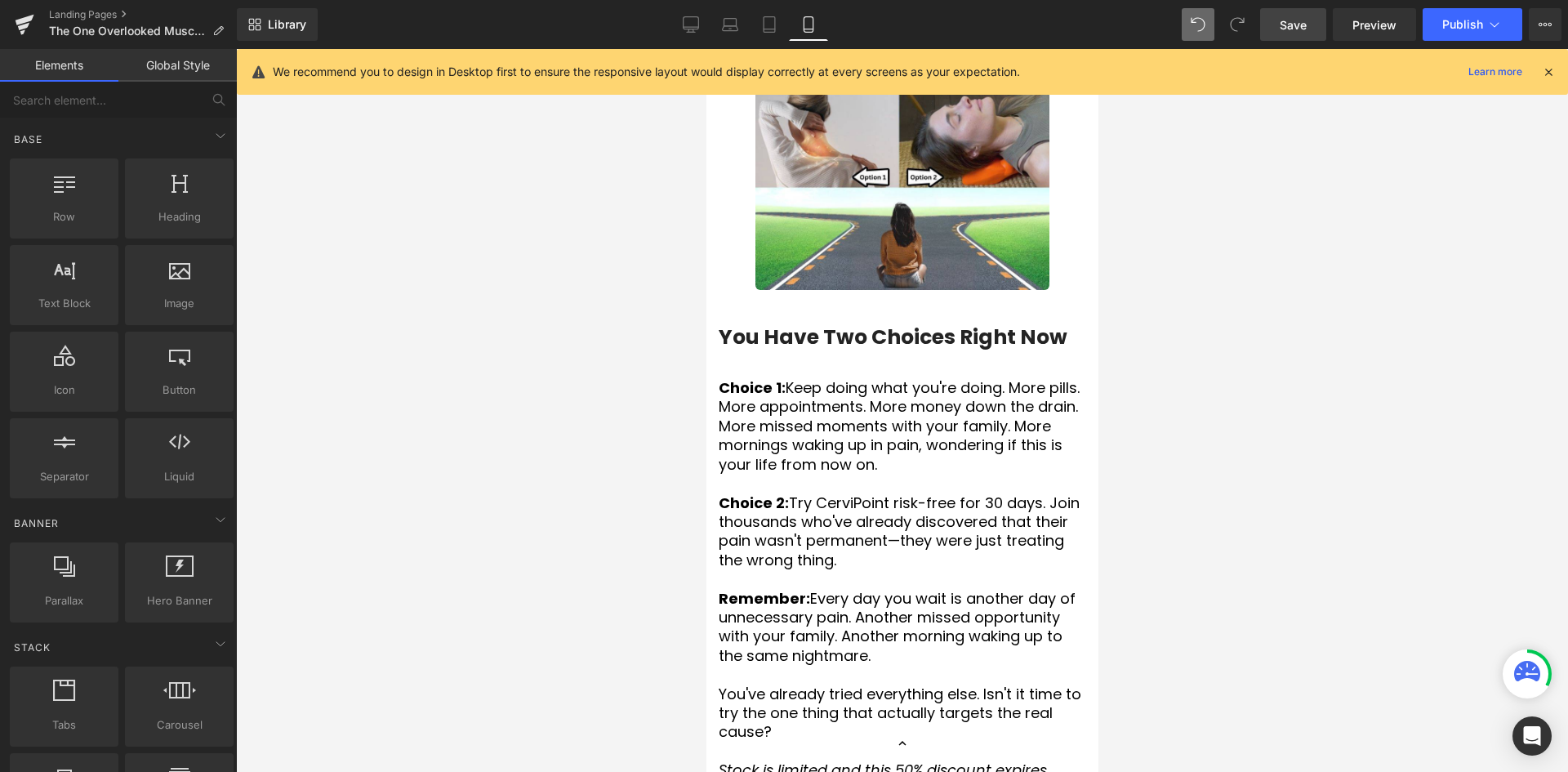
scroll to position [6591, 0]
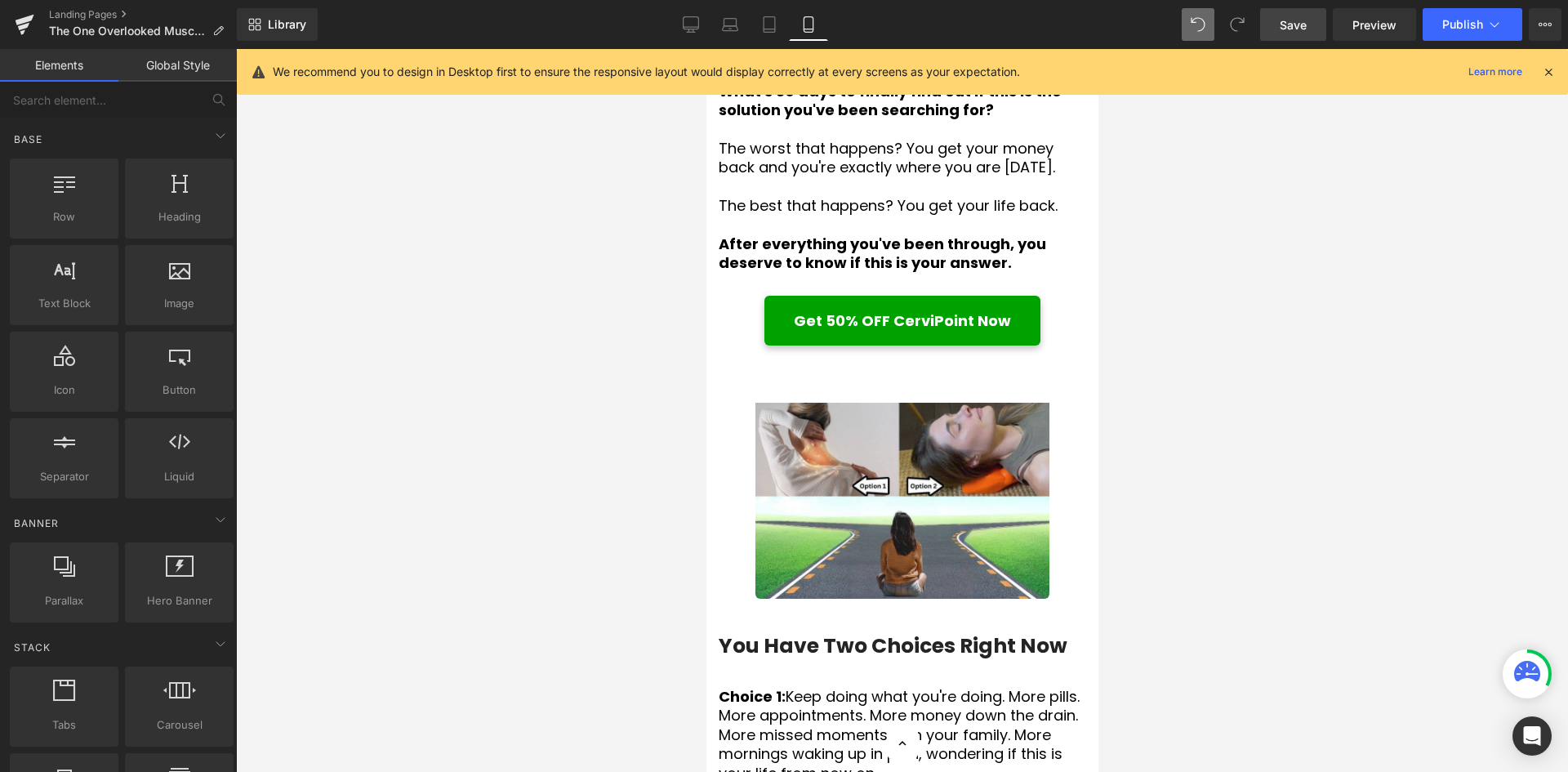
click at [1288, 19] on span "Save" at bounding box center [1293, 24] width 27 height 17
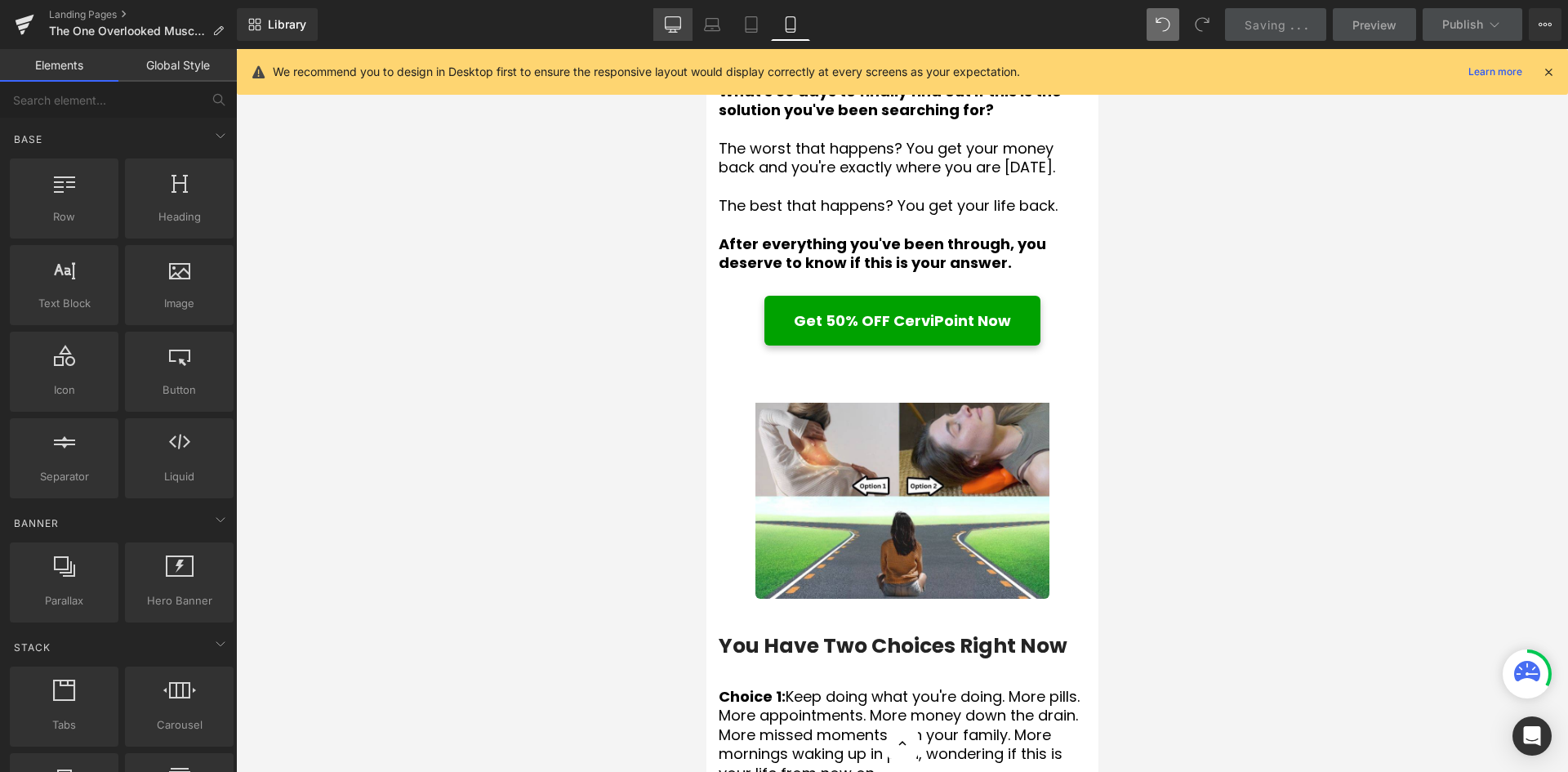
click at [672, 30] on icon at bounding box center [673, 24] width 16 height 16
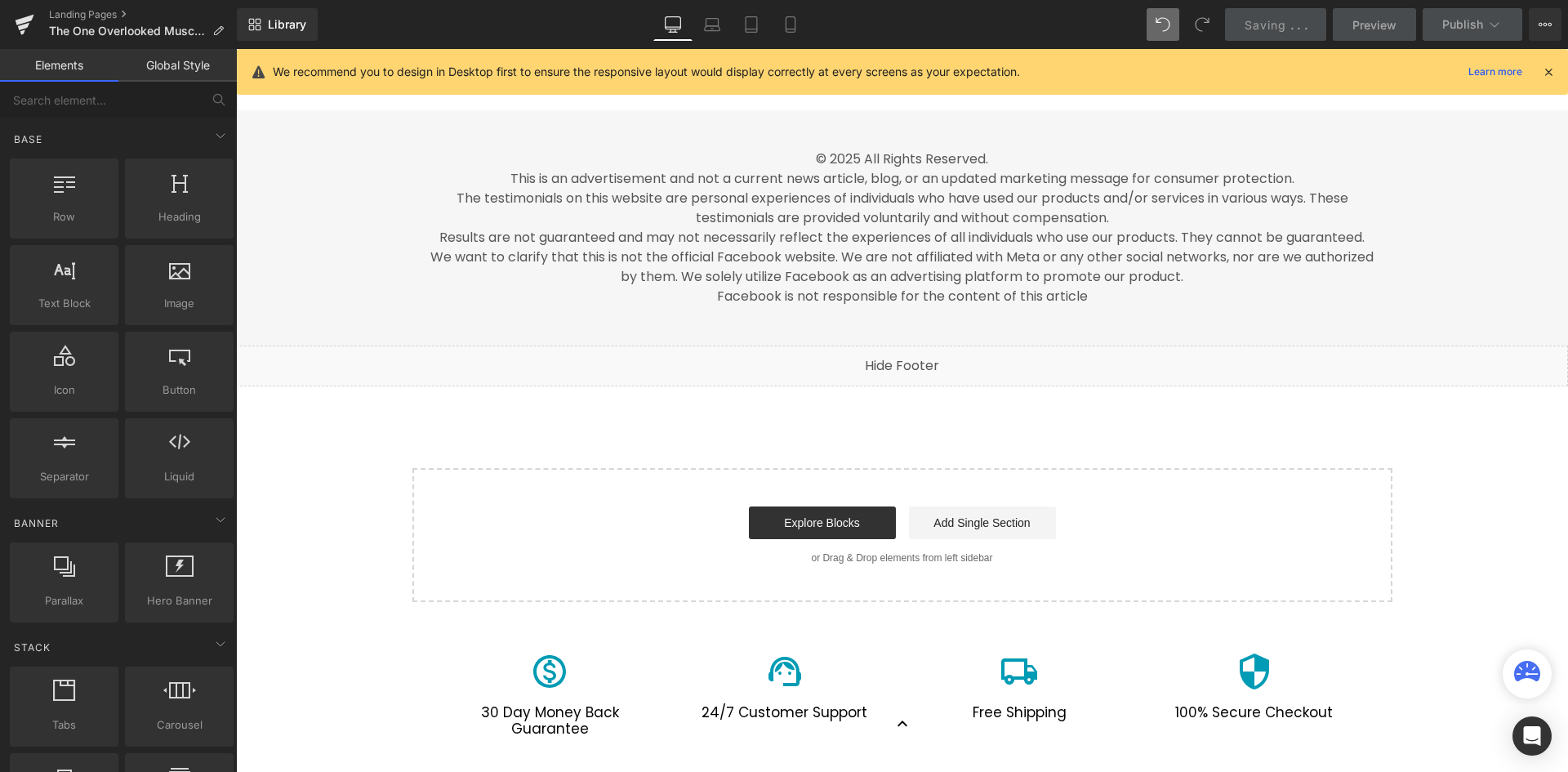
scroll to position [7670, 0]
